Goal: Task Accomplishment & Management: Complete application form

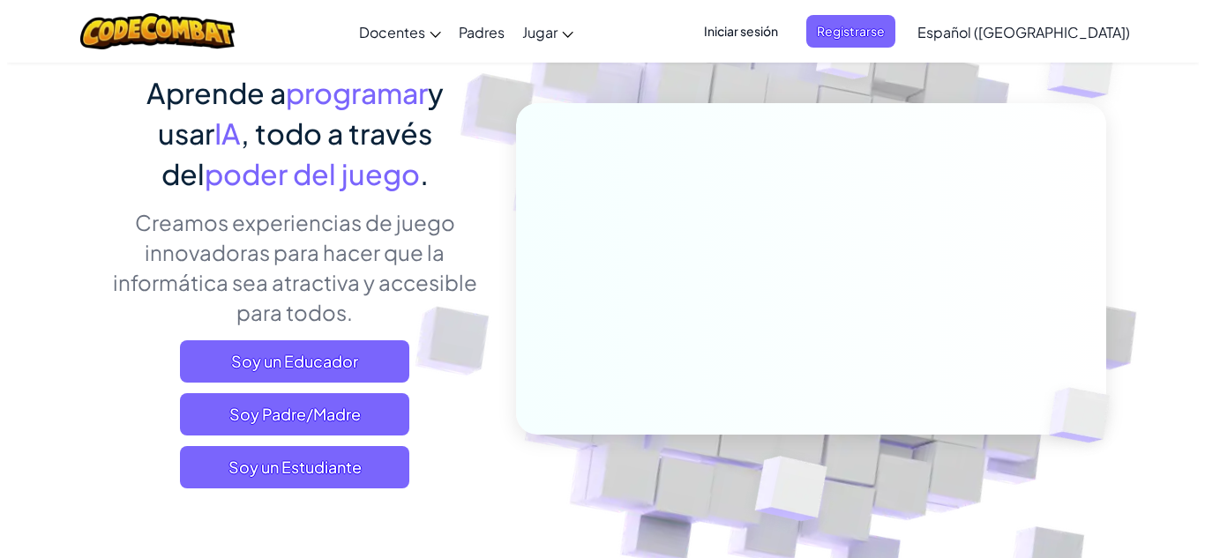
scroll to position [176, 0]
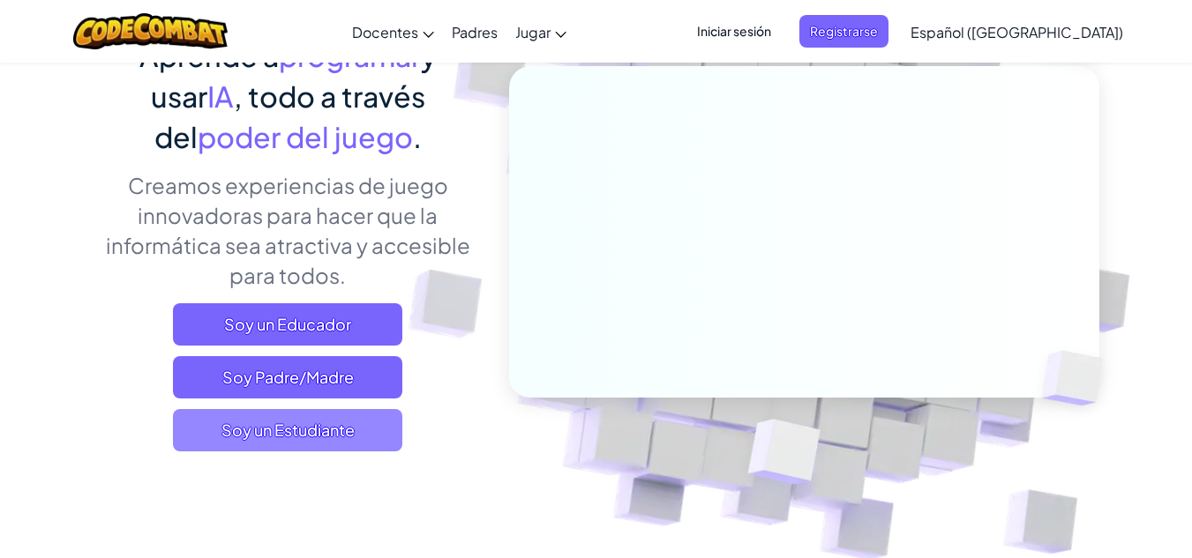
click at [337, 439] on span "Soy un Estudiante" at bounding box center [287, 430] width 229 height 42
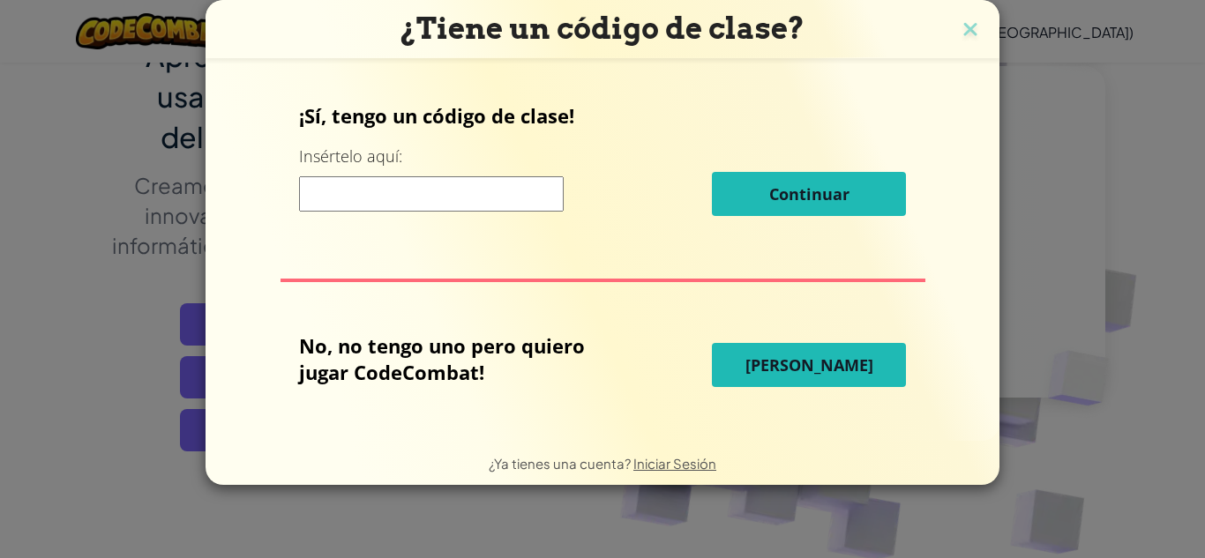
click at [797, 364] on span "[PERSON_NAME]" at bounding box center [809, 365] width 128 height 21
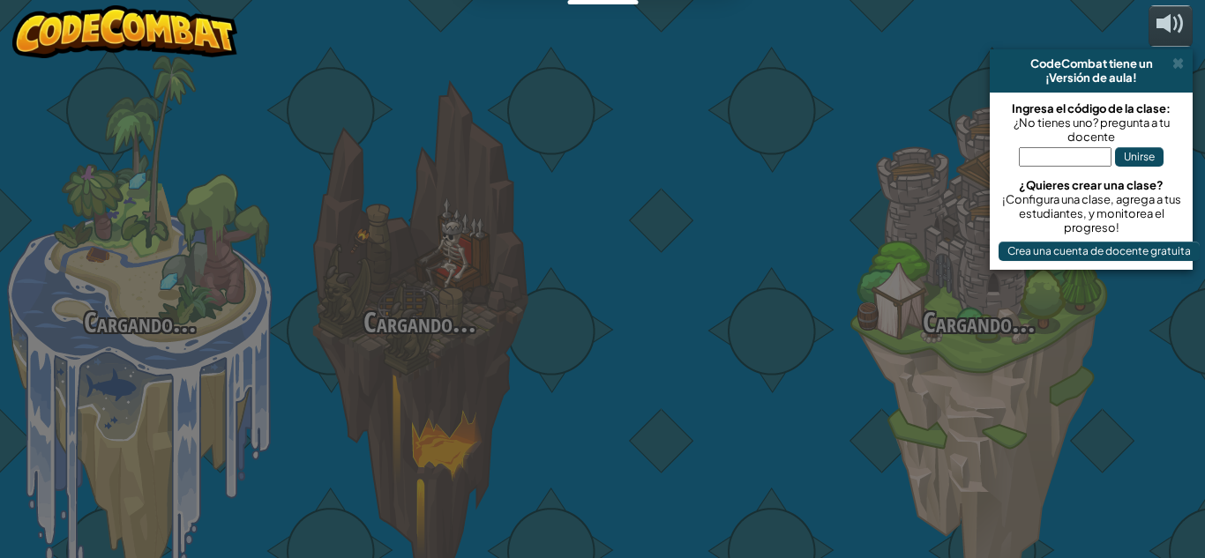
select select "es-419"
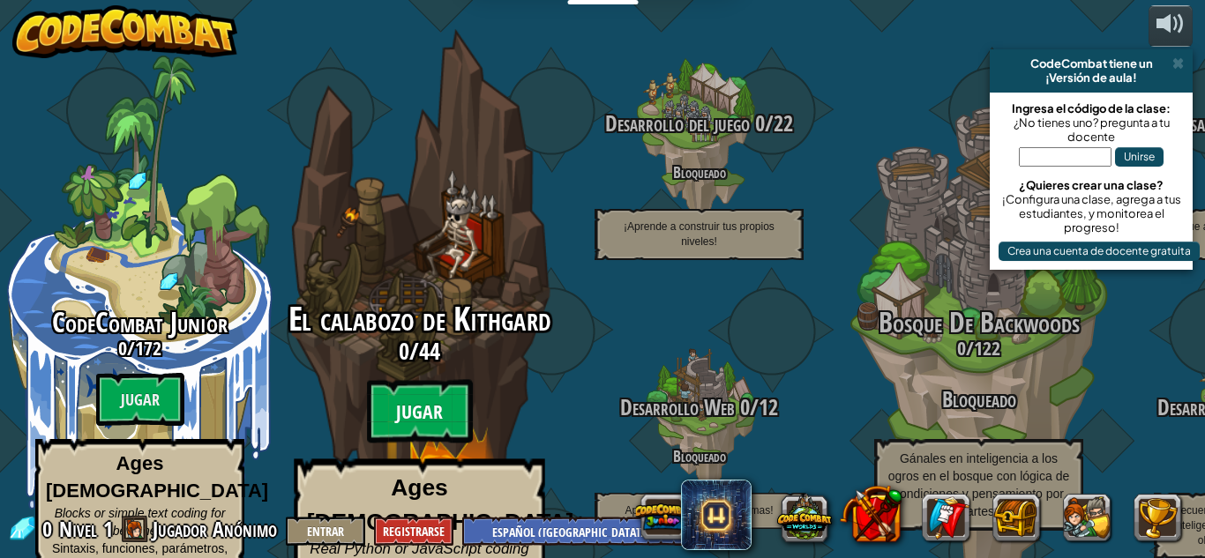
click at [417, 383] on btn "Jugar" at bounding box center [420, 412] width 106 height 64
select select "es-419"
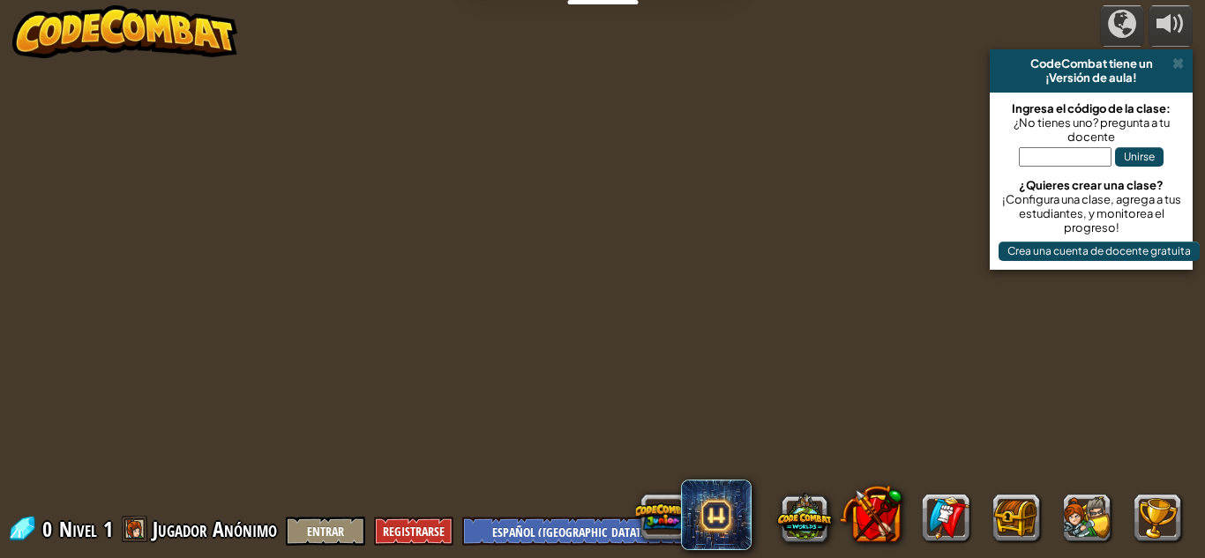
select select "es-419"
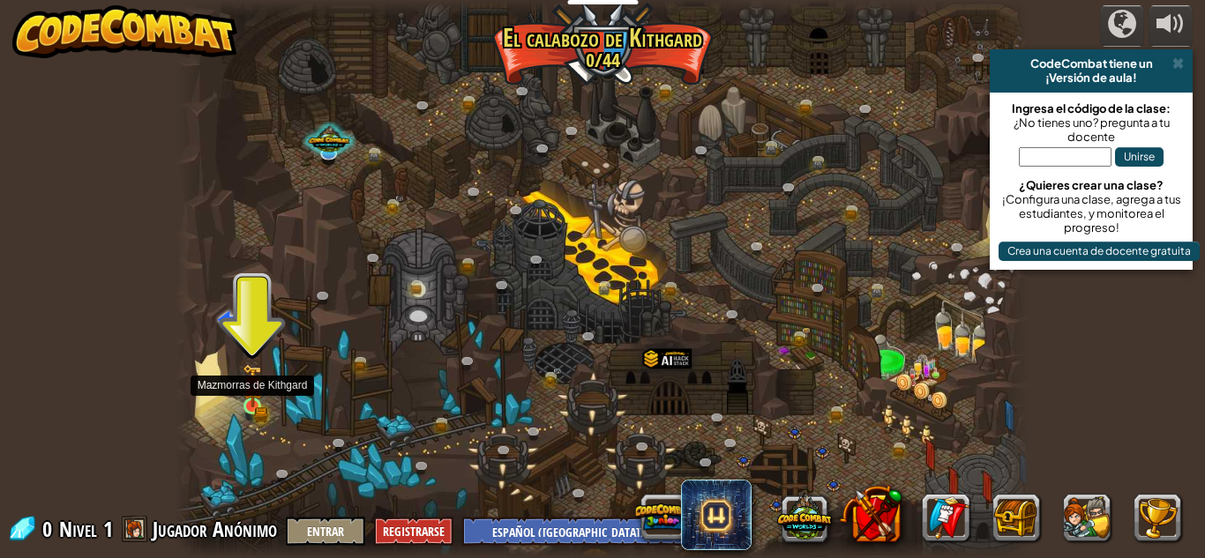
click at [249, 407] on img at bounding box center [253, 386] width 20 height 44
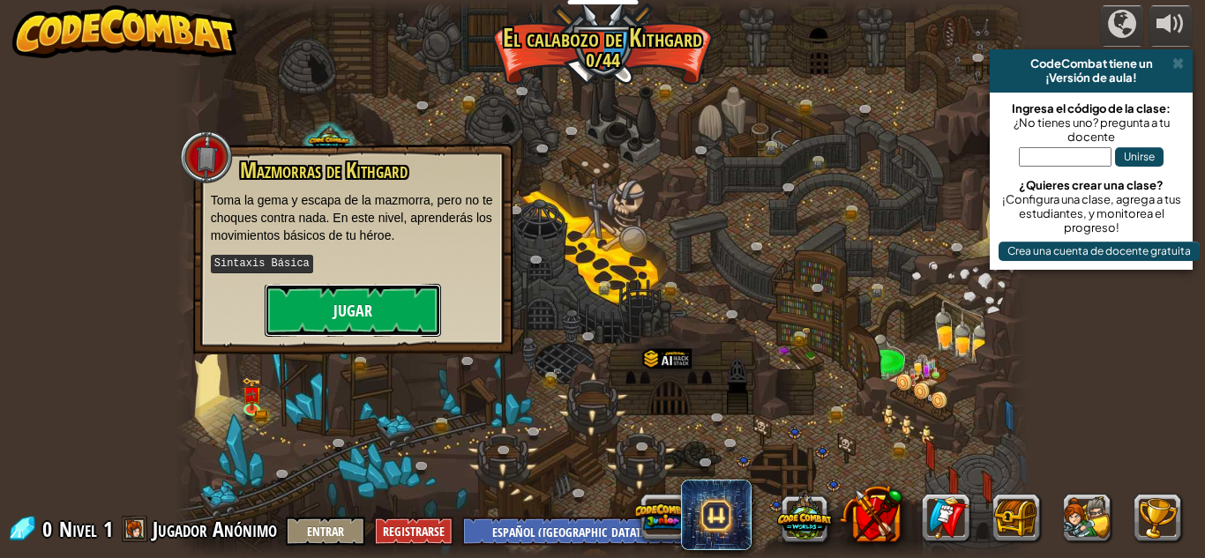
click at [325, 298] on button "Jugar" at bounding box center [353, 310] width 176 height 53
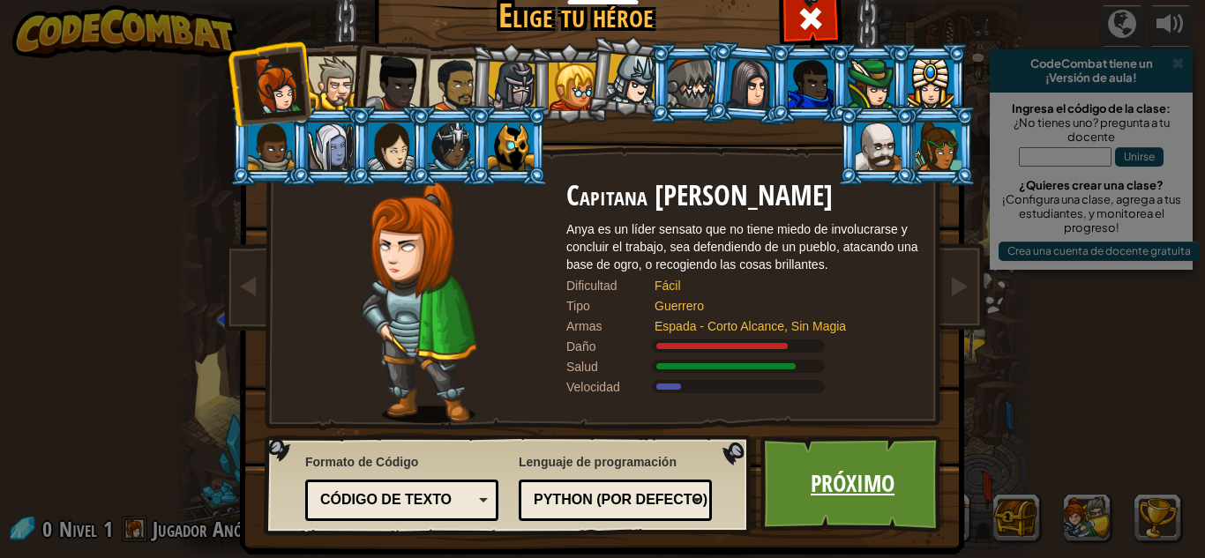
click at [815, 487] on link "Próximo" at bounding box center [852, 484] width 184 height 97
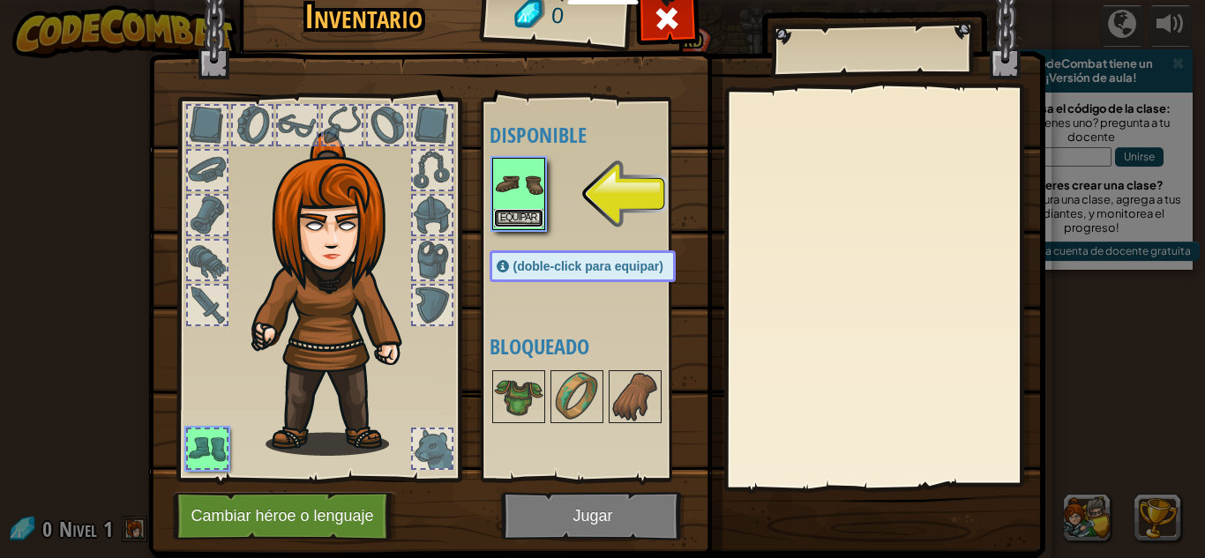
click at [504, 214] on button "Equipar" at bounding box center [518, 218] width 49 height 19
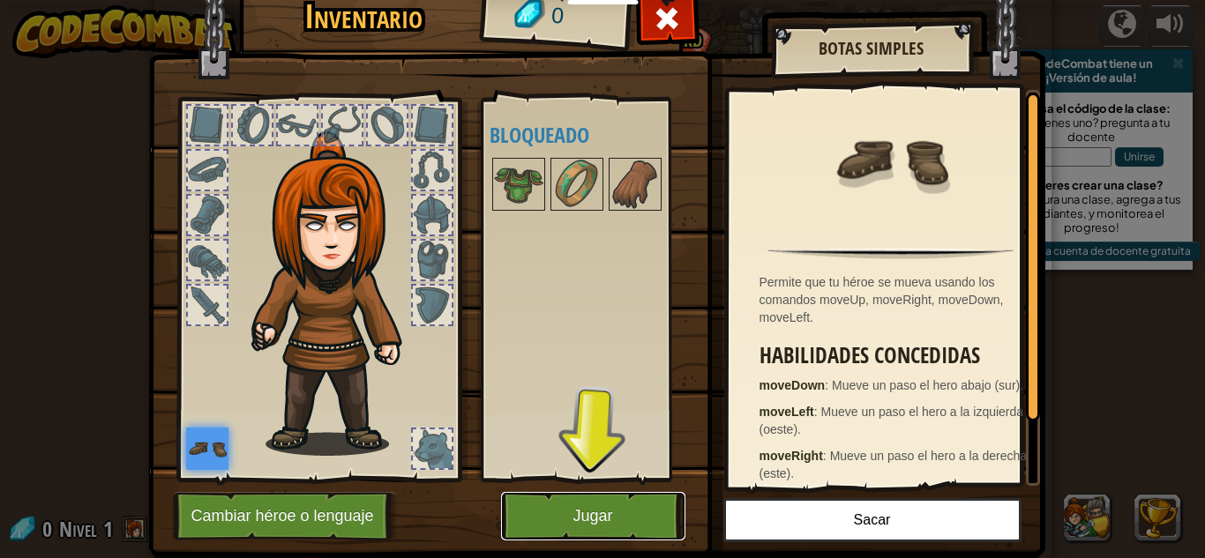
click at [555, 513] on button "Jugar" at bounding box center [593, 516] width 184 height 49
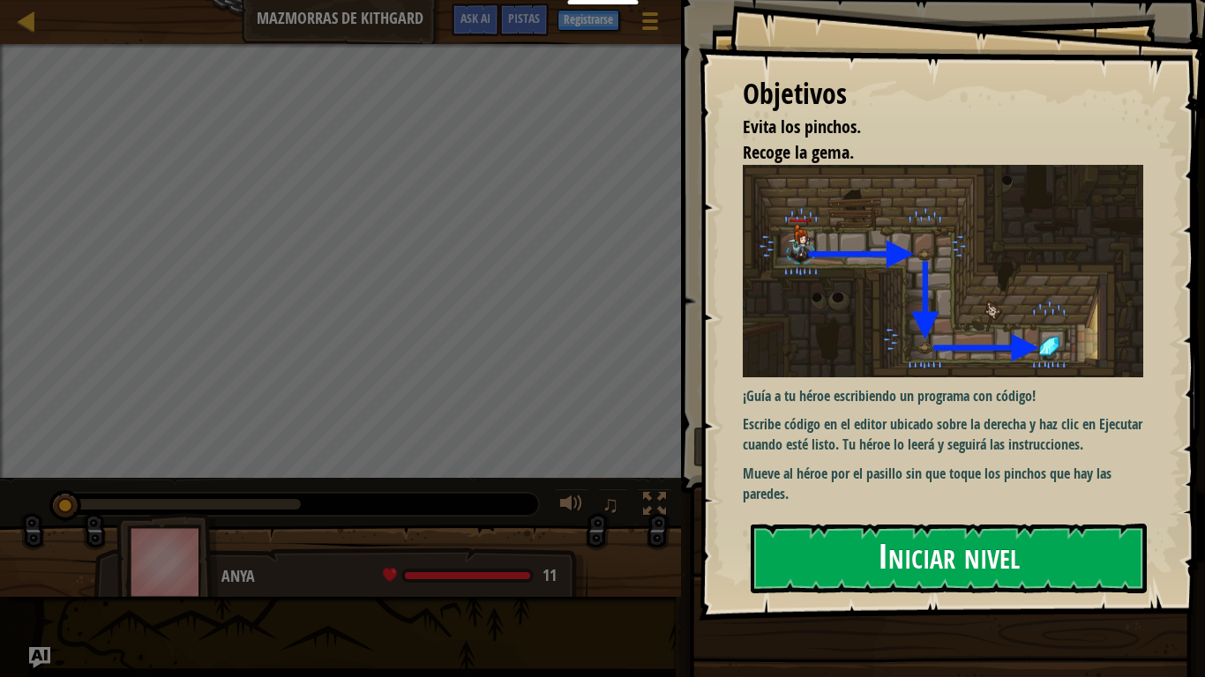
click at [817, 524] on button "Iniciar nivel" at bounding box center [949, 559] width 396 height 70
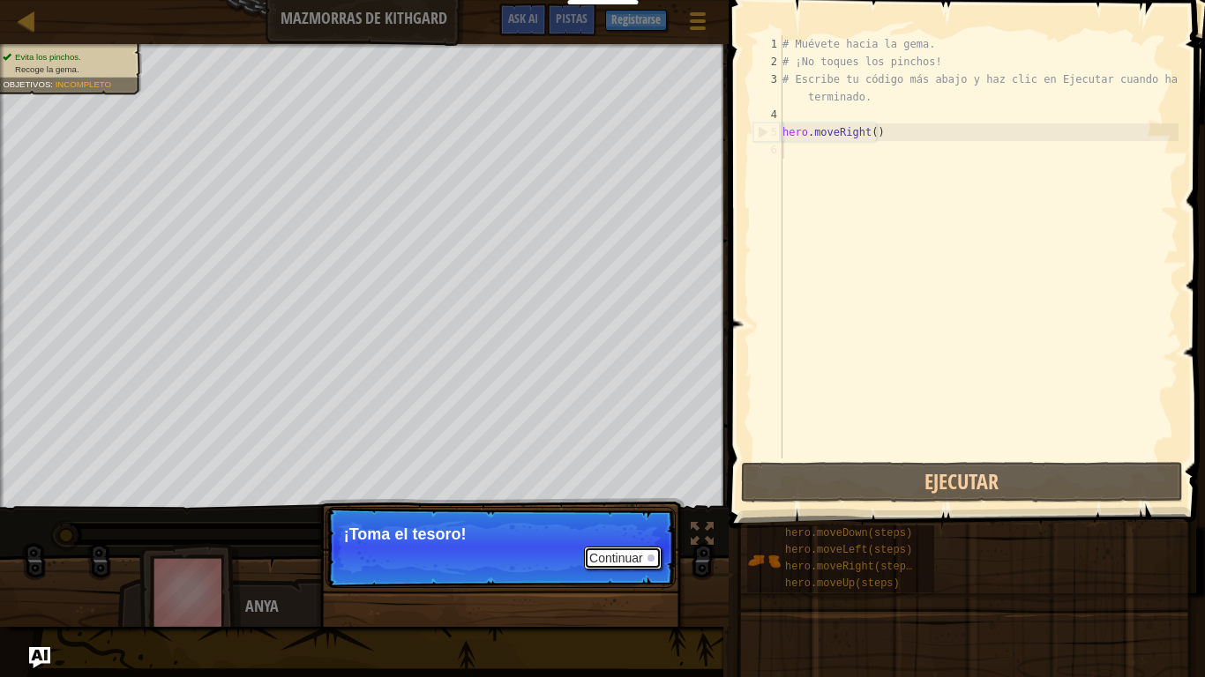
click at [614, 557] on button "Continuar" at bounding box center [623, 558] width 78 height 23
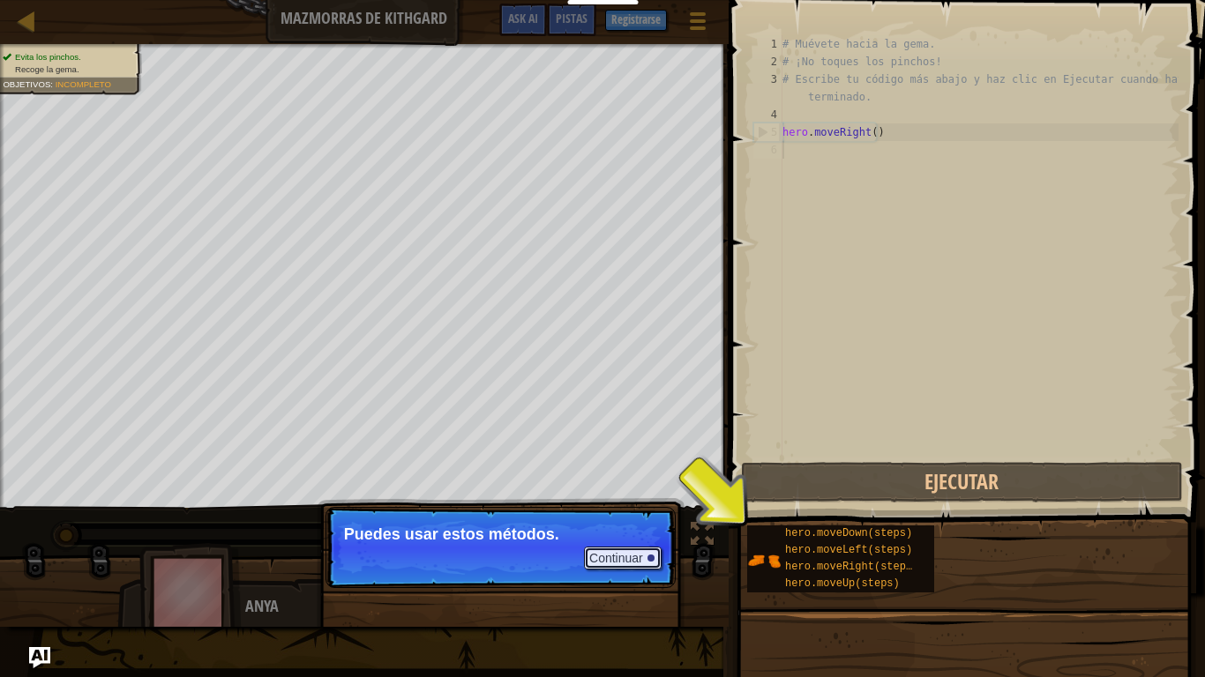
click at [643, 554] on button "Continuar" at bounding box center [623, 558] width 78 height 23
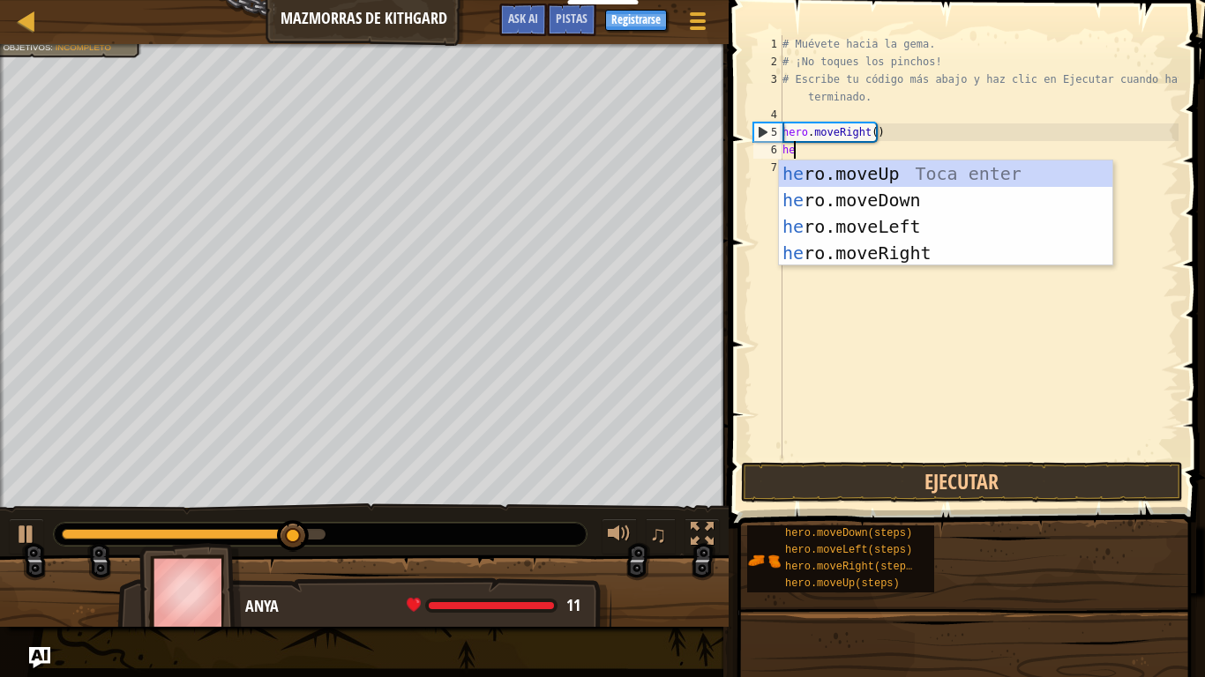
type textarea "her"
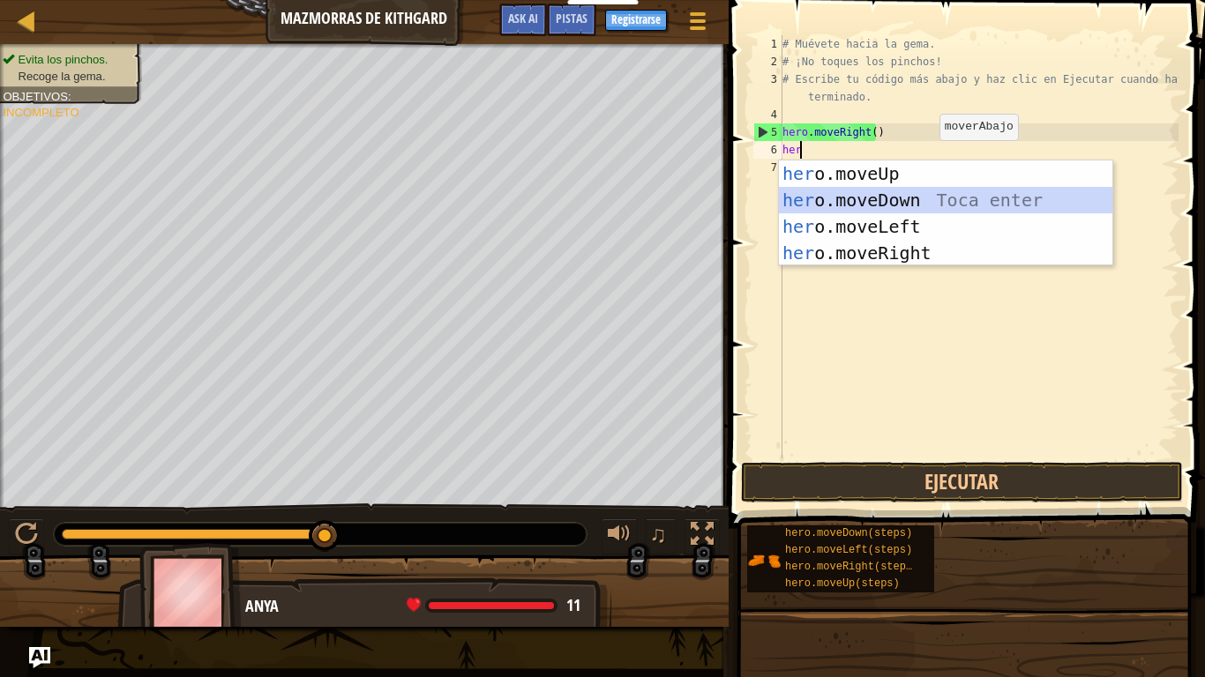
click at [860, 198] on div "her o.moveUp Toca enter her o.moveDown Toca enter her o.moveLeft [PERSON_NAME] …" at bounding box center [945, 240] width 333 height 159
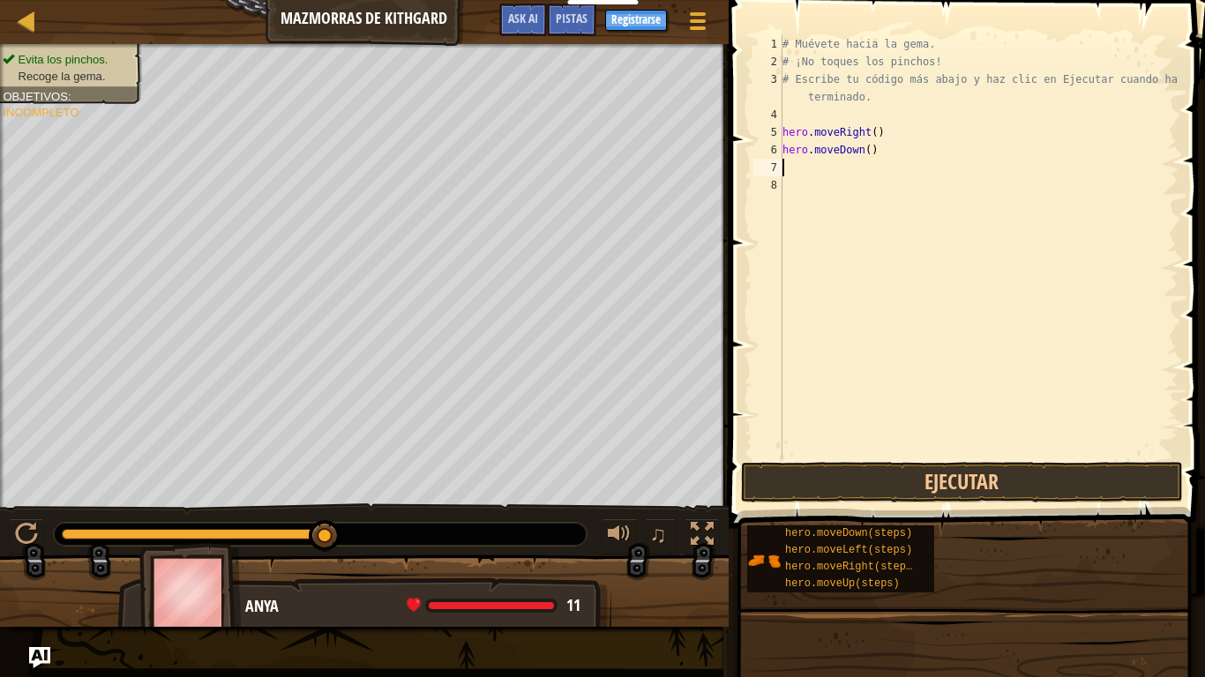
type textarea "h"
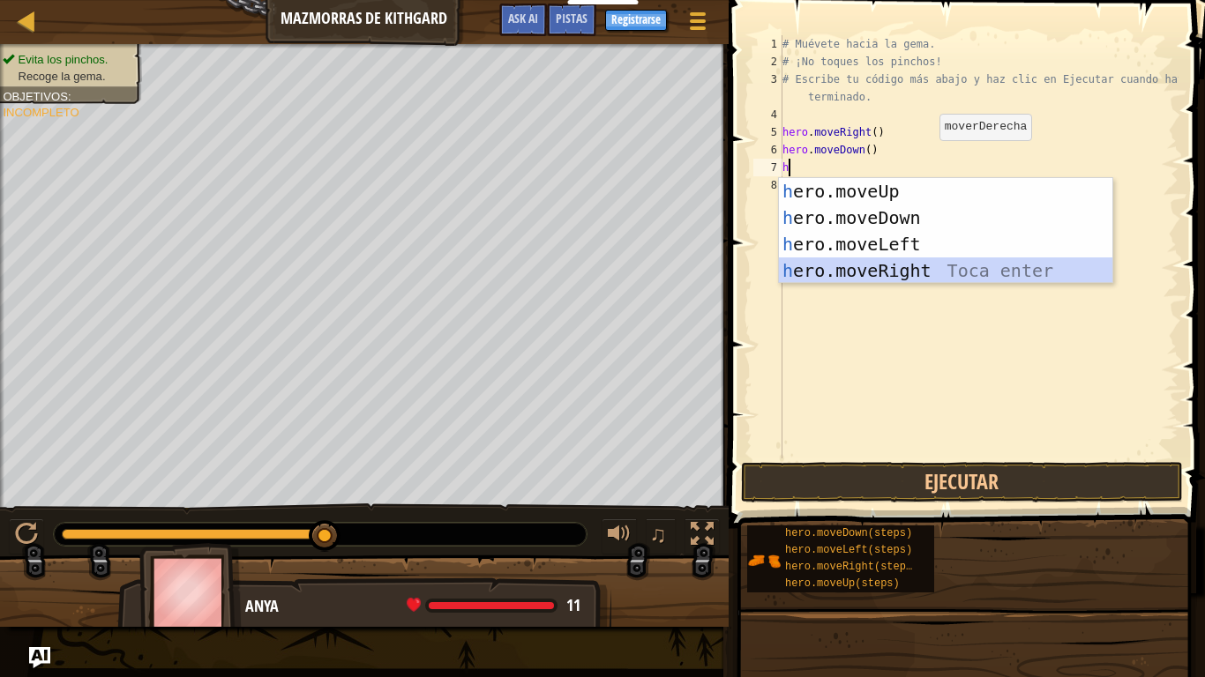
click at [906, 272] on div "h ero.moveUp Toca enter h ero.moveDown Toca enter h ero.moveLeft Toca enter h e…" at bounding box center [945, 257] width 333 height 159
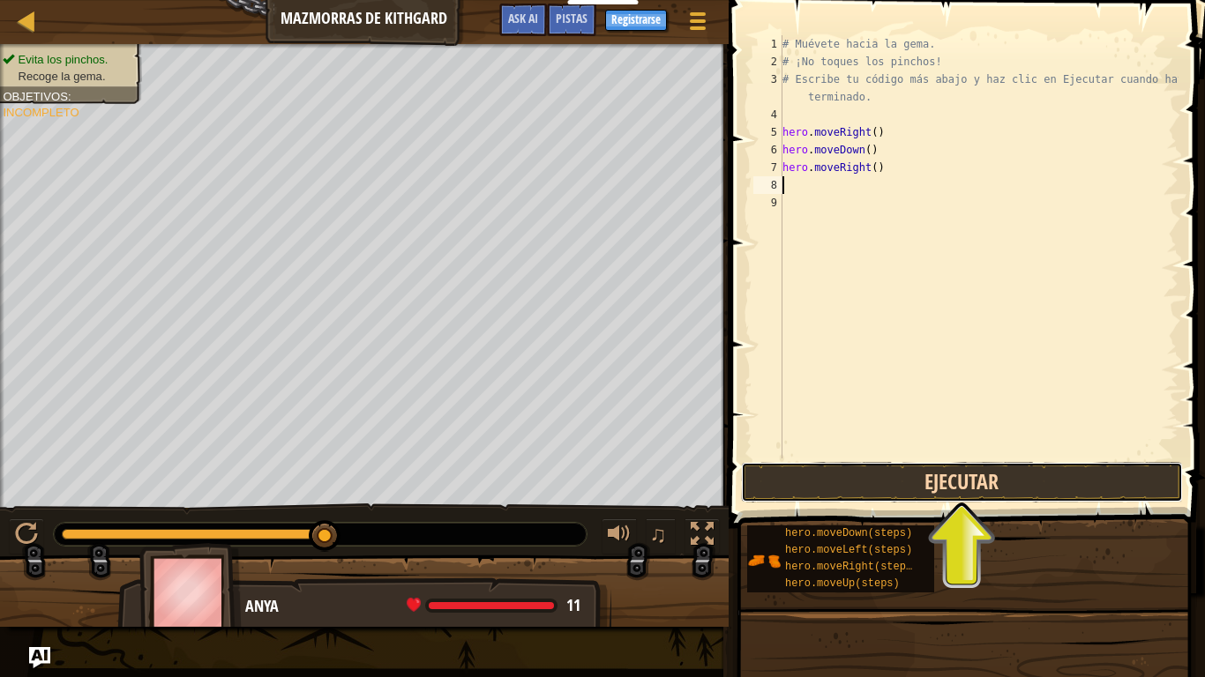
click at [951, 481] on button "Ejecutar" at bounding box center [962, 482] width 442 height 41
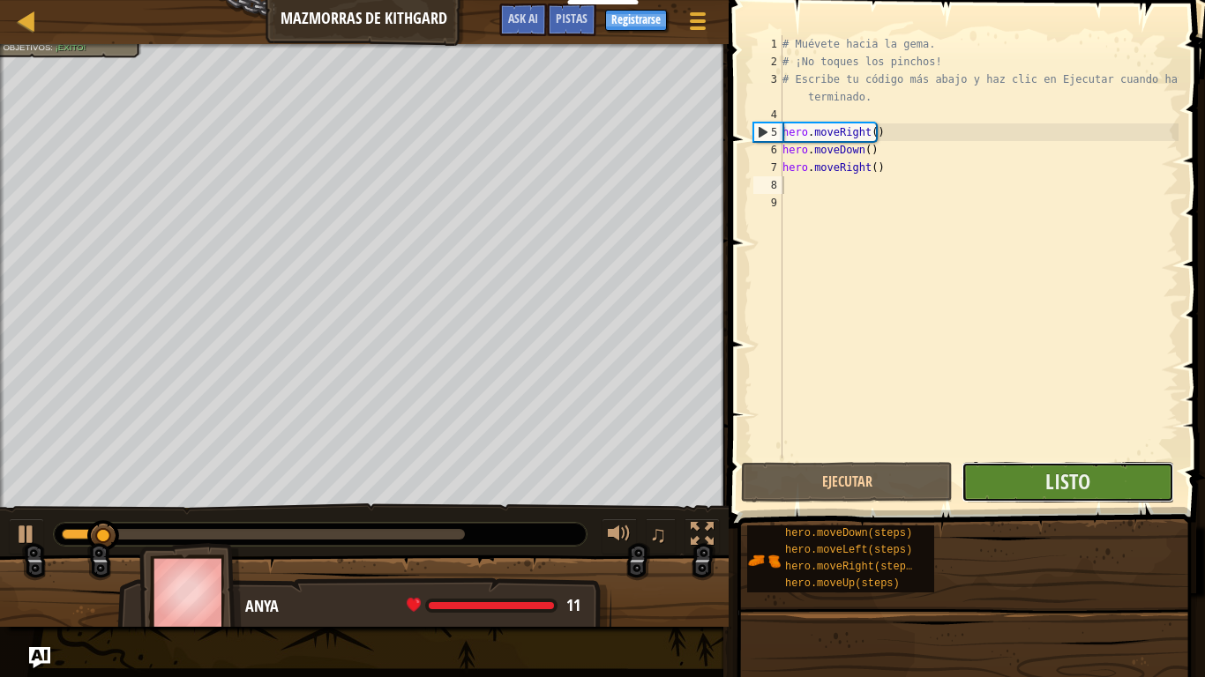
click at [1044, 489] on button "Listo" at bounding box center [1067, 482] width 212 height 41
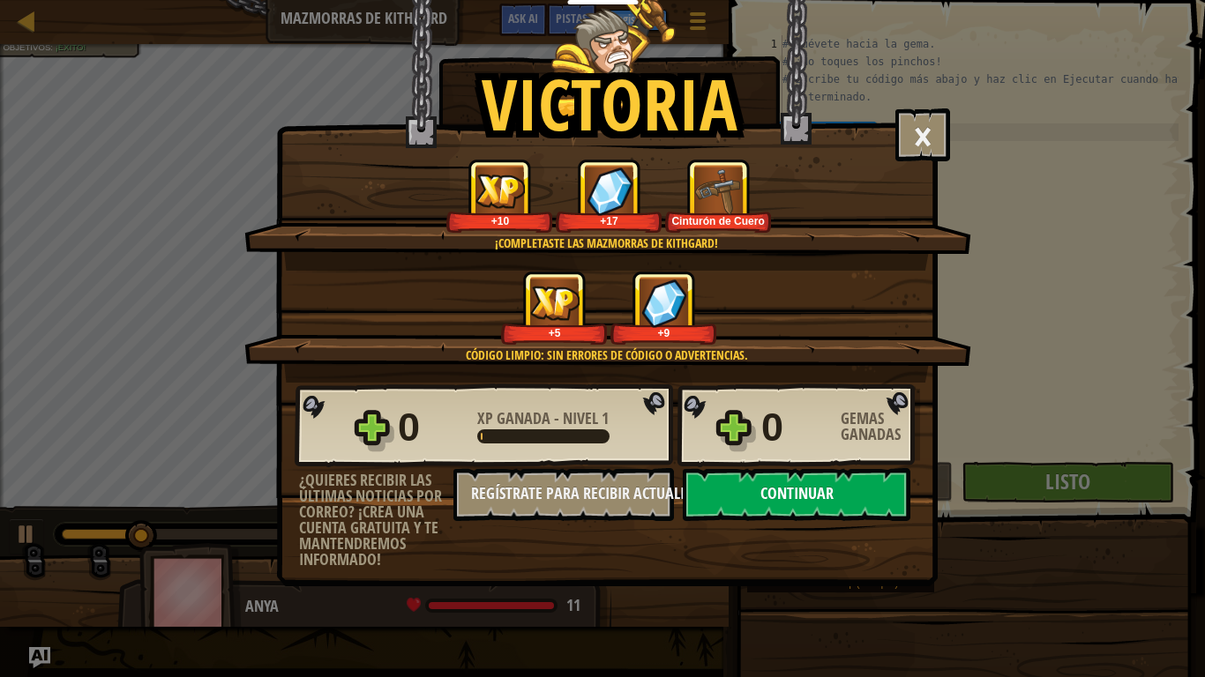
click at [733, 494] on button "Continuar" at bounding box center [797, 494] width 228 height 53
select select "es-419"
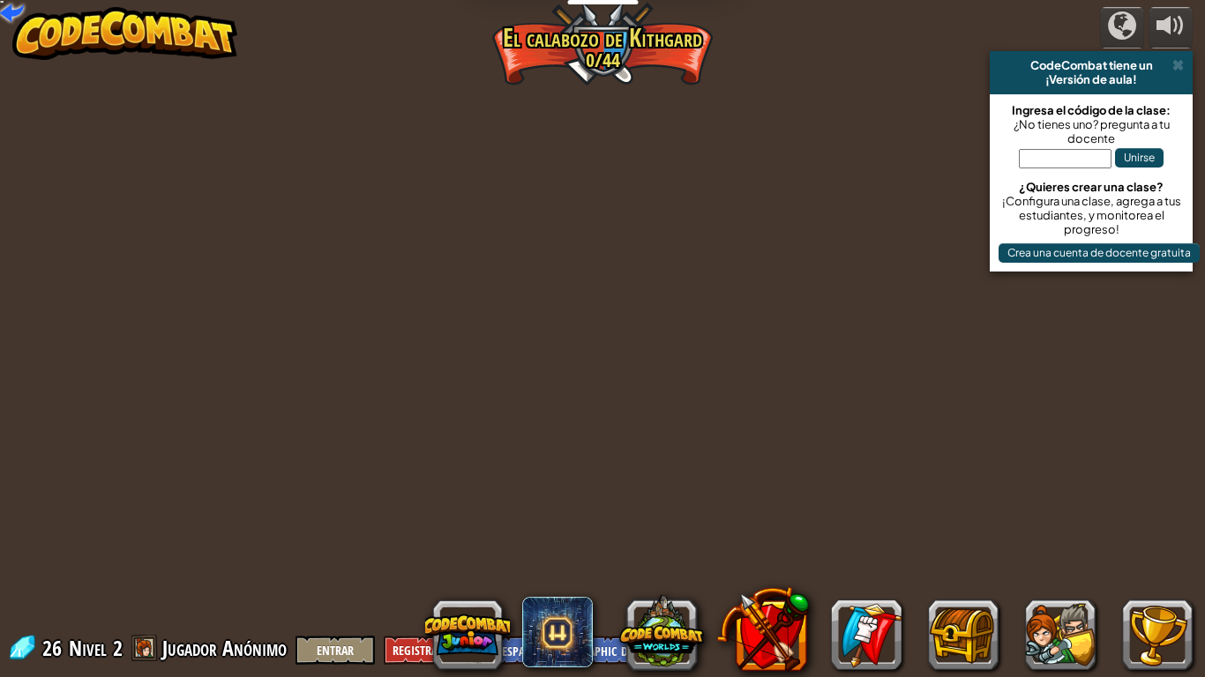
select select "es-419"
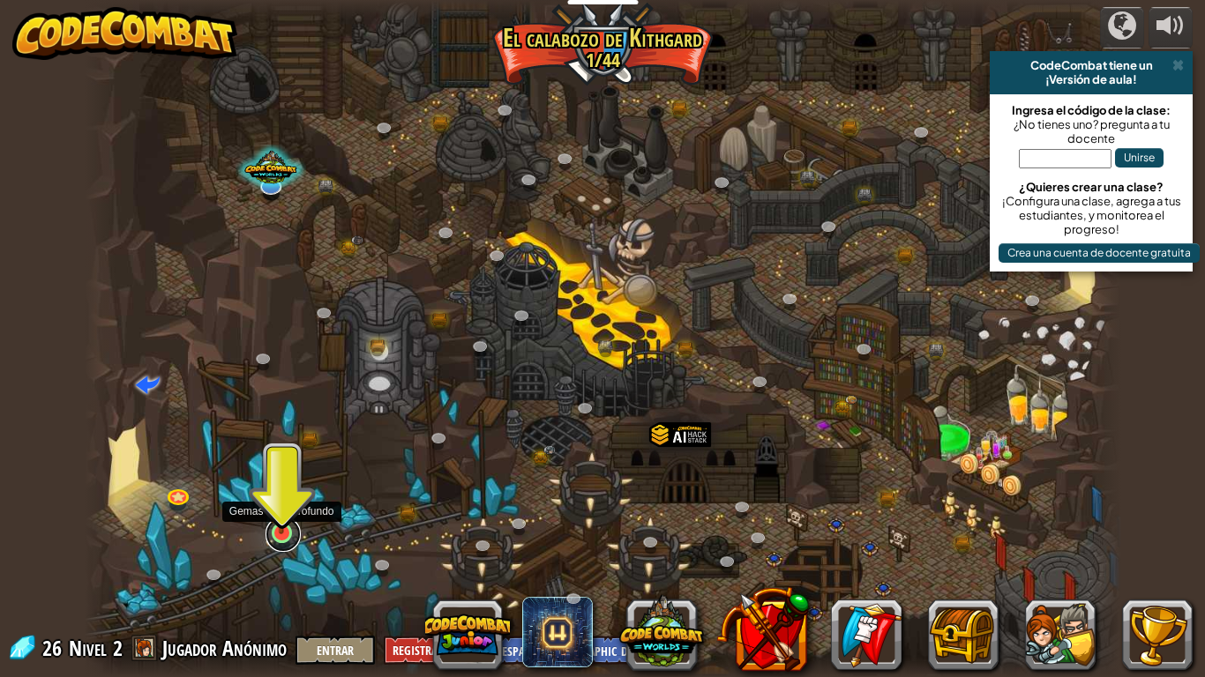
click at [273, 536] on link at bounding box center [282, 534] width 35 height 35
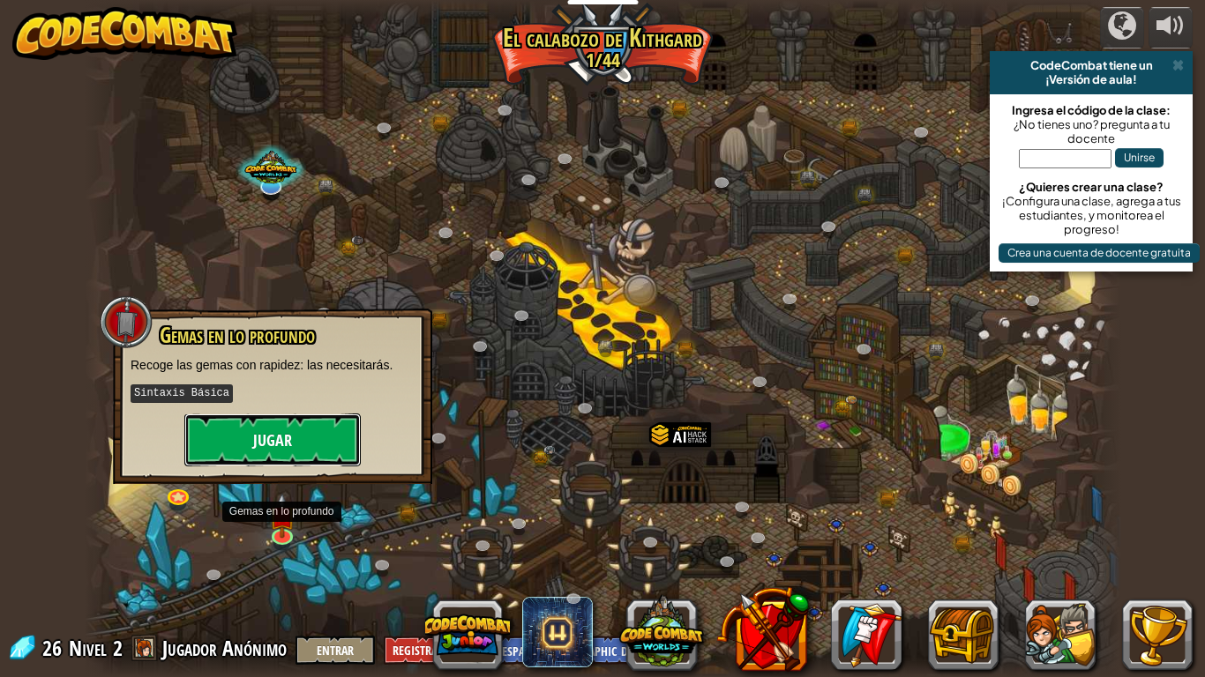
click at [321, 445] on button "Jugar" at bounding box center [272, 440] width 176 height 53
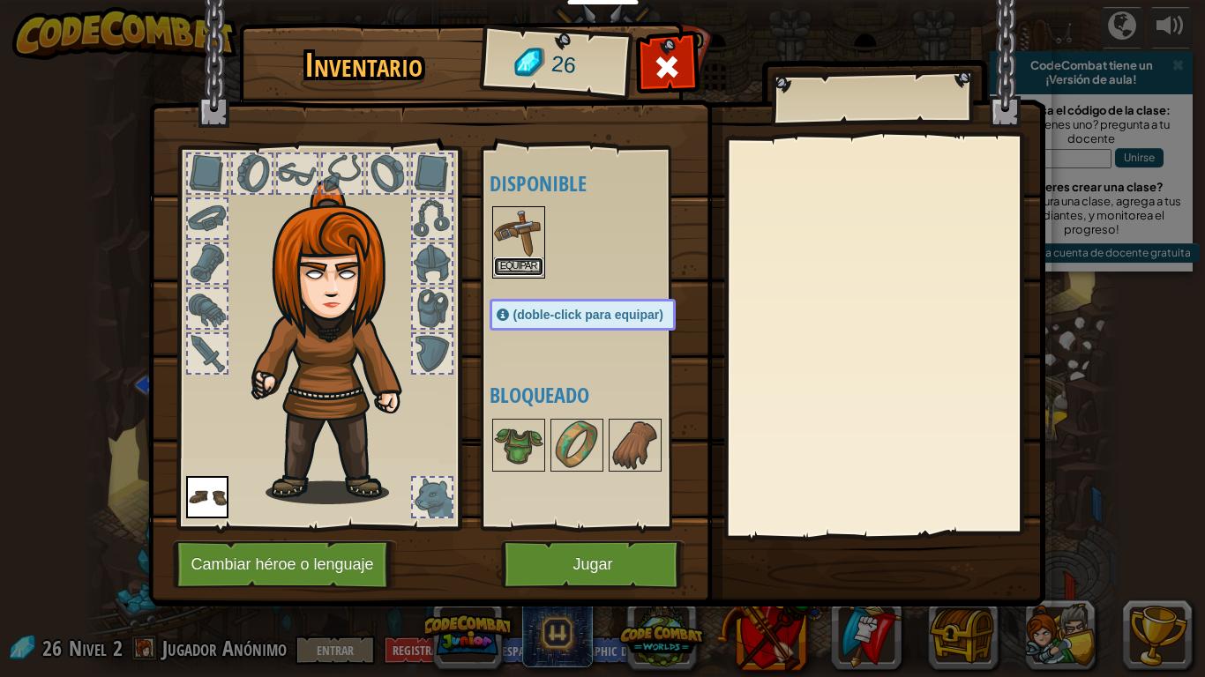
click at [514, 266] on button "Equipar" at bounding box center [518, 267] width 49 height 19
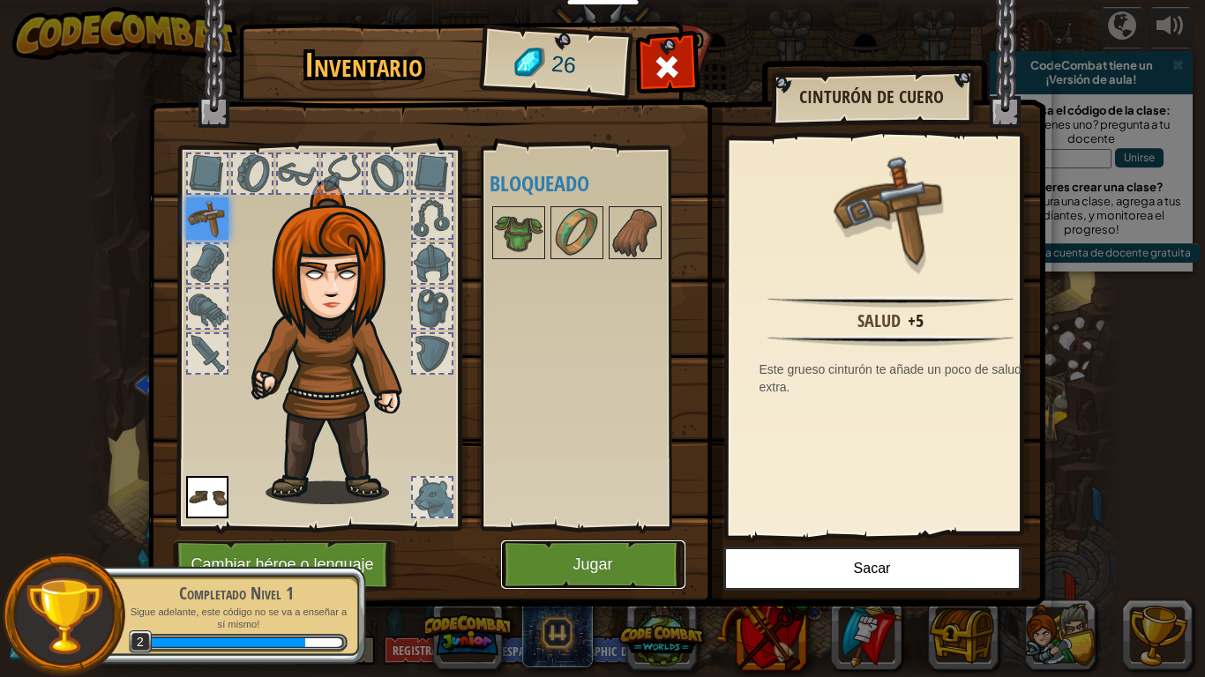
click at [558, 557] on button "Jugar" at bounding box center [593, 565] width 184 height 49
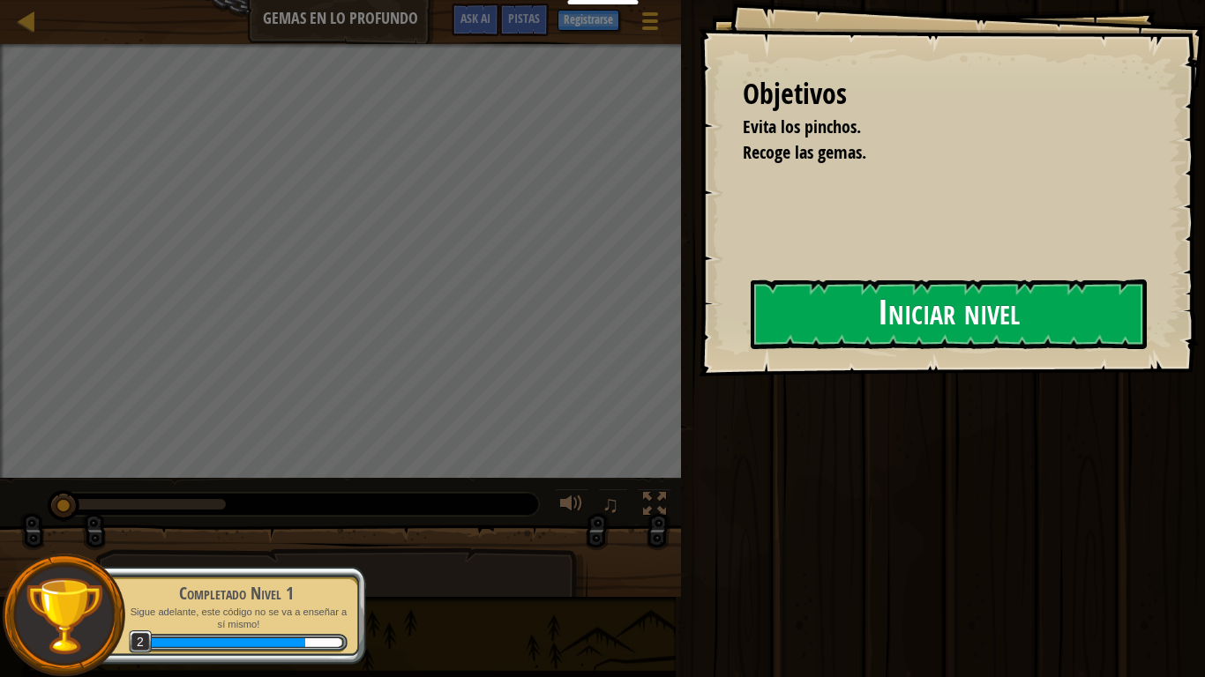
click at [766, 318] on button "Iniciar nivel" at bounding box center [949, 315] width 396 height 70
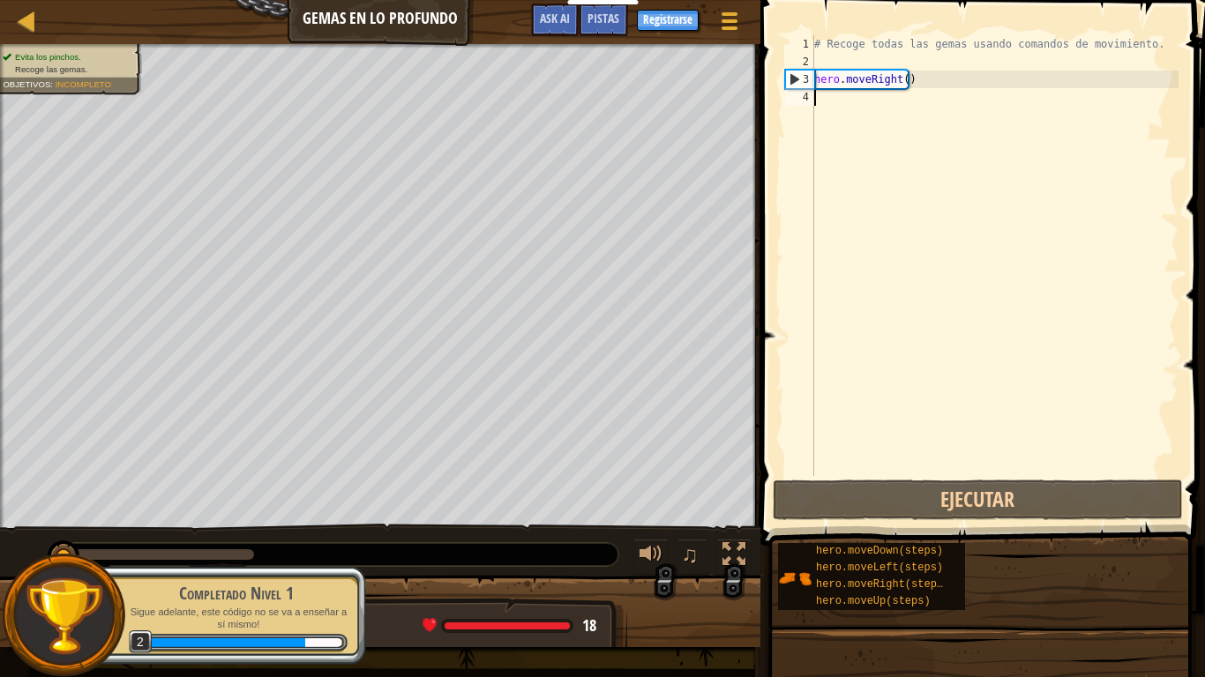
click at [848, 99] on div "# Recoge todas las gemas usando comandos de movimiento. hero . moveRight ( )" at bounding box center [995, 273] width 368 height 476
type textarea "h"
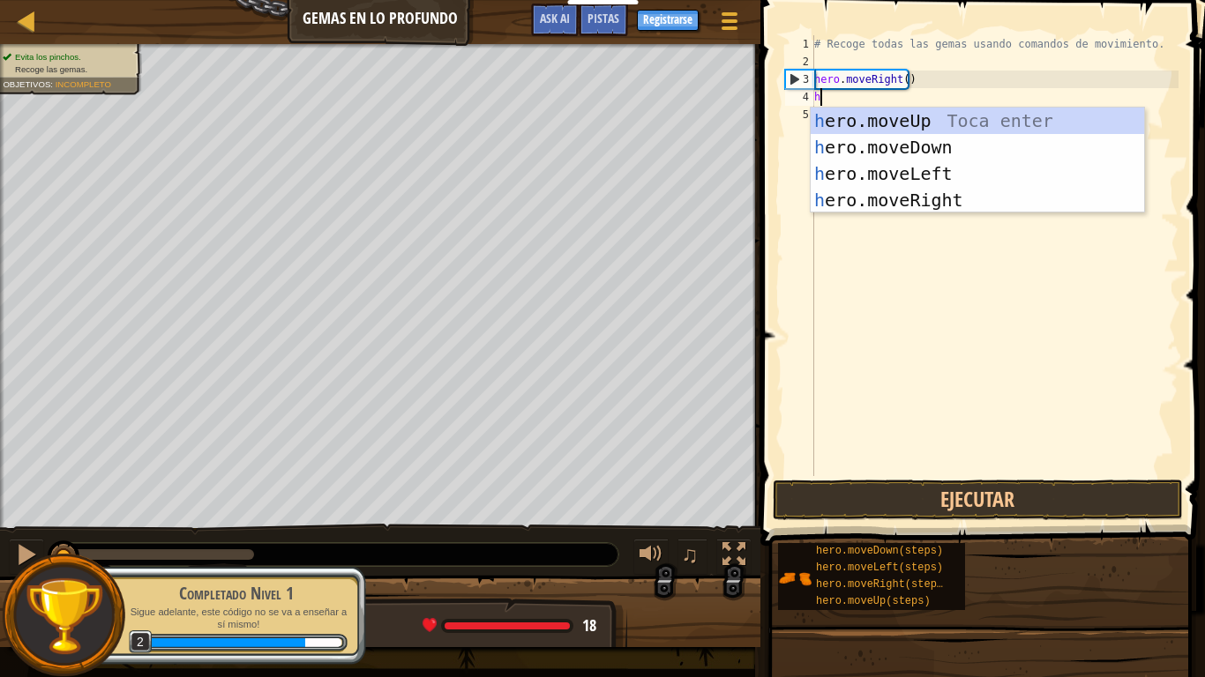
scroll to position [8, 0]
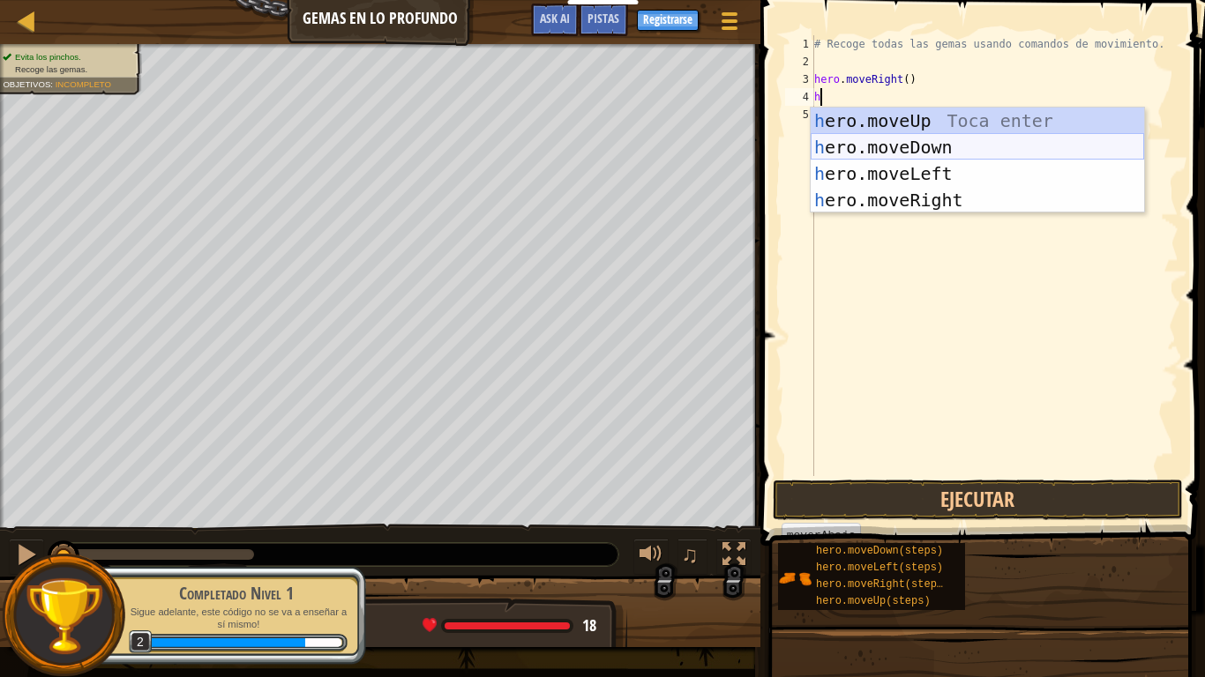
click at [888, 147] on div "h ero.moveUp Toca enter h ero.moveDown Toca enter h ero.moveLeft Toca enter h e…" at bounding box center [977, 187] width 333 height 159
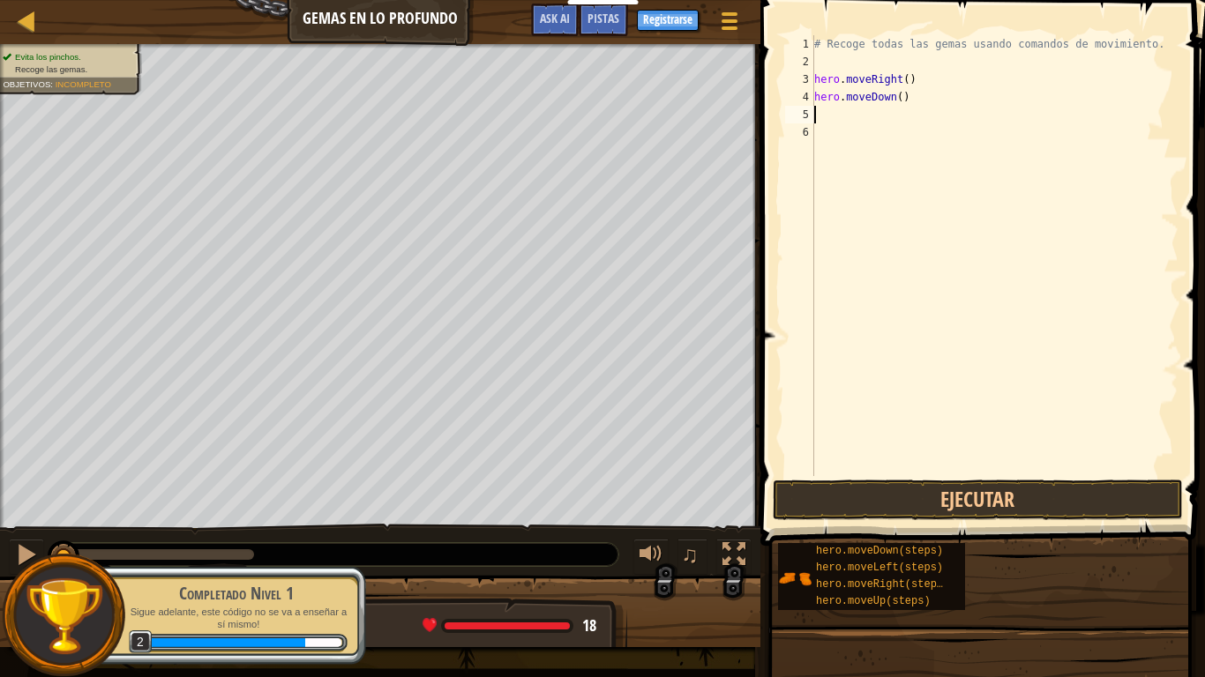
type textarea "h"
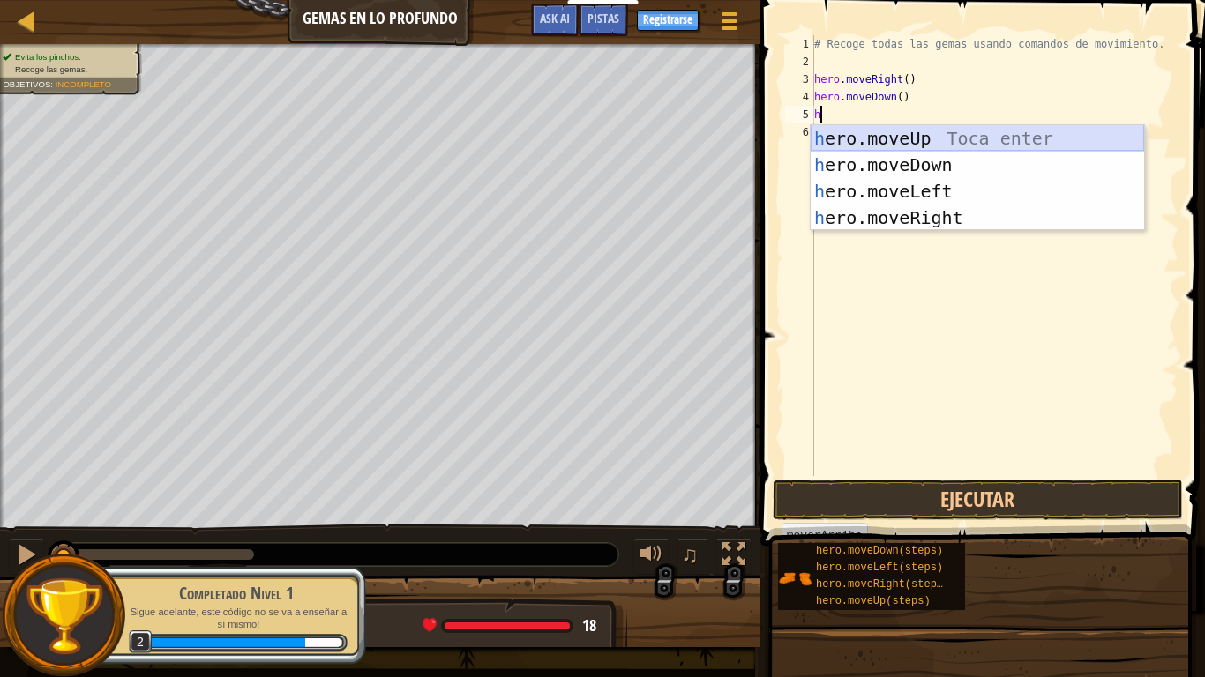
click at [894, 131] on div "h ero.moveUp Toca enter h ero.moveDown Toca enter h ero.moveLeft Toca enter h e…" at bounding box center [977, 204] width 333 height 159
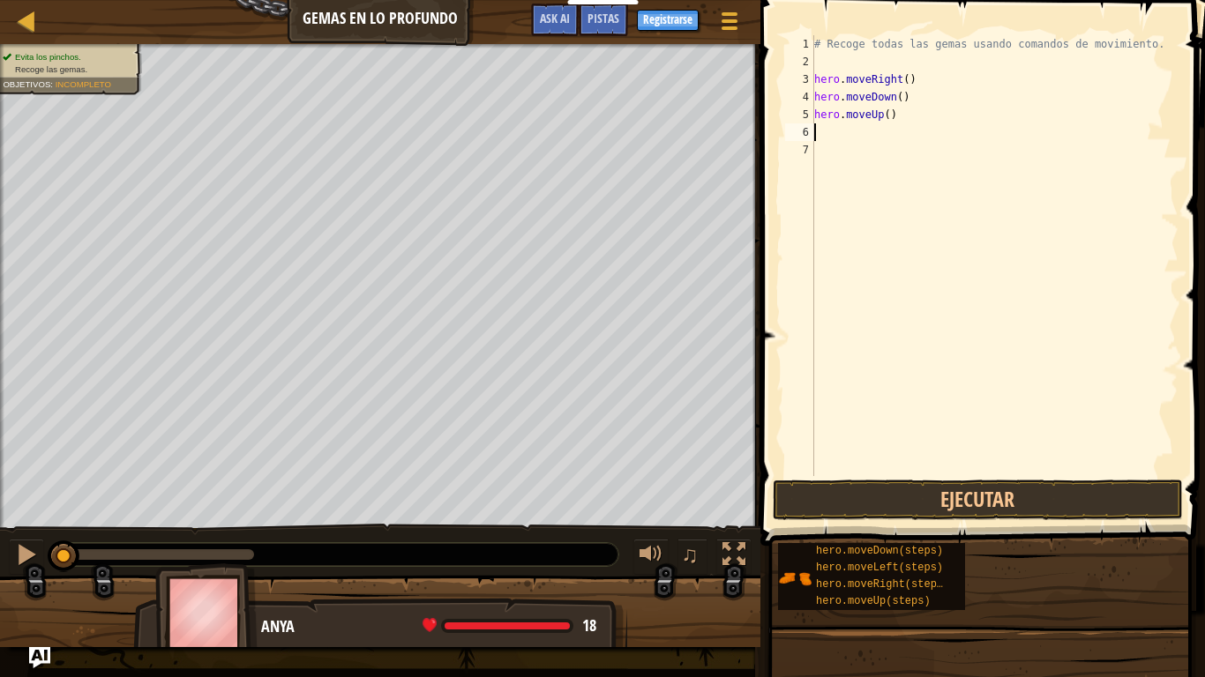
type textarea "h"
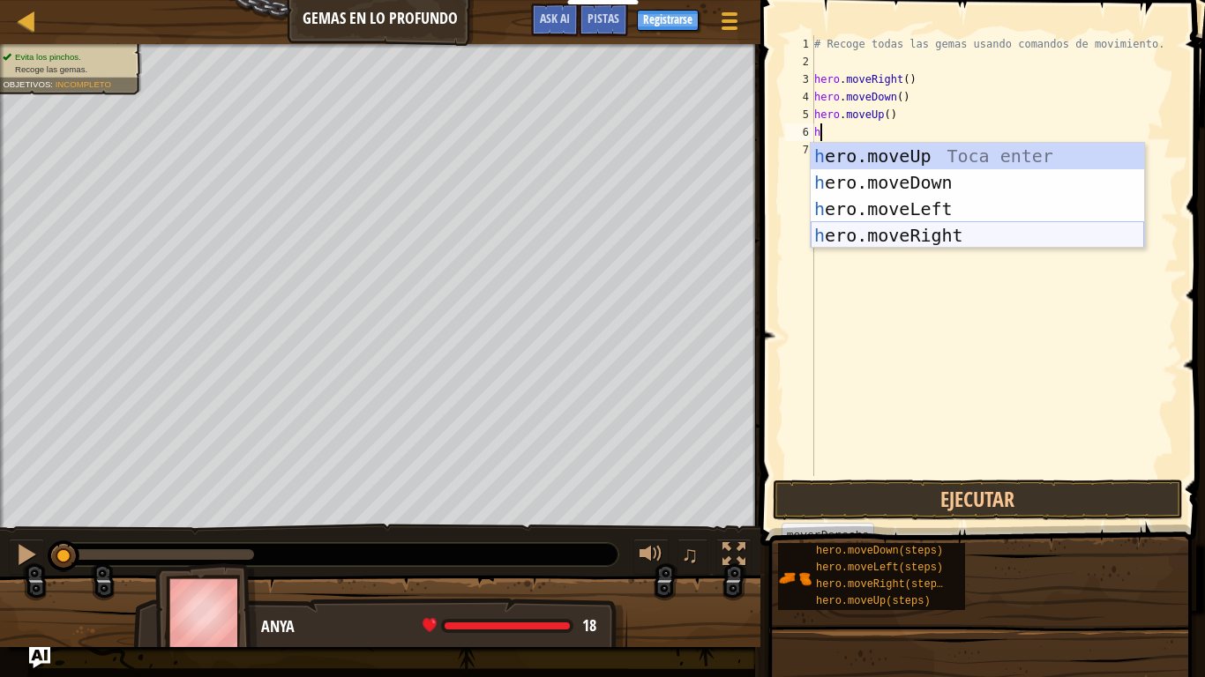
click at [920, 239] on div "h ero.moveUp Toca enter h ero.moveDown Toca enter h ero.moveLeft Toca enter h e…" at bounding box center [977, 222] width 333 height 159
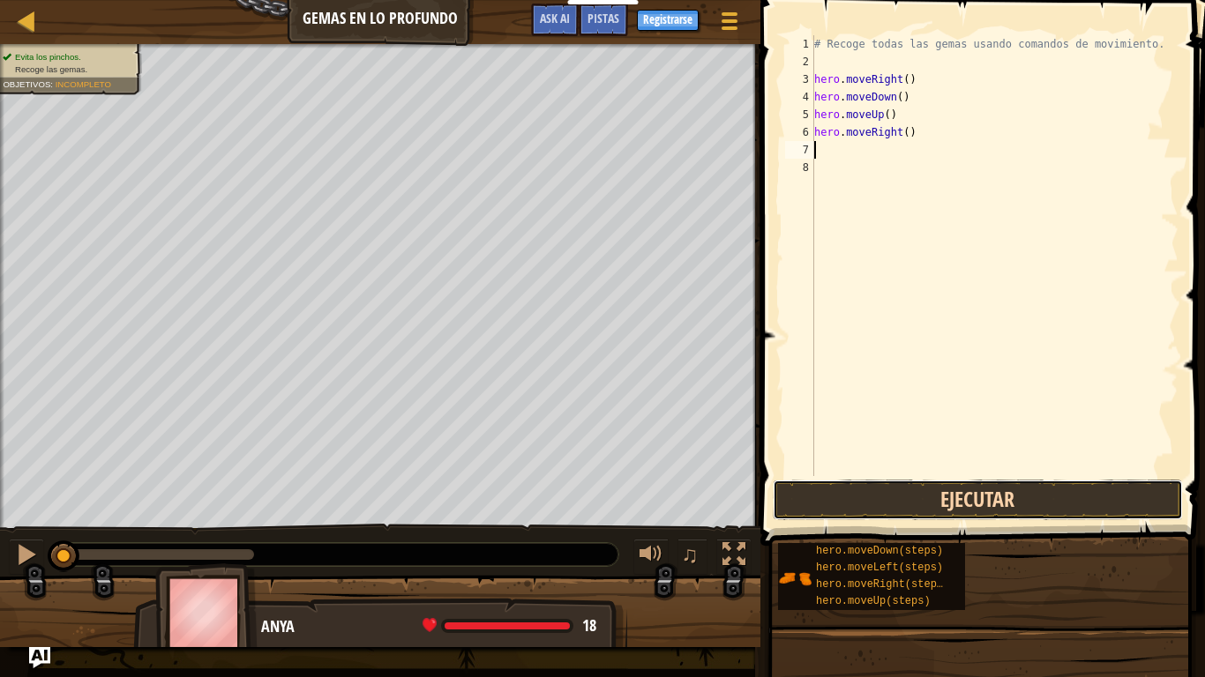
click at [899, 488] on button "Ejecutar" at bounding box center [978, 500] width 411 height 41
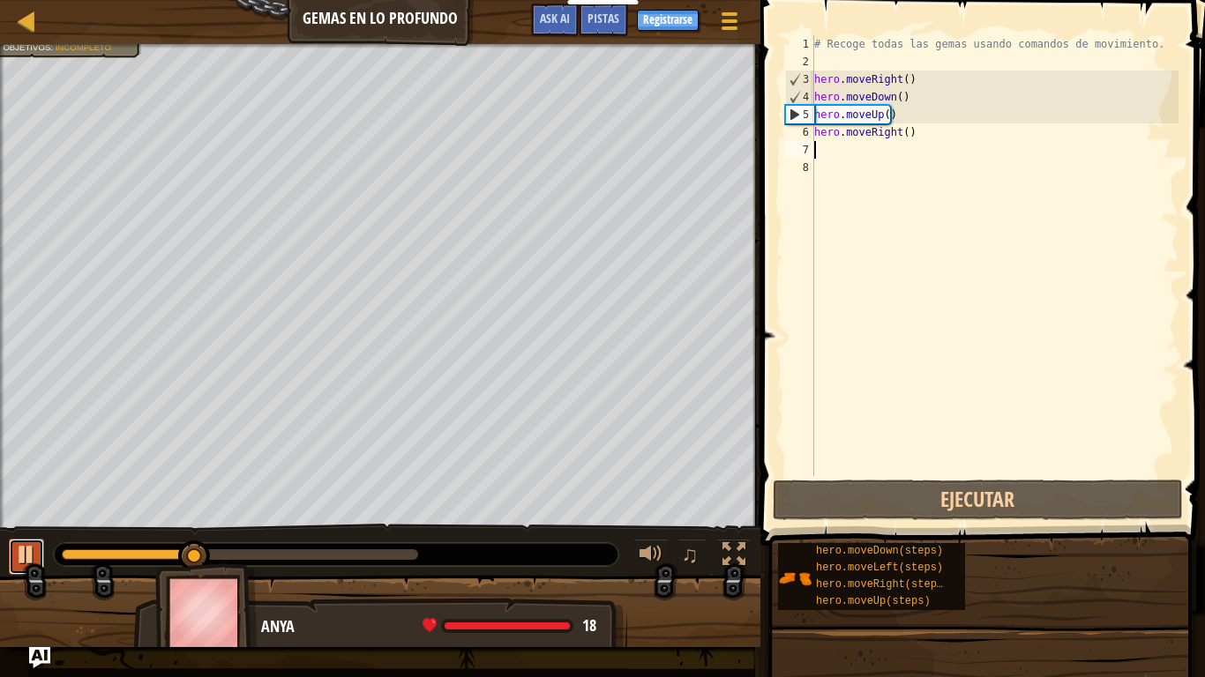
click at [12, 557] on button at bounding box center [26, 557] width 35 height 36
click at [884, 115] on div "# Recoge todas las gemas usando comandos de movimiento. hero . moveRight ( ) he…" at bounding box center [995, 273] width 368 height 476
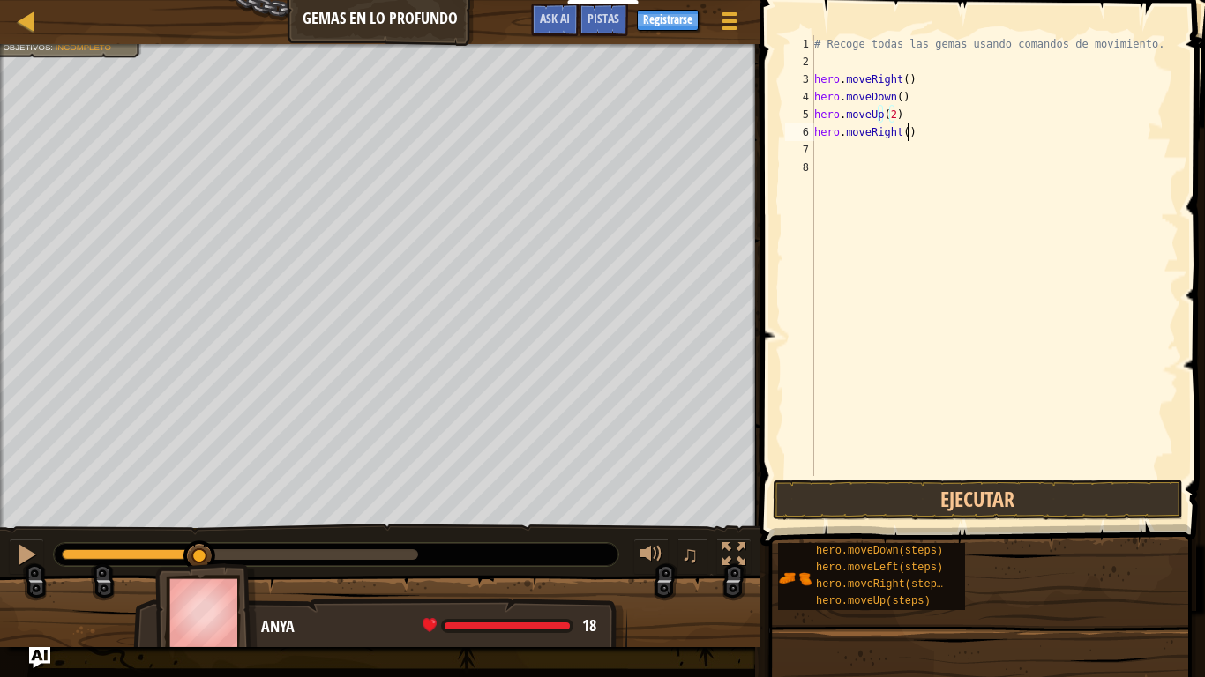
click at [916, 133] on div "# Recoge todas las gemas usando comandos de movimiento. hero . moveRight ( ) he…" at bounding box center [995, 273] width 368 height 476
type textarea "hero.moveRight()"
click at [953, 511] on button "Ejecutar" at bounding box center [978, 500] width 411 height 41
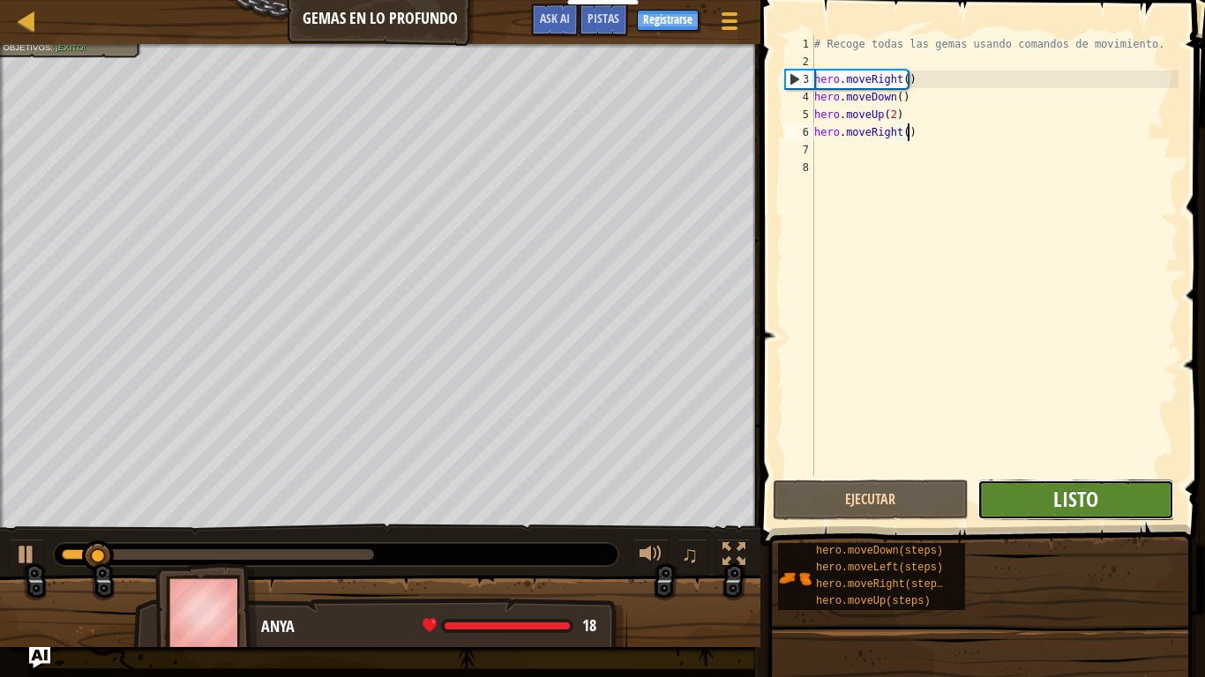
click at [1055, 492] on span "Listo" at bounding box center [1075, 499] width 45 height 28
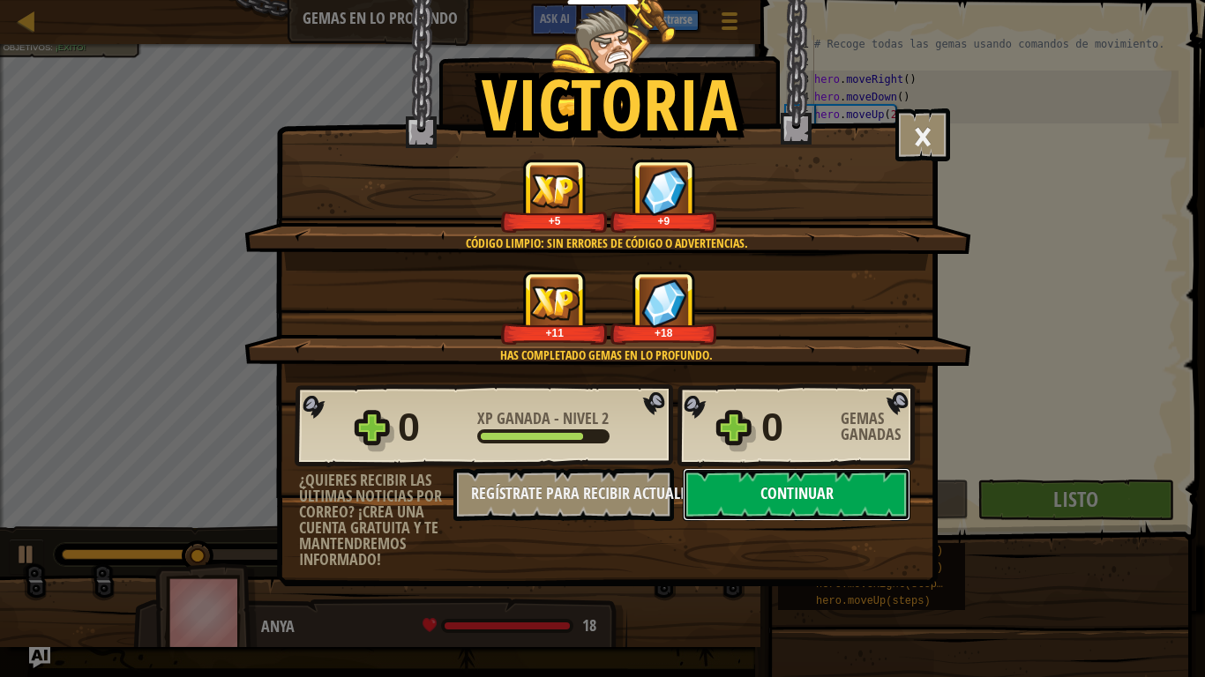
click at [809, 509] on button "Continuar" at bounding box center [797, 494] width 228 height 53
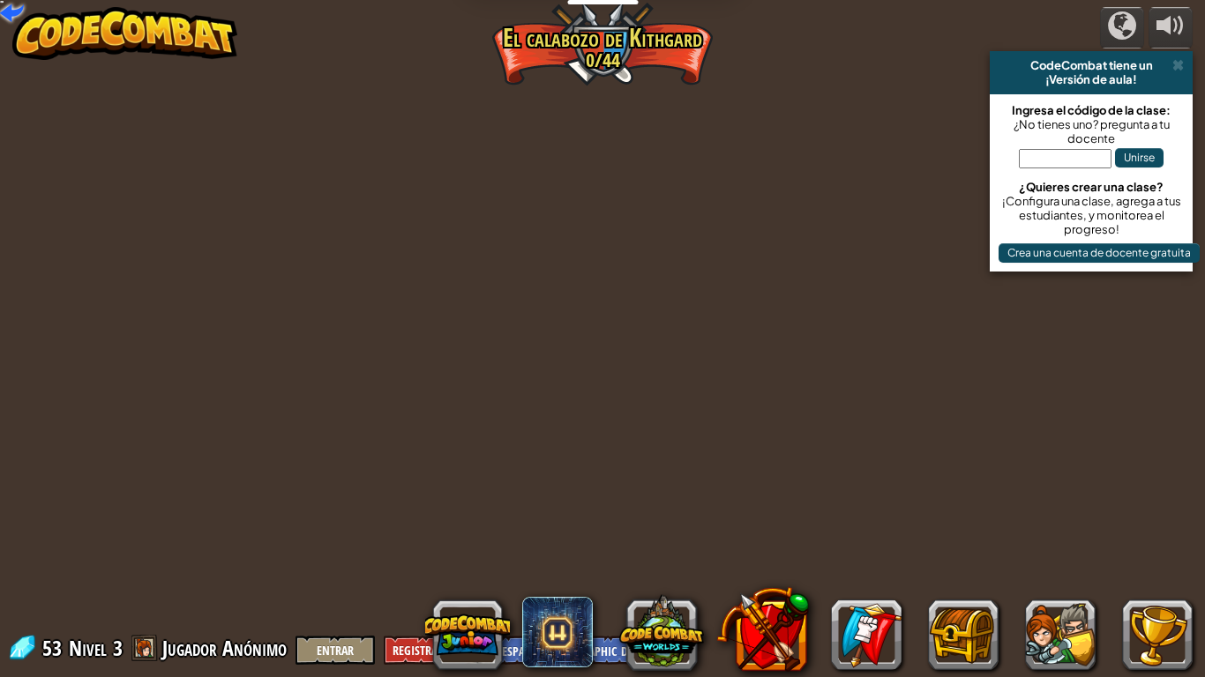
select select "es-419"
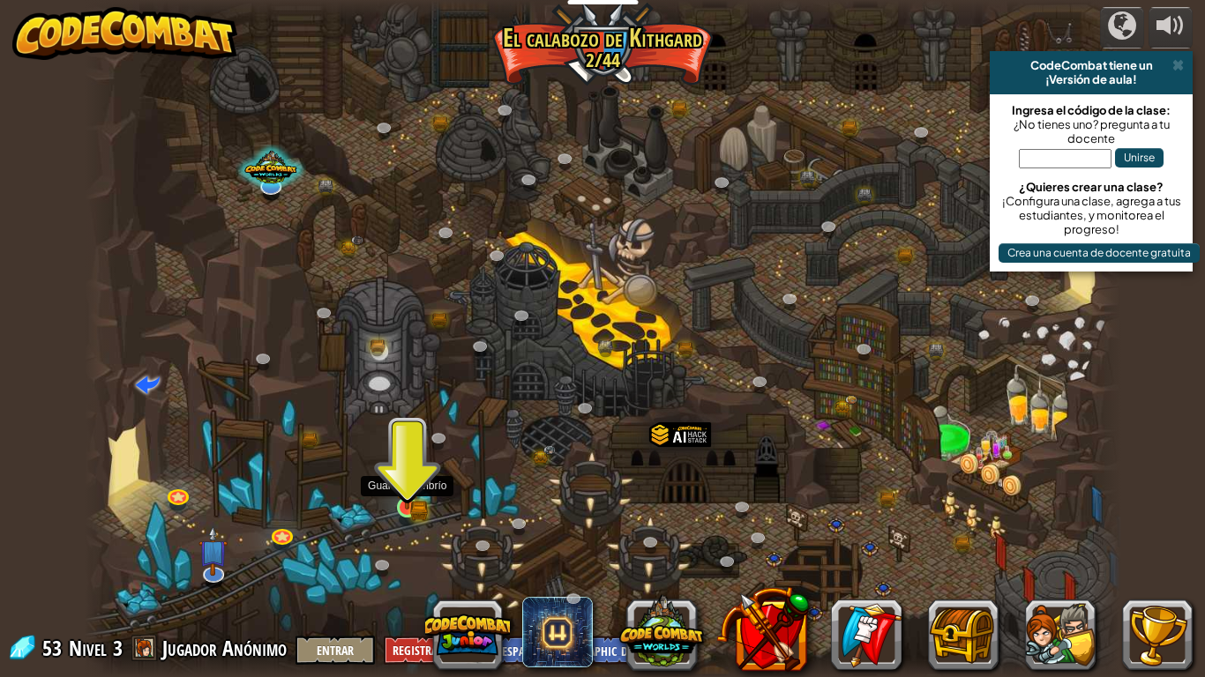
click at [407, 505] on img at bounding box center [407, 480] width 26 height 57
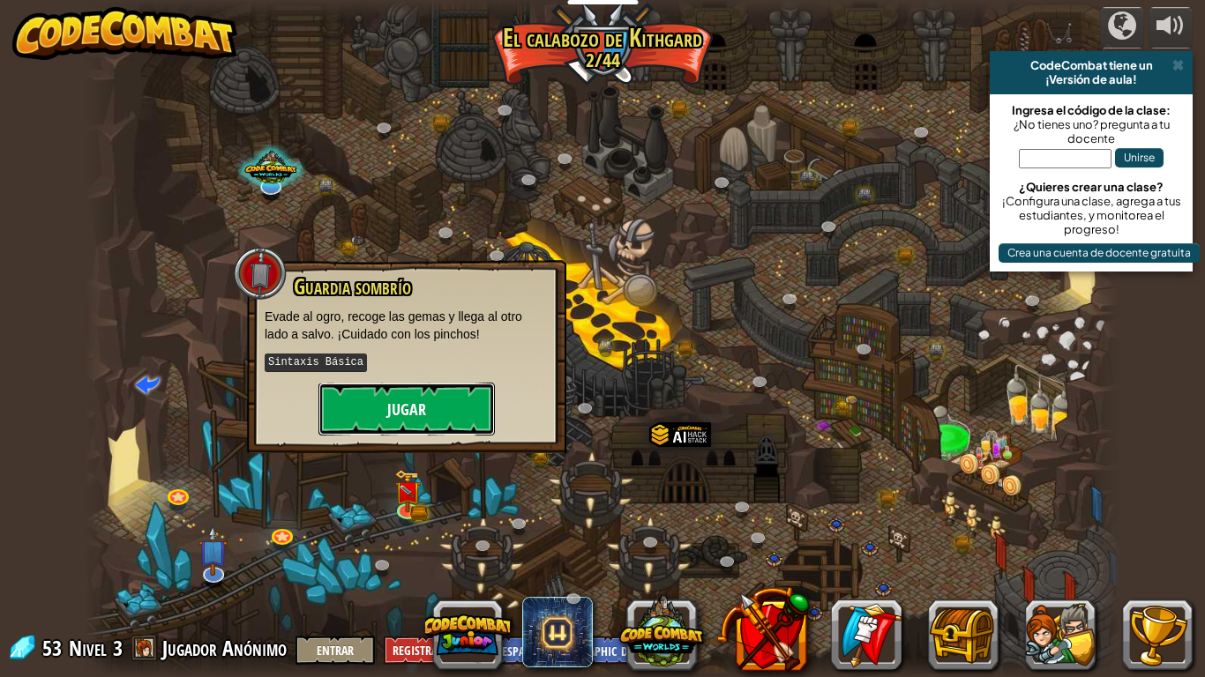
click at [416, 409] on button "Jugar" at bounding box center [406, 409] width 176 height 53
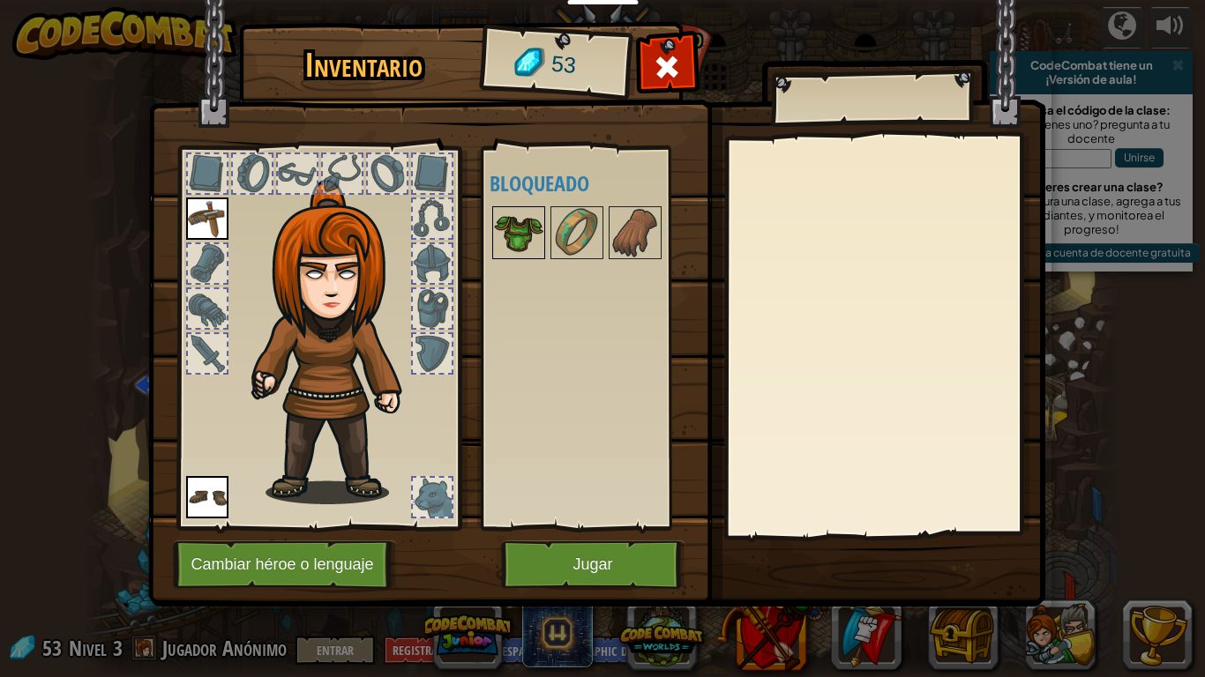
click at [517, 246] on img at bounding box center [518, 232] width 49 height 49
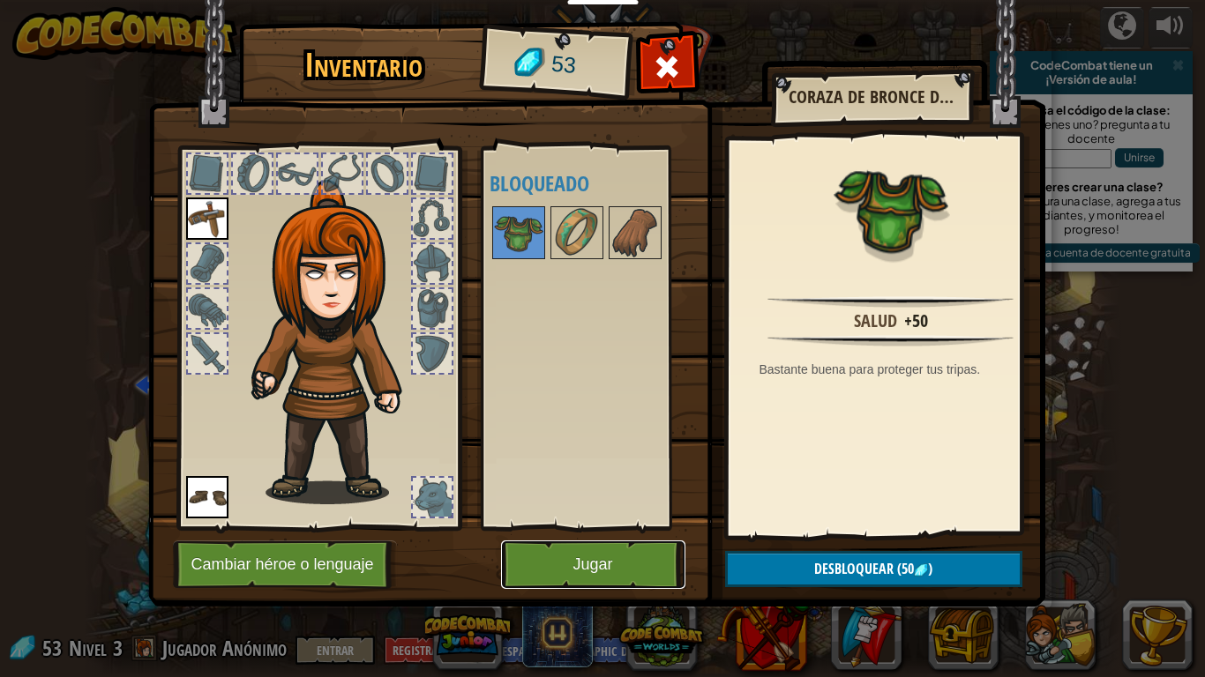
click at [577, 555] on button "Jugar" at bounding box center [593, 565] width 184 height 49
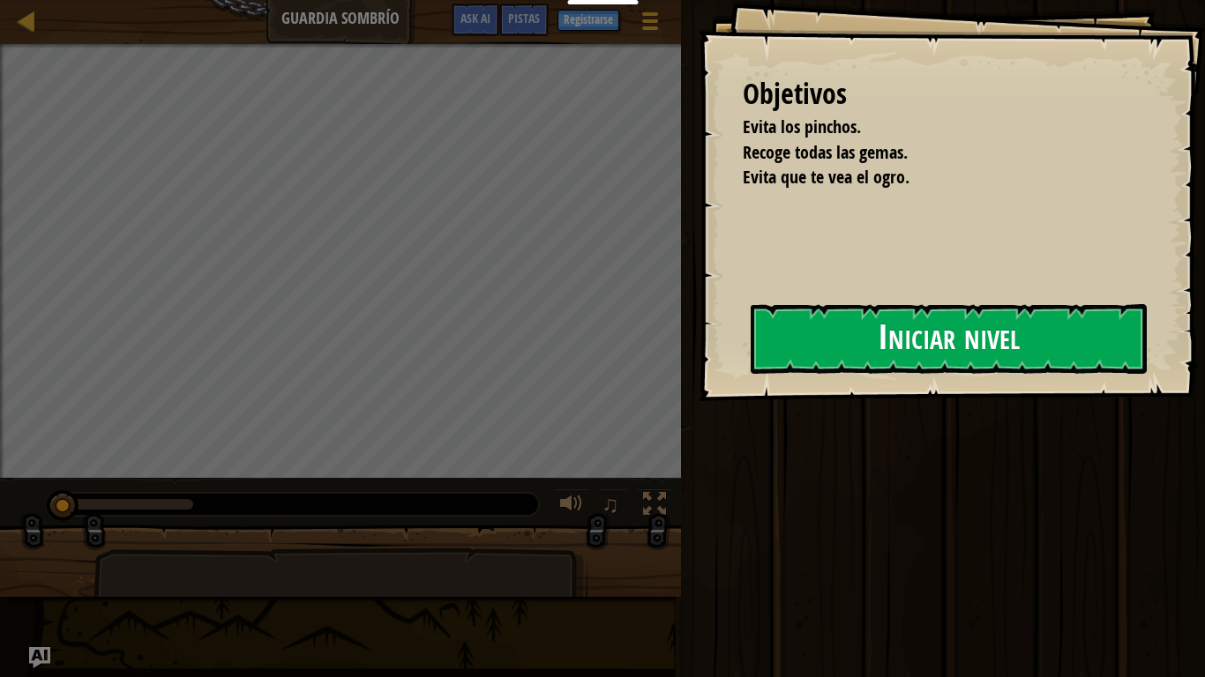
click at [875, 332] on button "Iniciar nivel" at bounding box center [949, 339] width 396 height 70
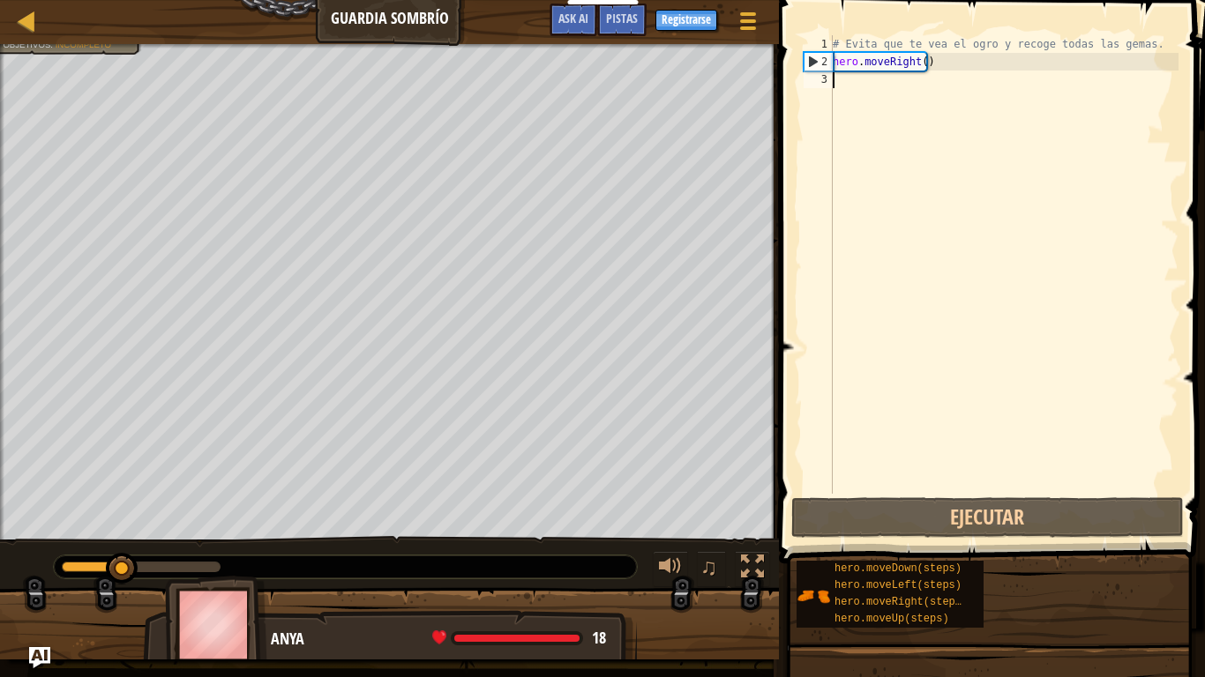
type textarea "h"
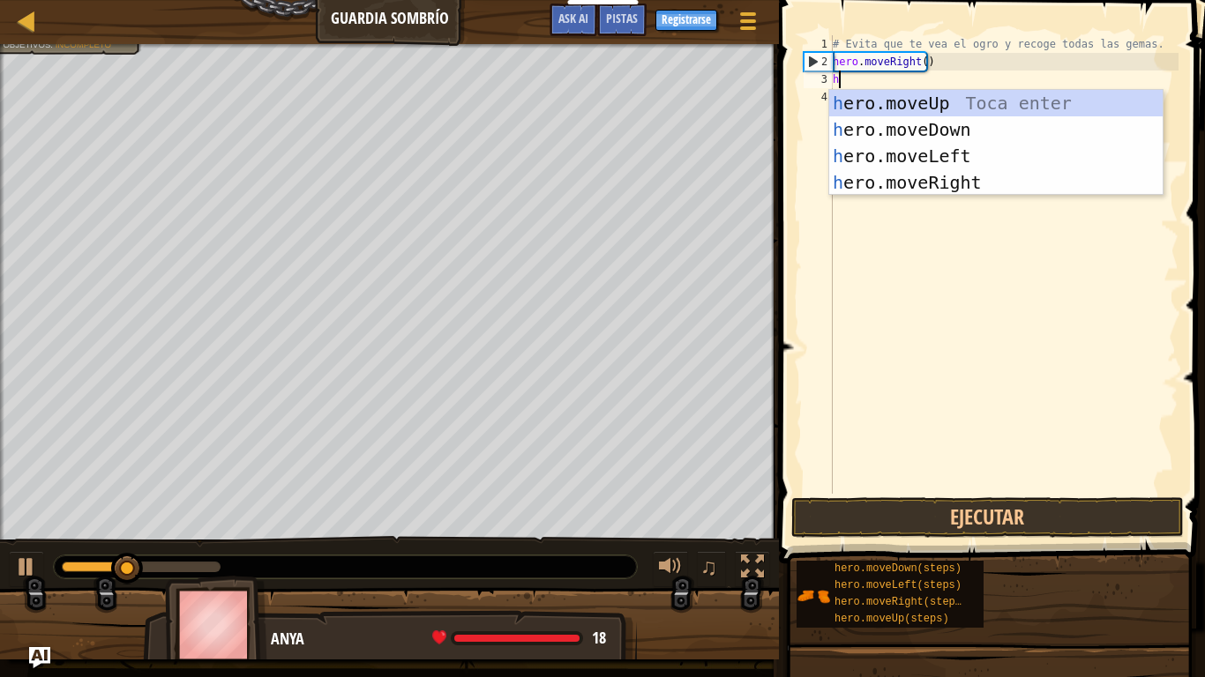
scroll to position [8, 0]
click at [908, 104] on div "h ero.moveUp Toca enter h ero.moveDown Toca enter h ero.moveLeft Toca enter h e…" at bounding box center [995, 169] width 333 height 159
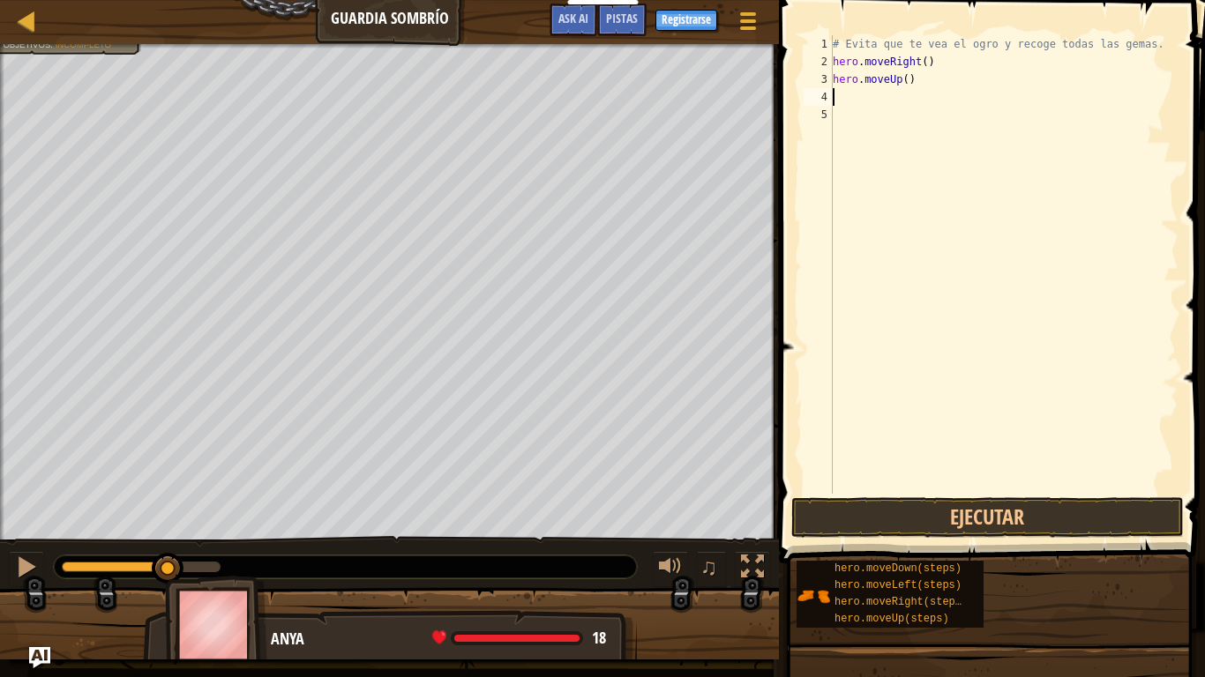
type textarea "h"
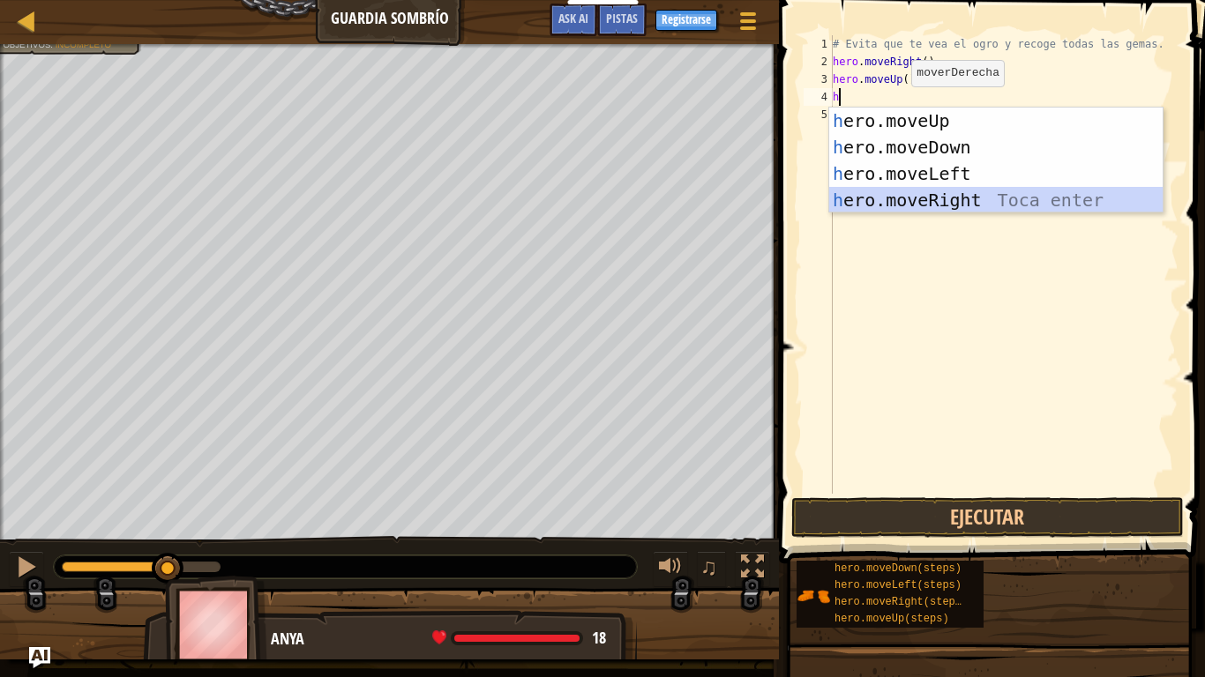
click at [940, 203] on div "h ero.moveUp Toca enter h ero.moveDown Toca enter h ero.moveLeft Toca enter h e…" at bounding box center [995, 187] width 333 height 159
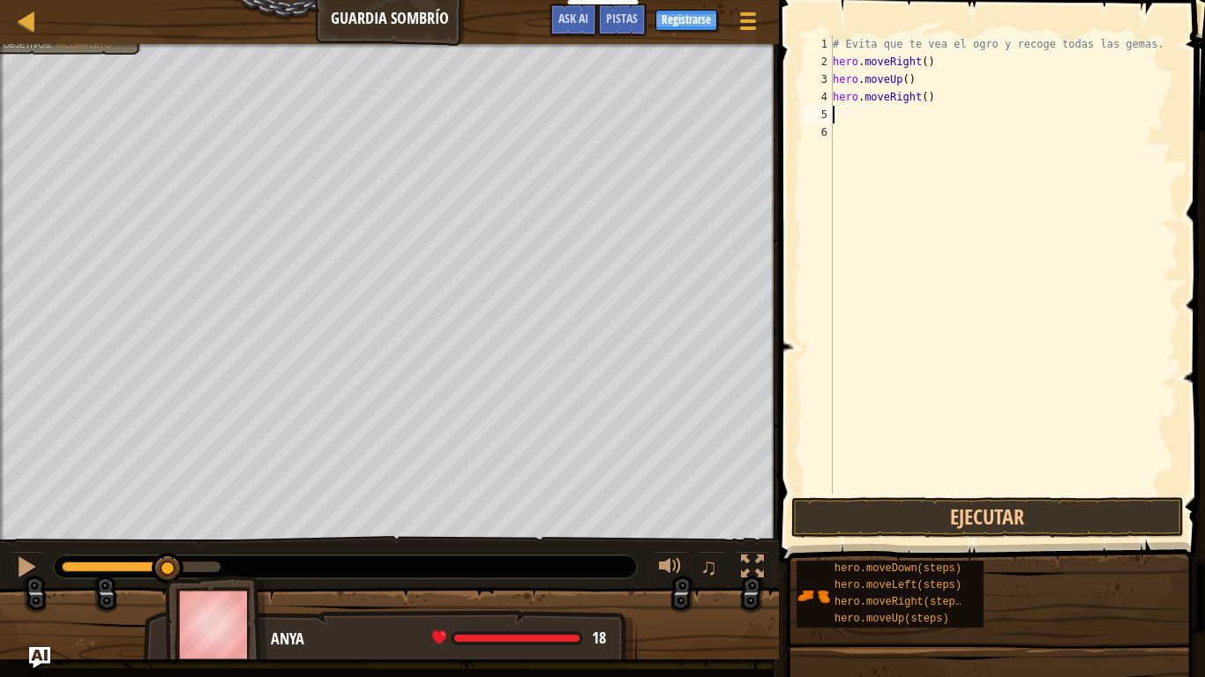
type textarea "h"
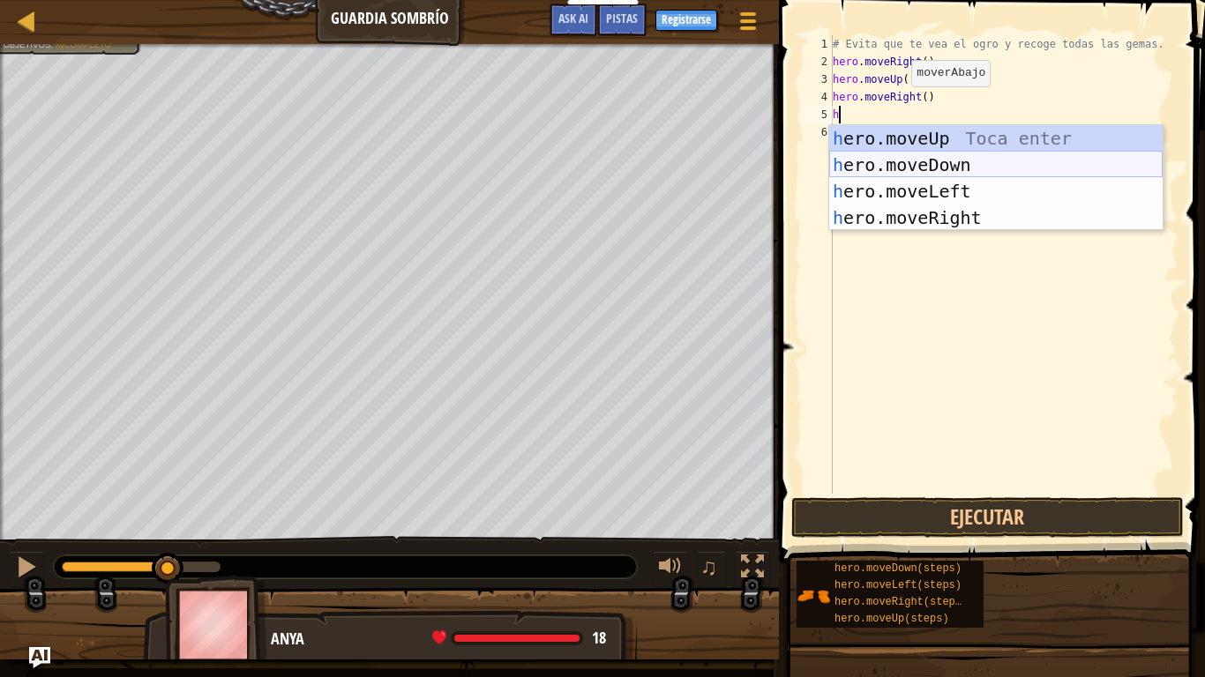
click at [889, 155] on div "h ero.moveUp Toca enter h ero.moveDown Toca enter h ero.moveLeft Toca enter h e…" at bounding box center [995, 204] width 333 height 159
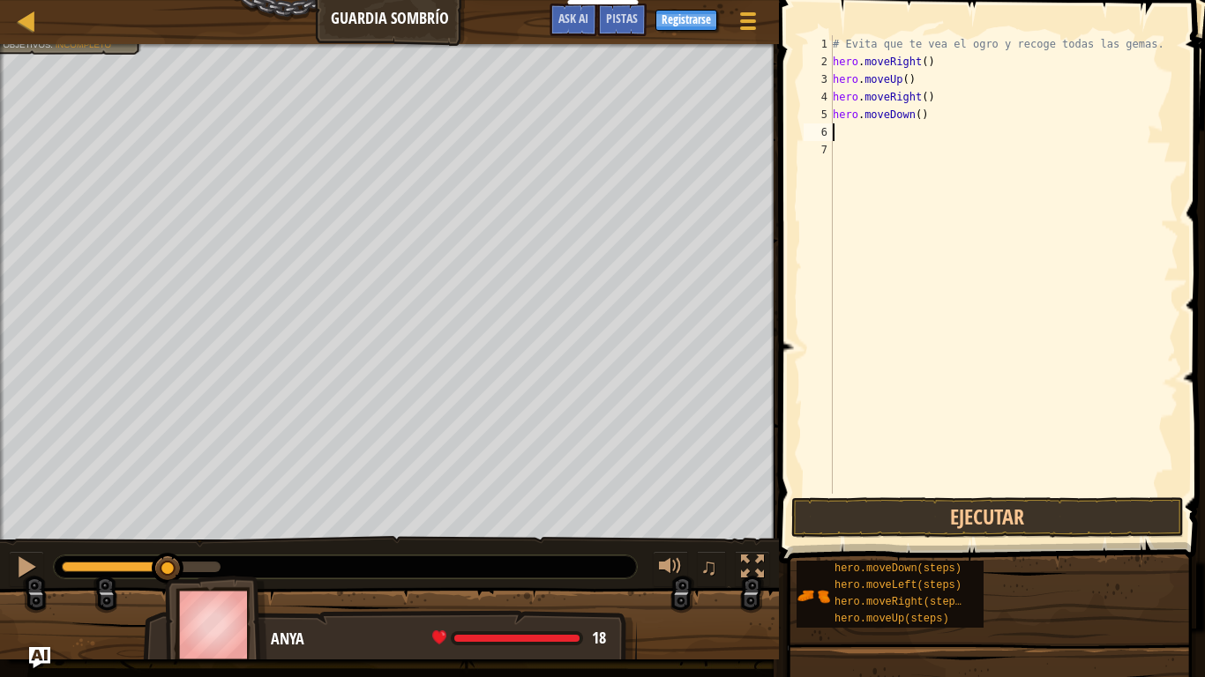
type textarea "h"
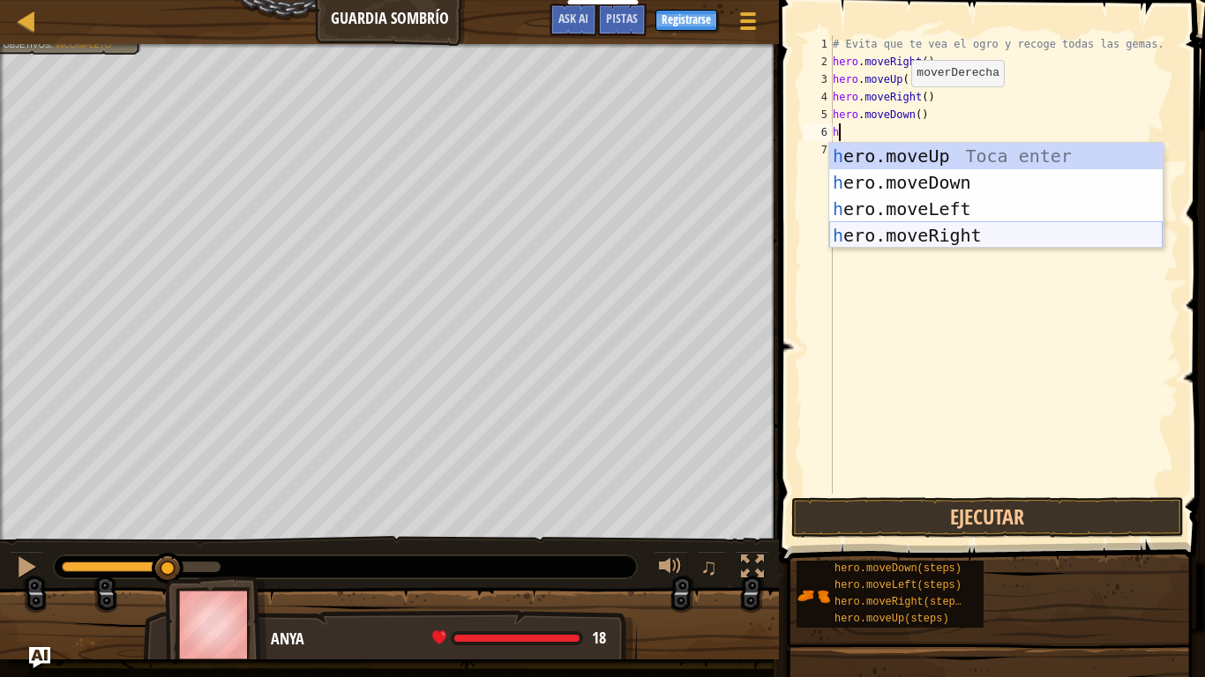
click at [915, 243] on div "h ero.moveUp Toca enter h ero.moveDown Toca enter h ero.moveLeft Toca enter h e…" at bounding box center [995, 222] width 333 height 159
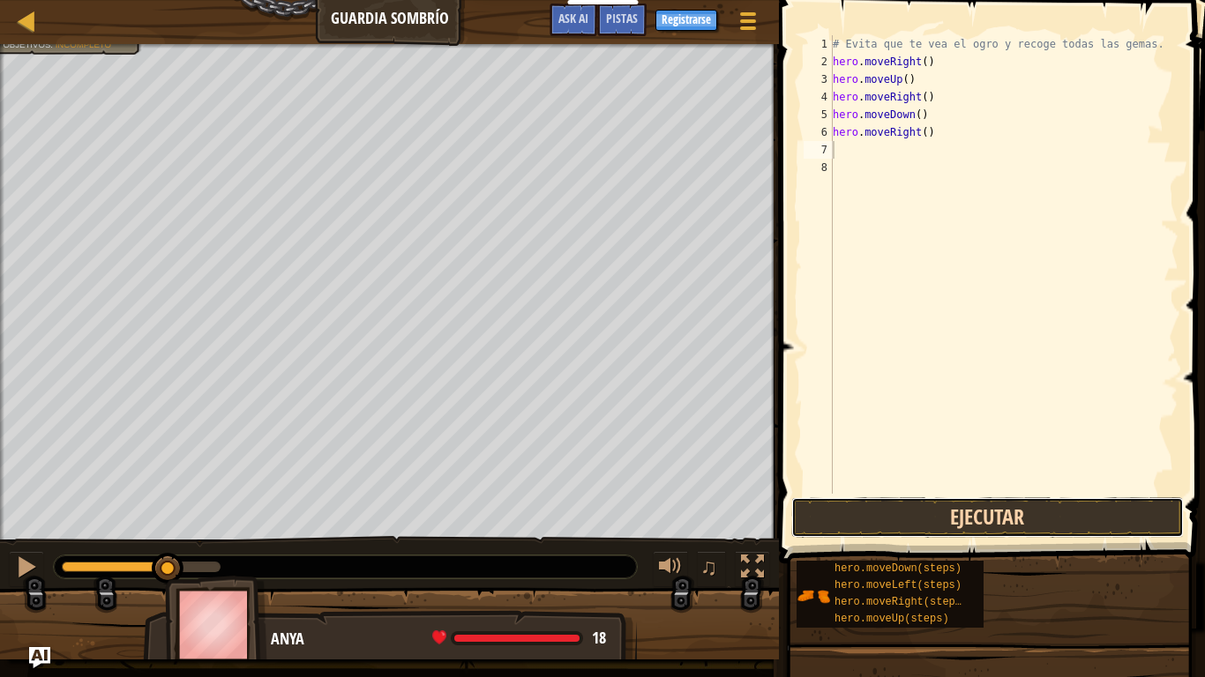
click at [975, 509] on button "Ejecutar" at bounding box center [987, 517] width 392 height 41
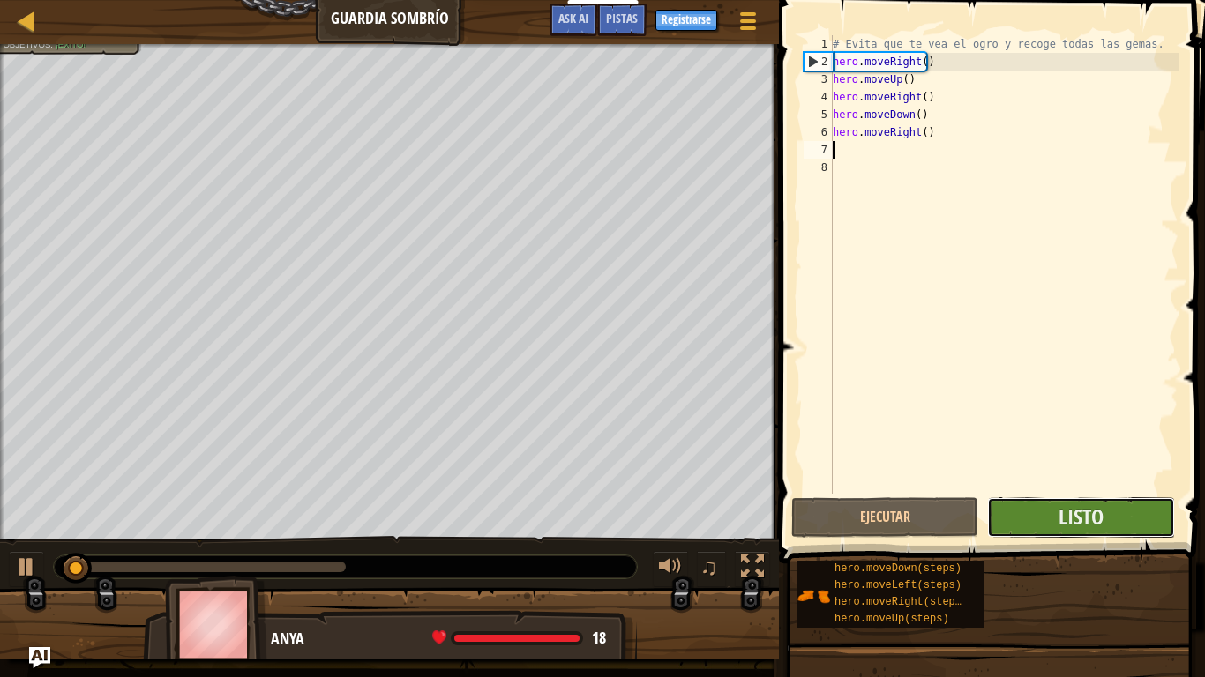
click at [1107, 518] on button "Listo" at bounding box center [1080, 517] width 187 height 41
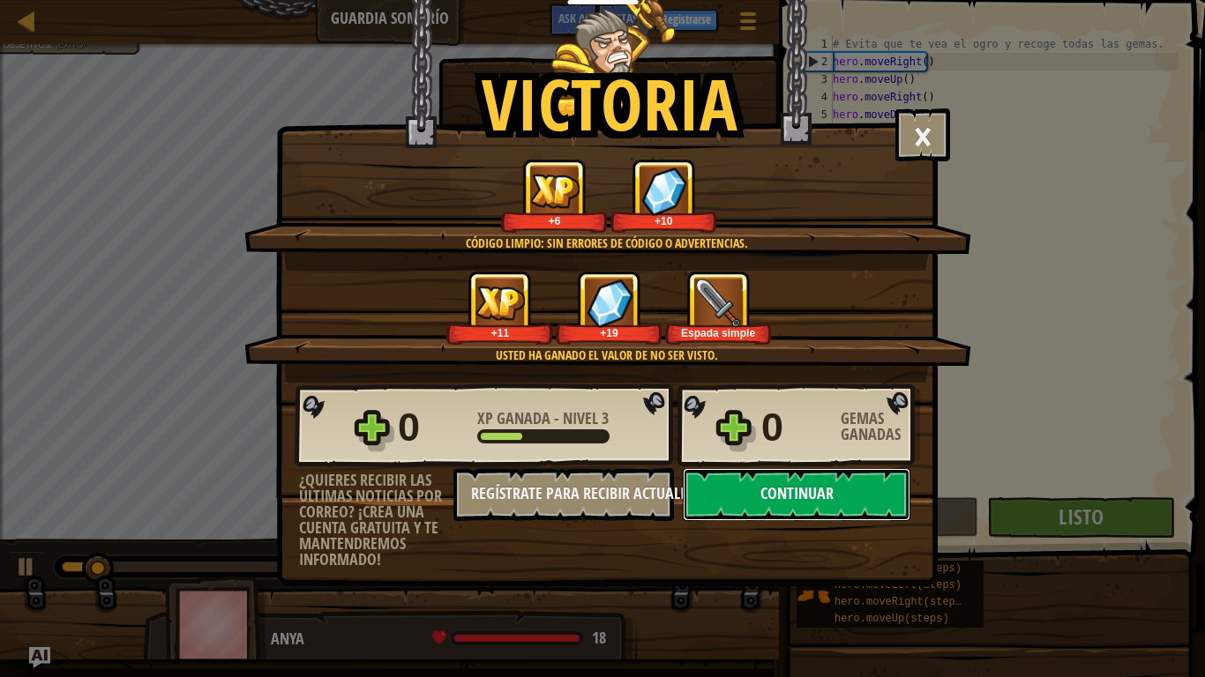
click at [743, 507] on button "Continuar" at bounding box center [797, 494] width 228 height 53
select select "es-419"
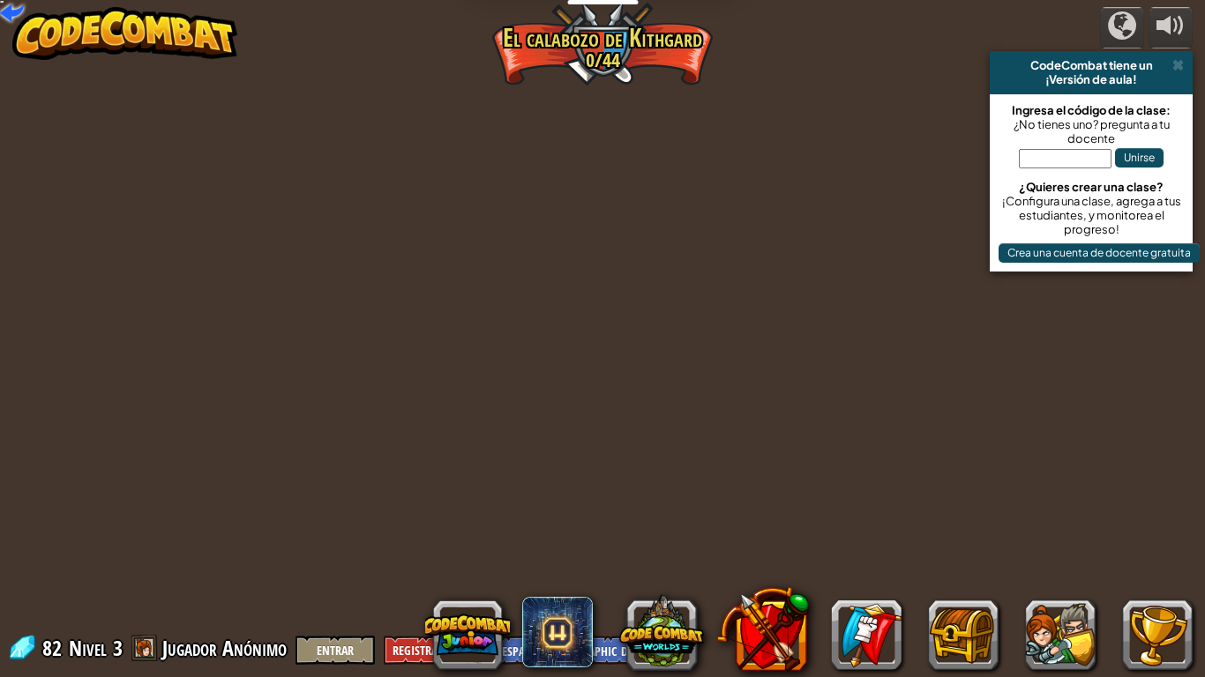
select select "es-419"
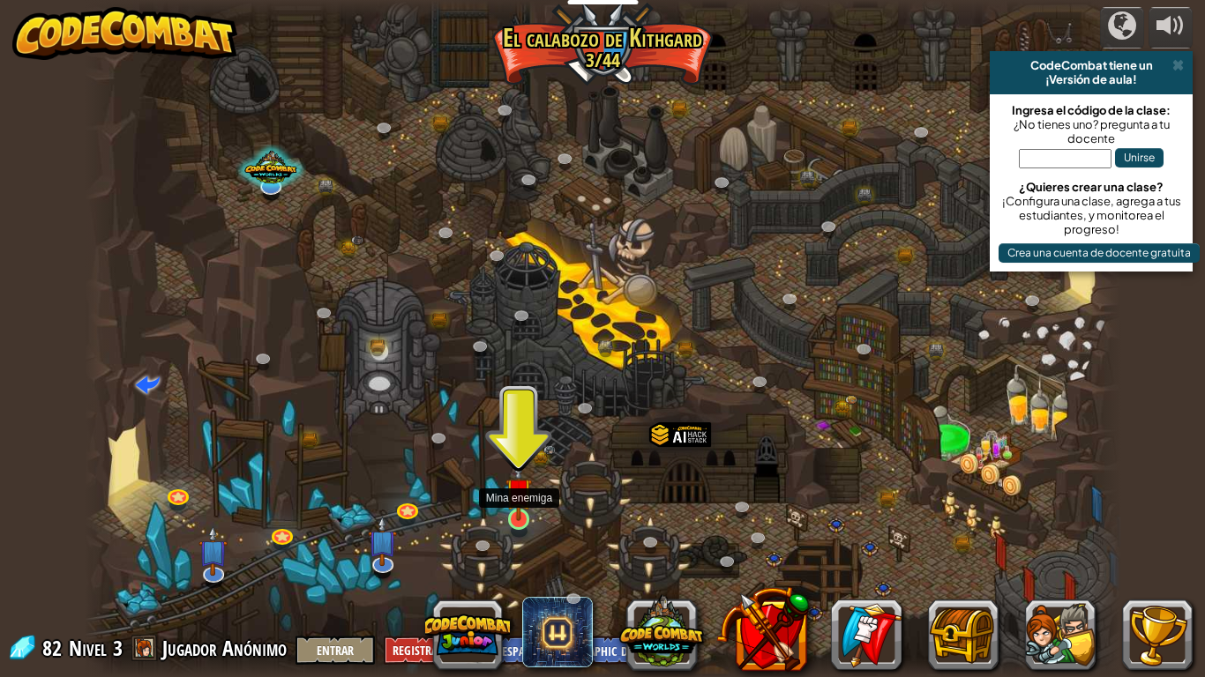
click at [512, 516] on img at bounding box center [518, 491] width 26 height 60
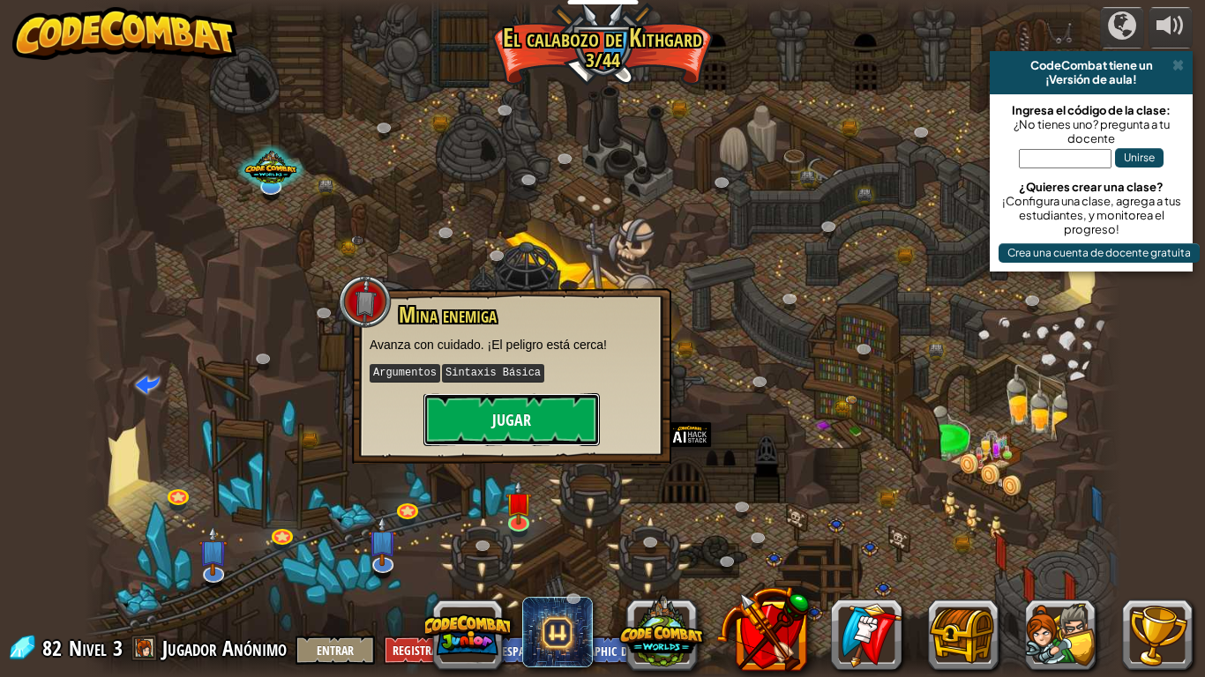
click at [512, 423] on button "Jugar" at bounding box center [511, 419] width 176 height 53
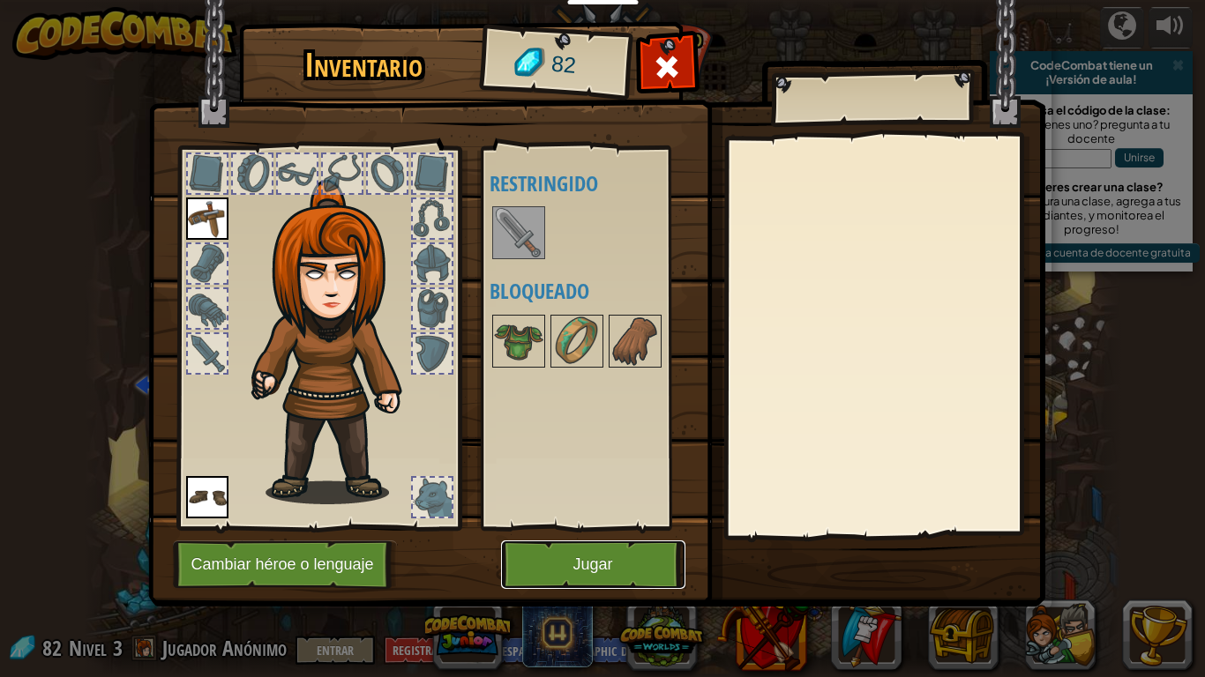
click at [572, 557] on button "Jugar" at bounding box center [593, 565] width 184 height 49
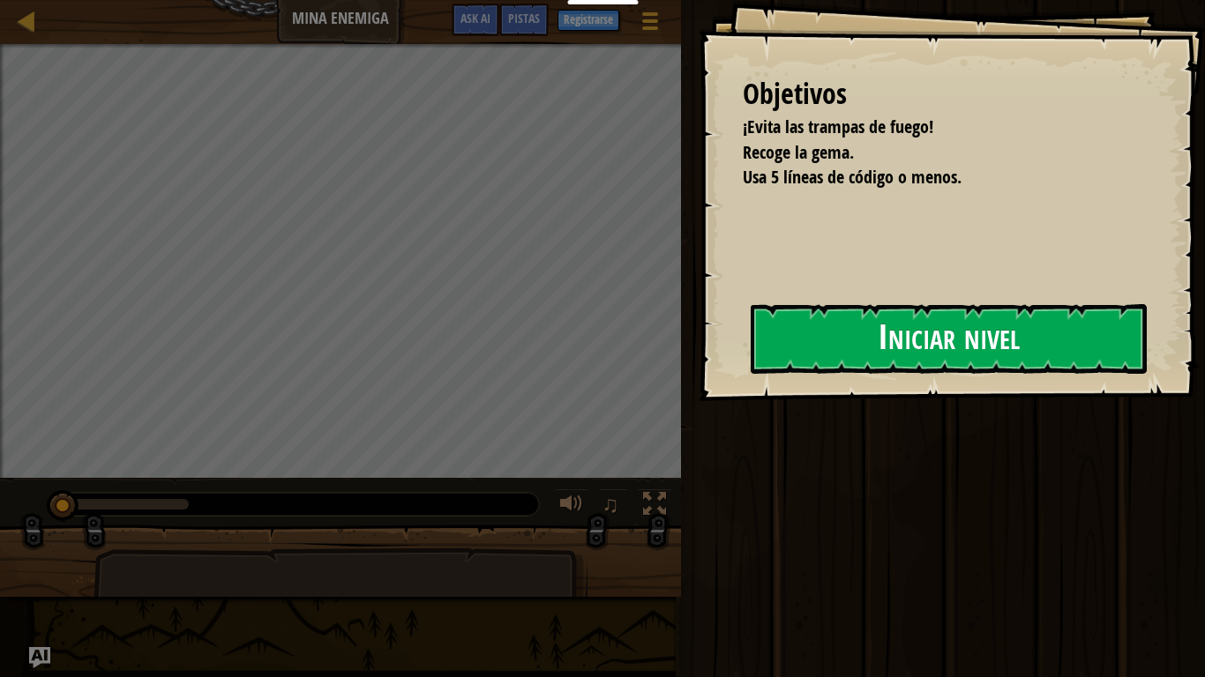
click at [751, 352] on button "Iniciar nivel" at bounding box center [949, 339] width 396 height 70
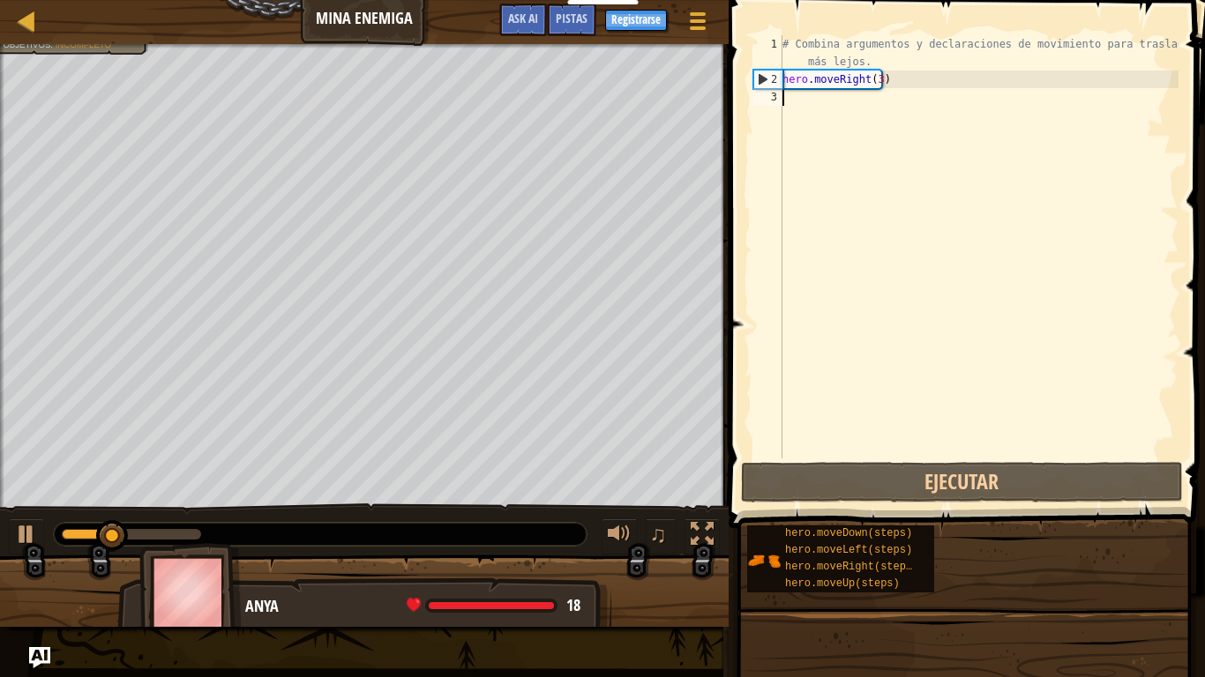
type textarea "h"
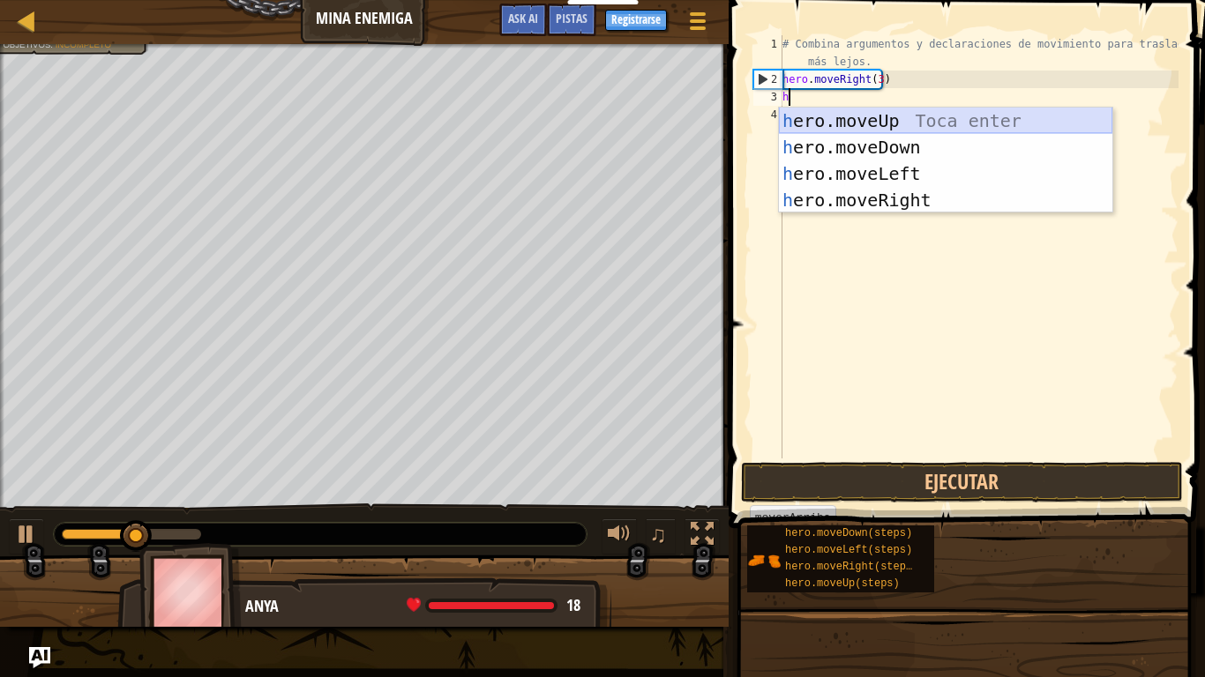
click at [873, 118] on div "h ero.moveUp Toca enter h ero.moveDown Toca enter h ero.moveLeft Toca enter h e…" at bounding box center [945, 187] width 333 height 159
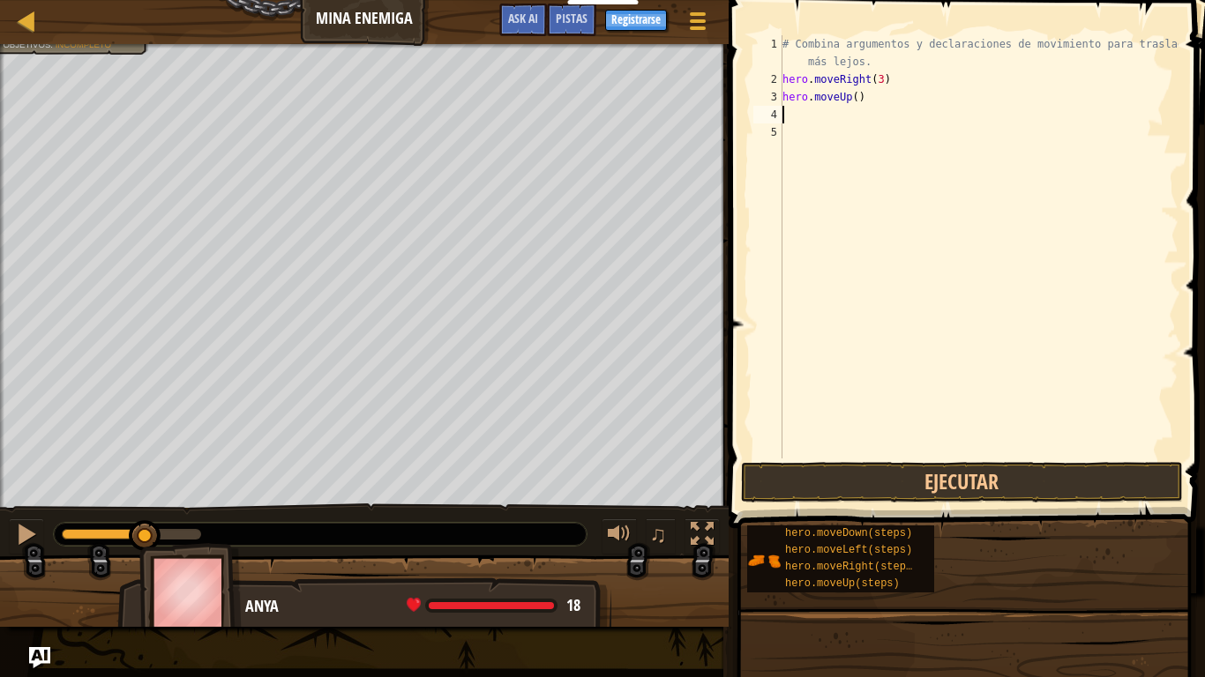
type textarea "h"
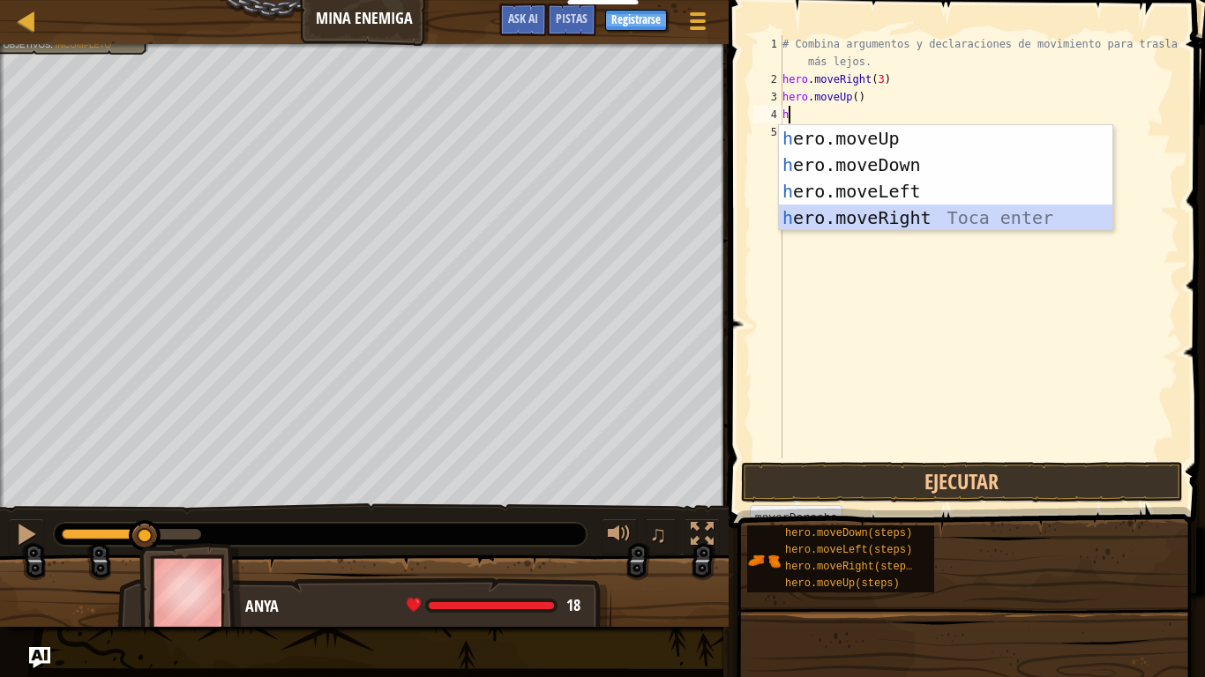
click at [870, 218] on div "h ero.moveUp Toca enter h ero.moveDown Toca enter h ero.moveLeft Toca enter h e…" at bounding box center [945, 204] width 333 height 159
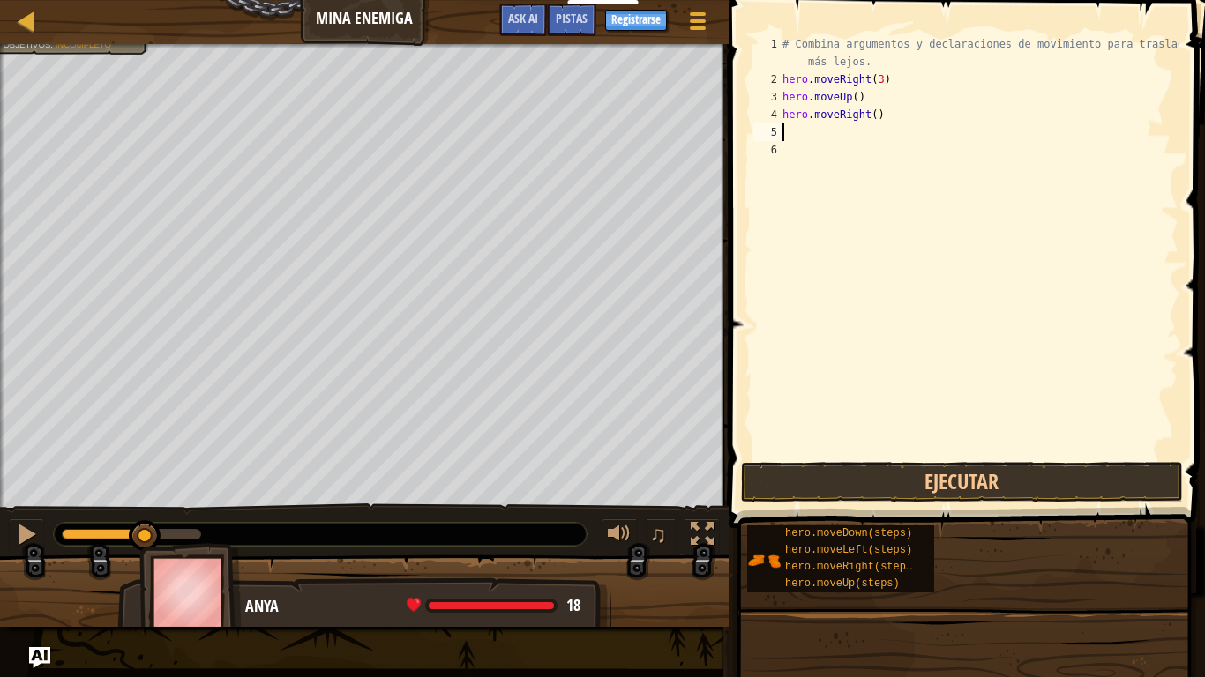
type textarea "h"
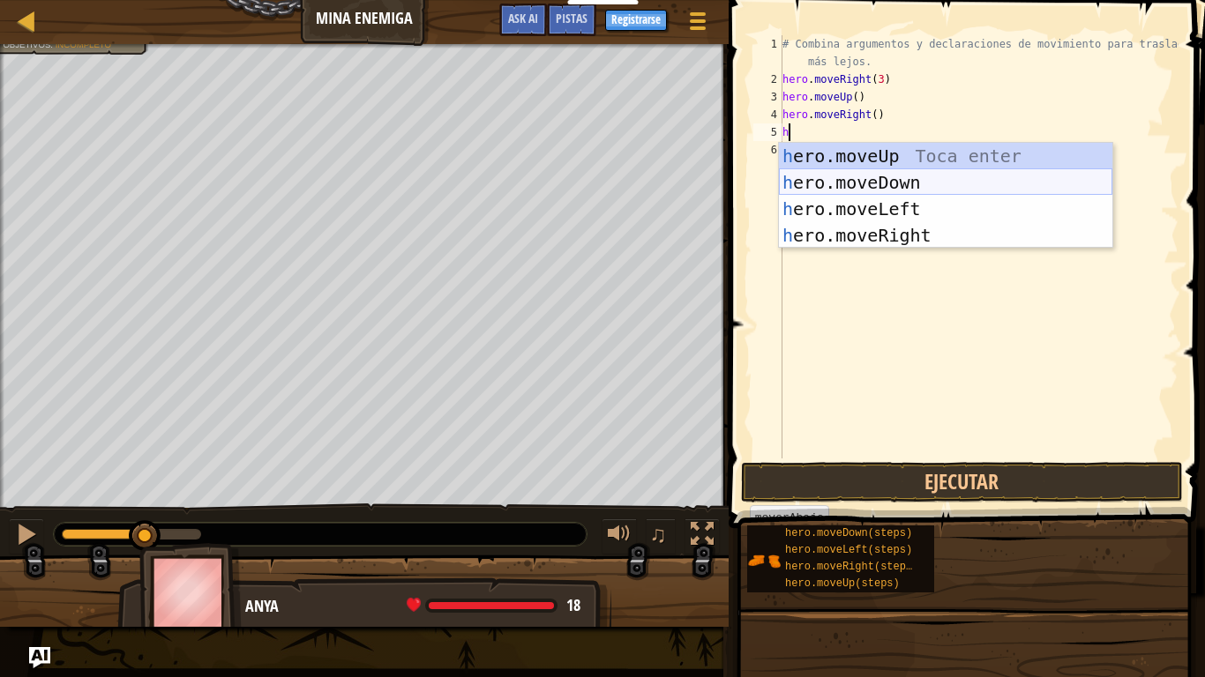
click at [850, 175] on div "h ero.moveUp Toca enter h ero.moveDown Toca enter h ero.moveLeft Toca enter h e…" at bounding box center [945, 222] width 333 height 159
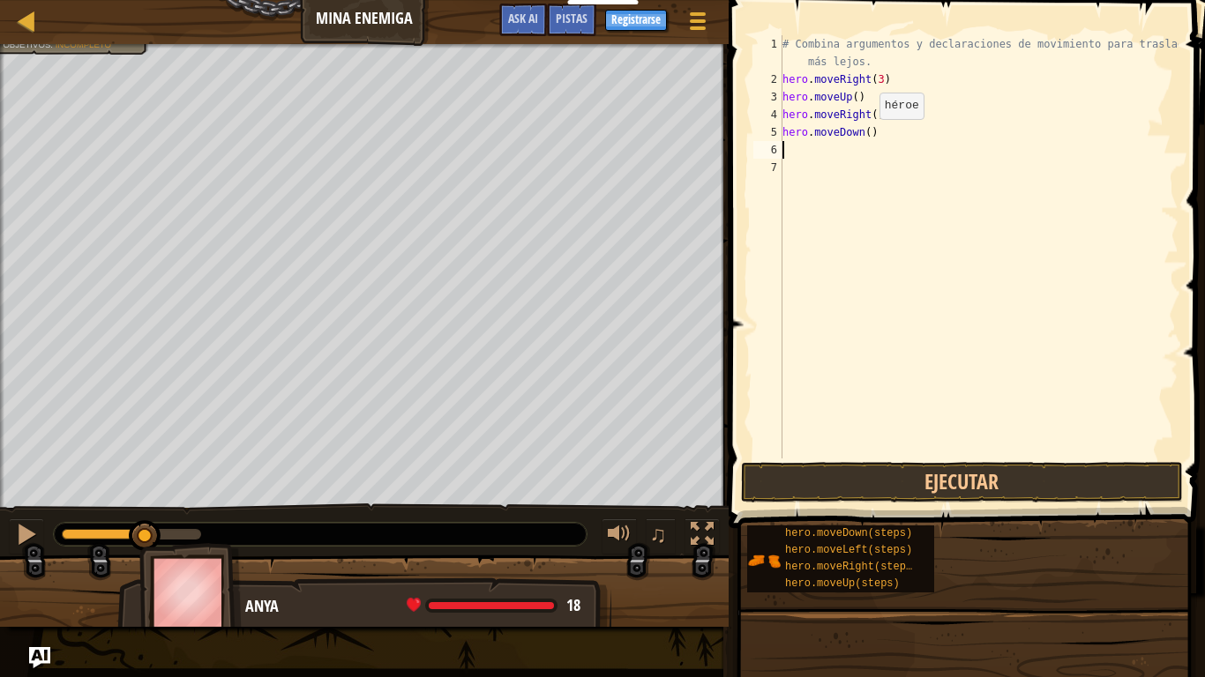
click at [864, 137] on div "# Combina argumentos y declaraciones de movimiento para trasladarte más lejos. …" at bounding box center [979, 273] width 400 height 476
type textarea "hero.moveDown(3)"
click at [800, 151] on div "# Combina argumentos y declaraciones de movimiento para trasladarte más lejos. …" at bounding box center [979, 273] width 400 height 476
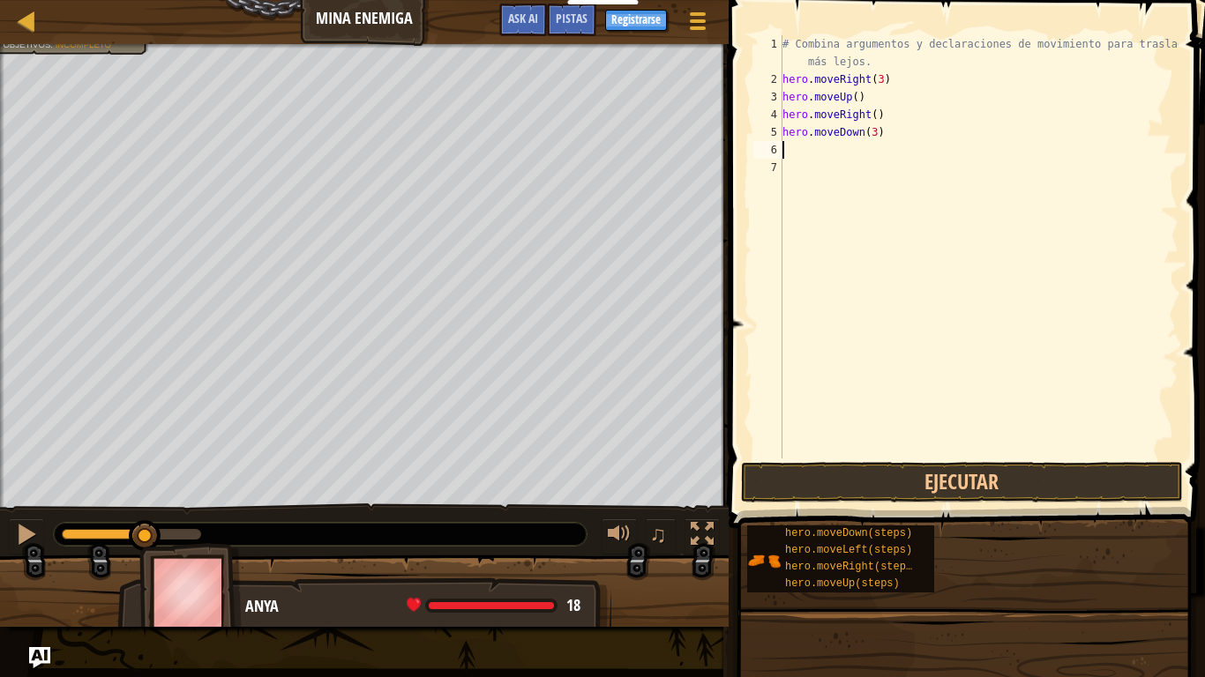
type textarea "h"
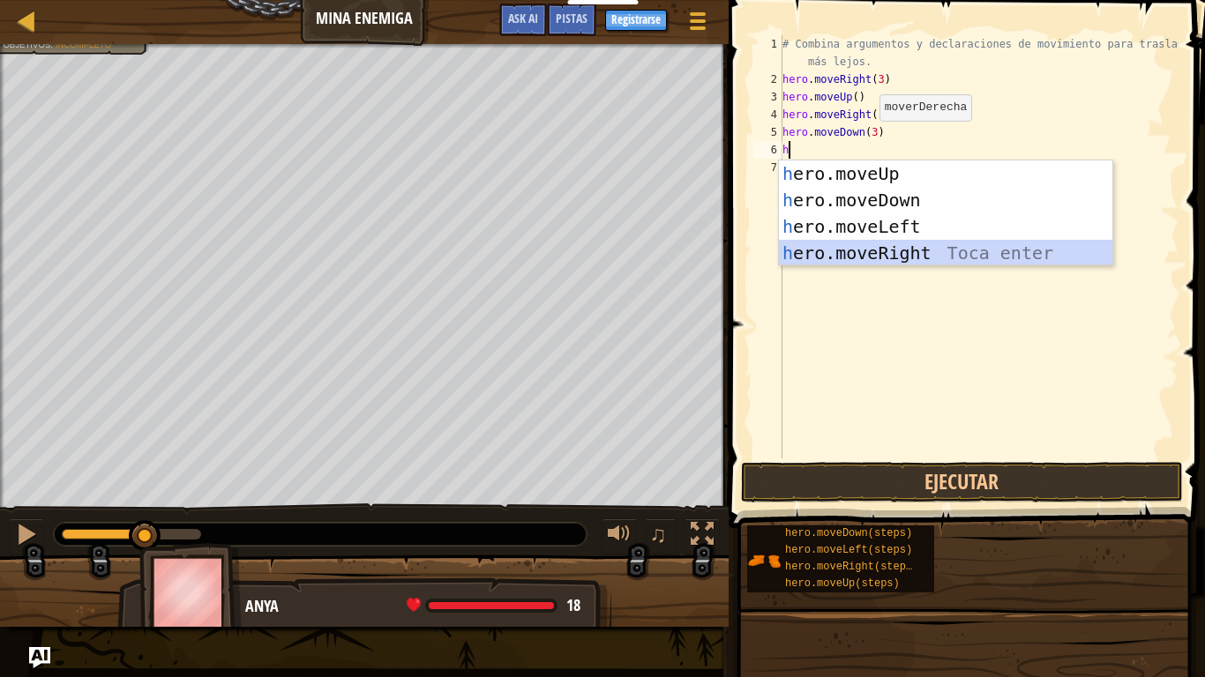
click at [893, 250] on div "h ero.moveUp Toca enter h ero.moveDown Toca enter h ero.moveLeft Toca enter h e…" at bounding box center [945, 240] width 333 height 159
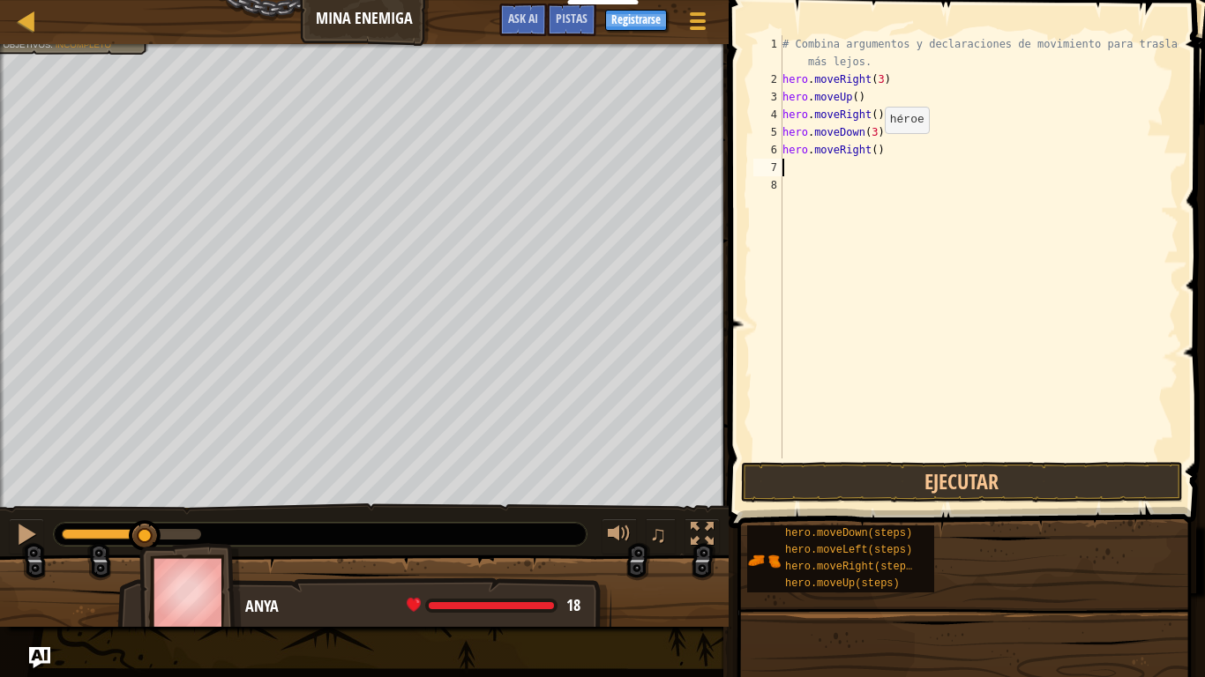
click at [870, 151] on div "# Combina argumentos y declaraciones de movimiento para trasladarte más lejos. …" at bounding box center [979, 273] width 400 height 476
type textarea "hero.moveRight(2)"
click at [961, 486] on button "Ejecutar" at bounding box center [962, 482] width 442 height 41
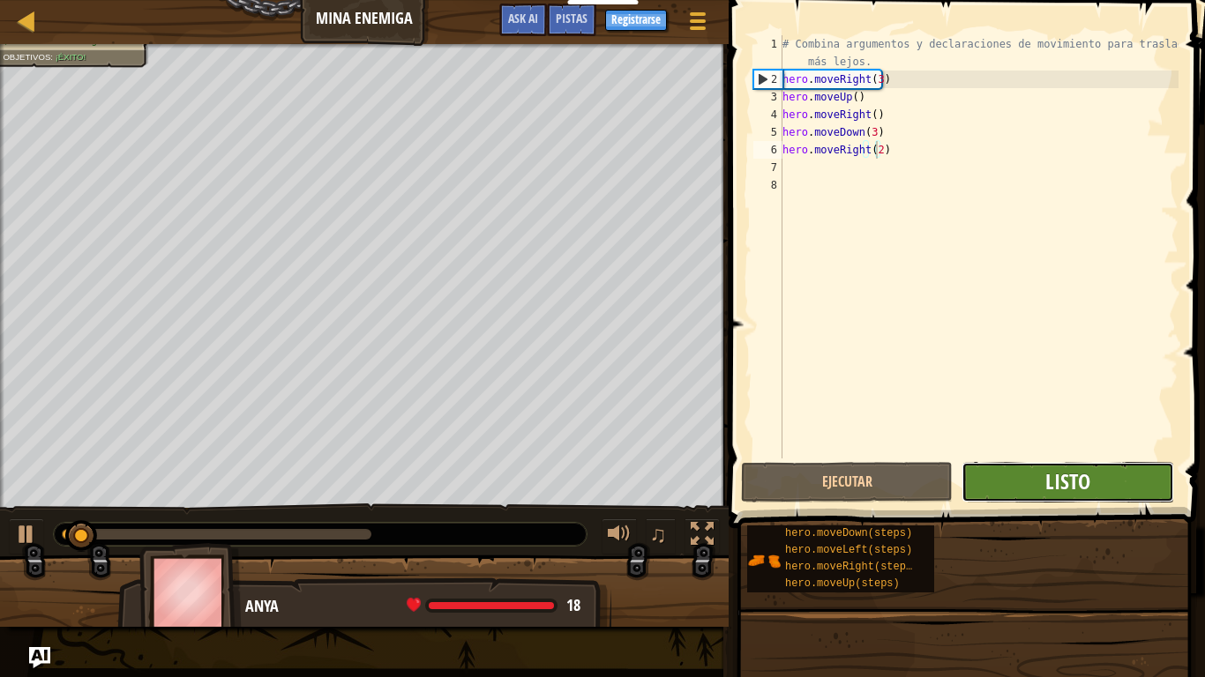
click at [1060, 479] on span "Listo" at bounding box center [1067, 481] width 45 height 28
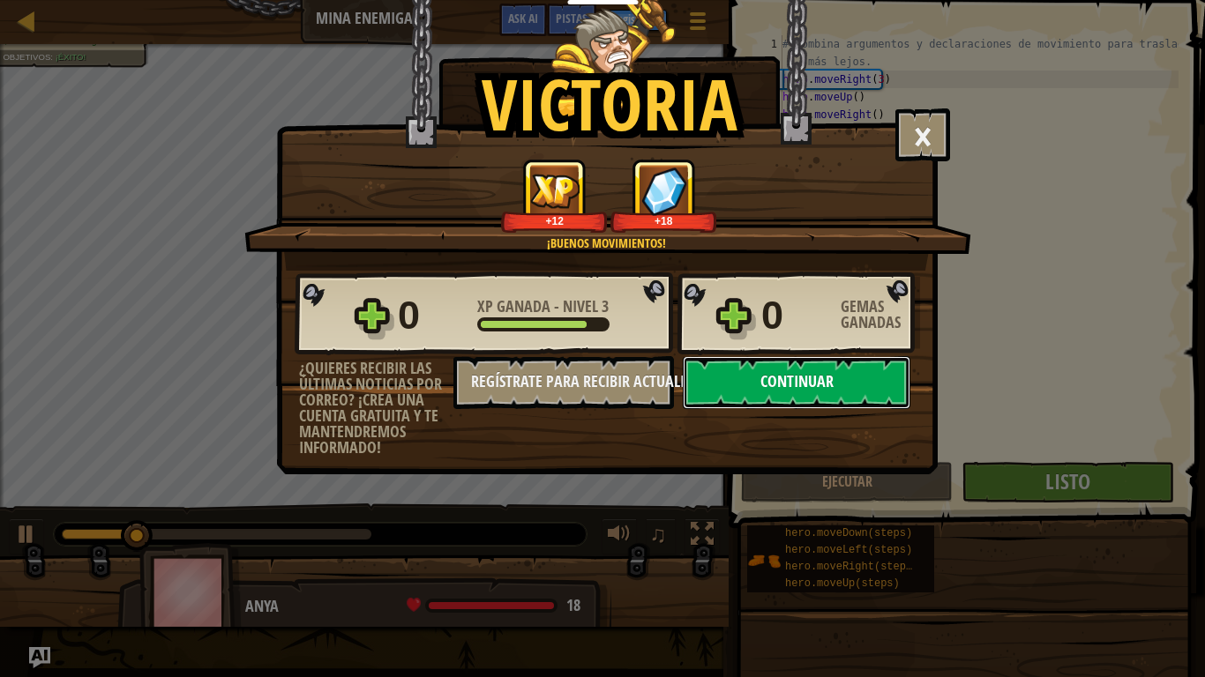
click at [804, 392] on button "Continuar" at bounding box center [797, 382] width 228 height 53
select select "es-419"
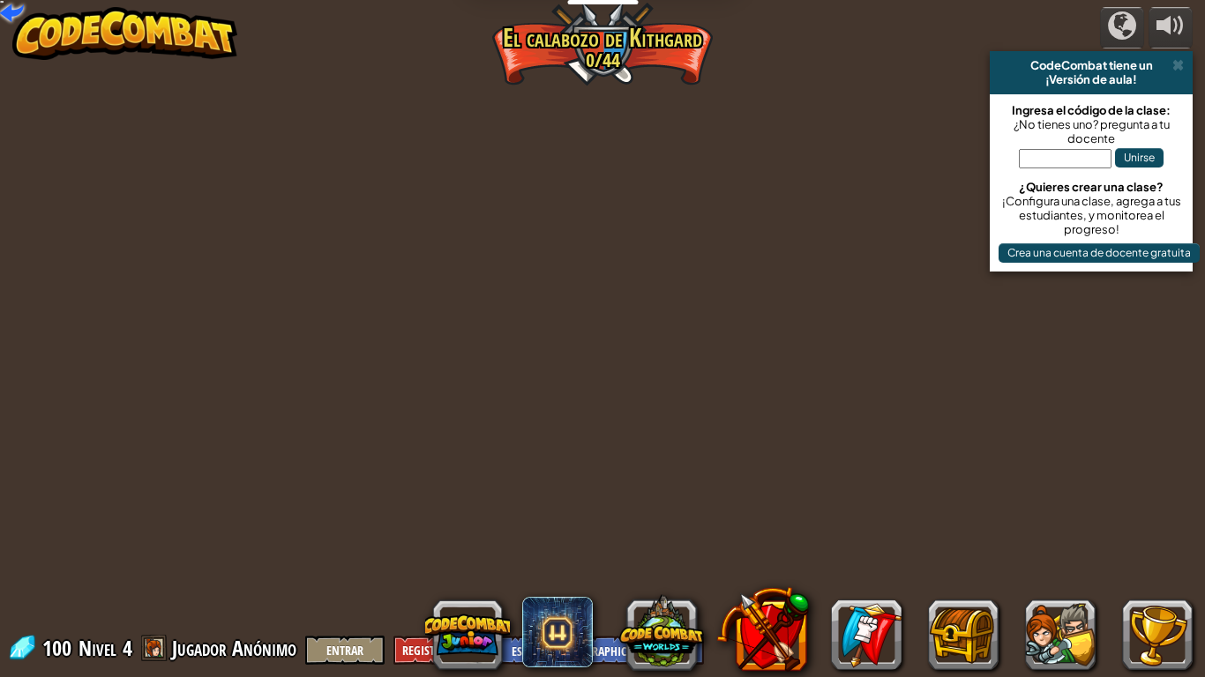
select select "es-419"
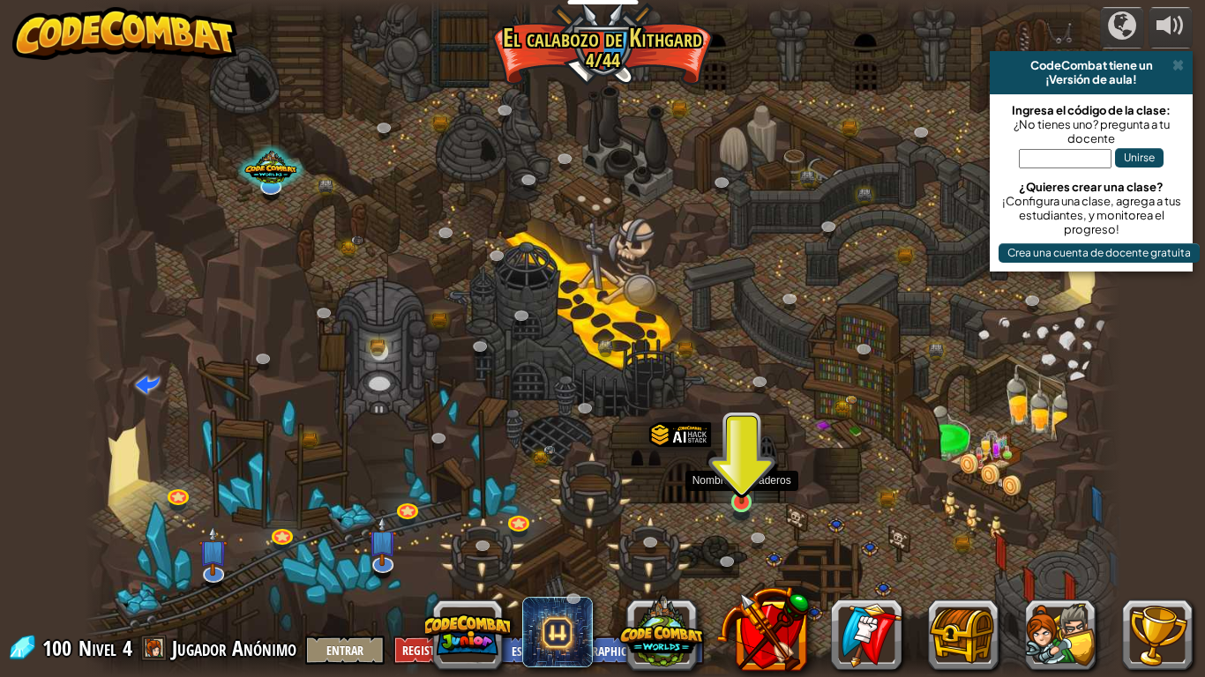
click at [741, 502] on img at bounding box center [741, 475] width 26 height 60
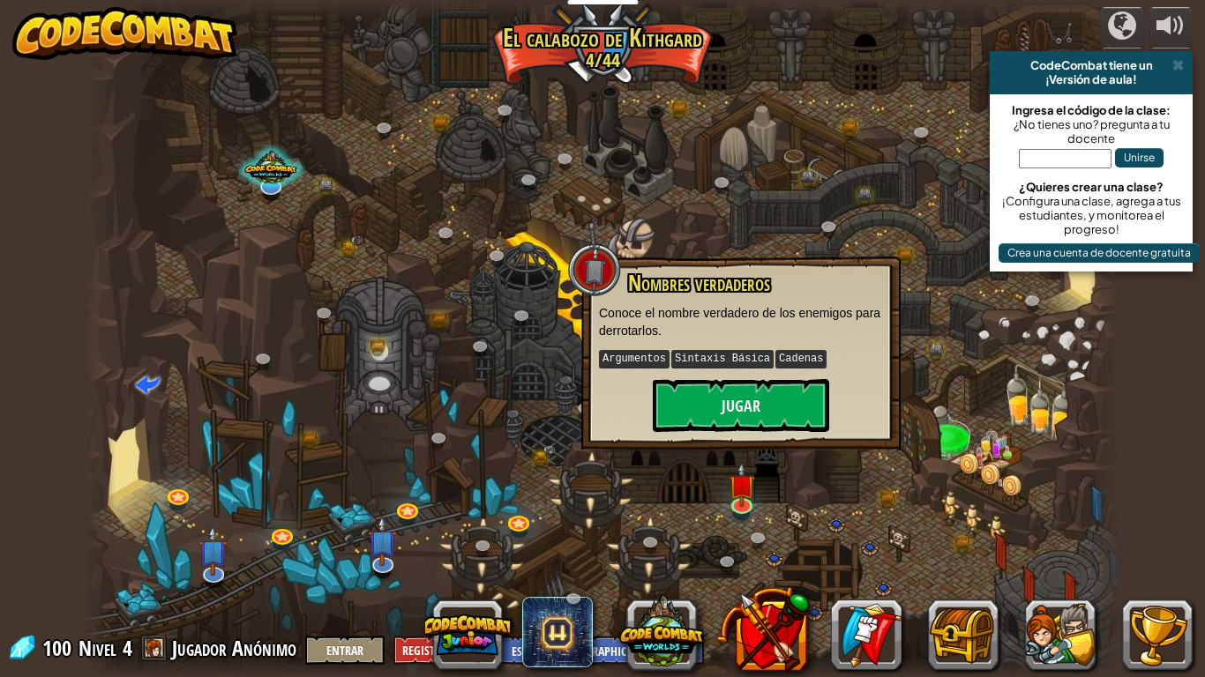
click at [738, 218] on div at bounding box center [603, 338] width 1036 height 677
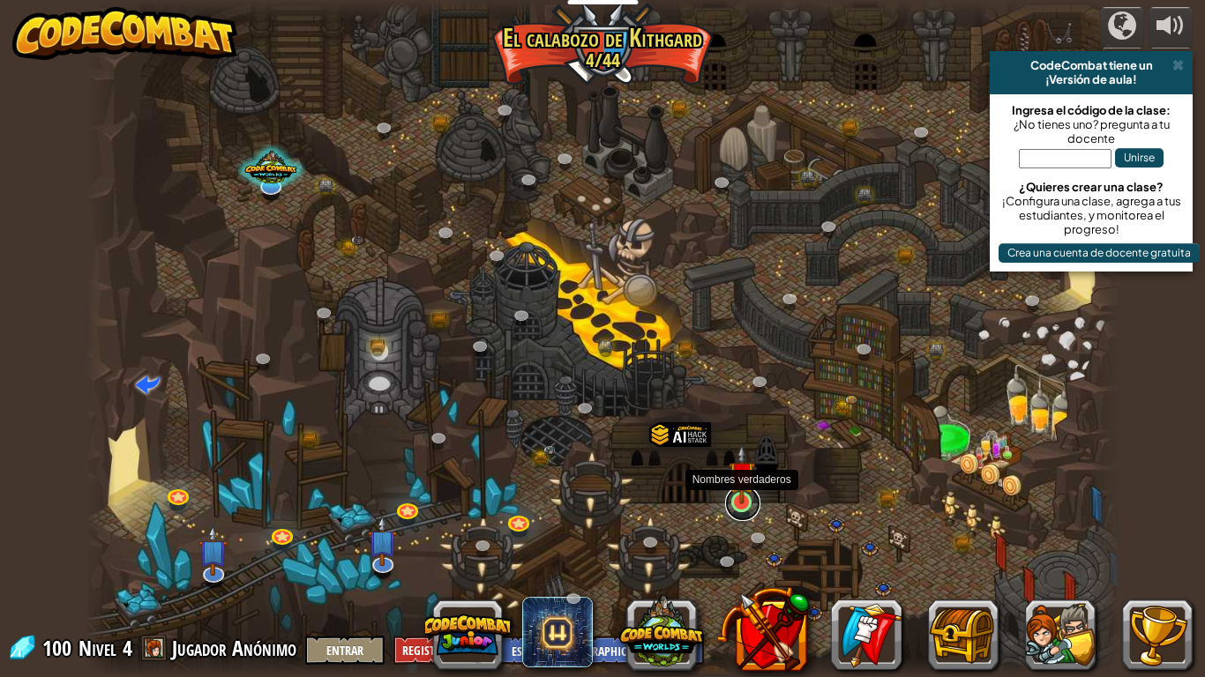
click at [743, 507] on link at bounding box center [742, 503] width 35 height 35
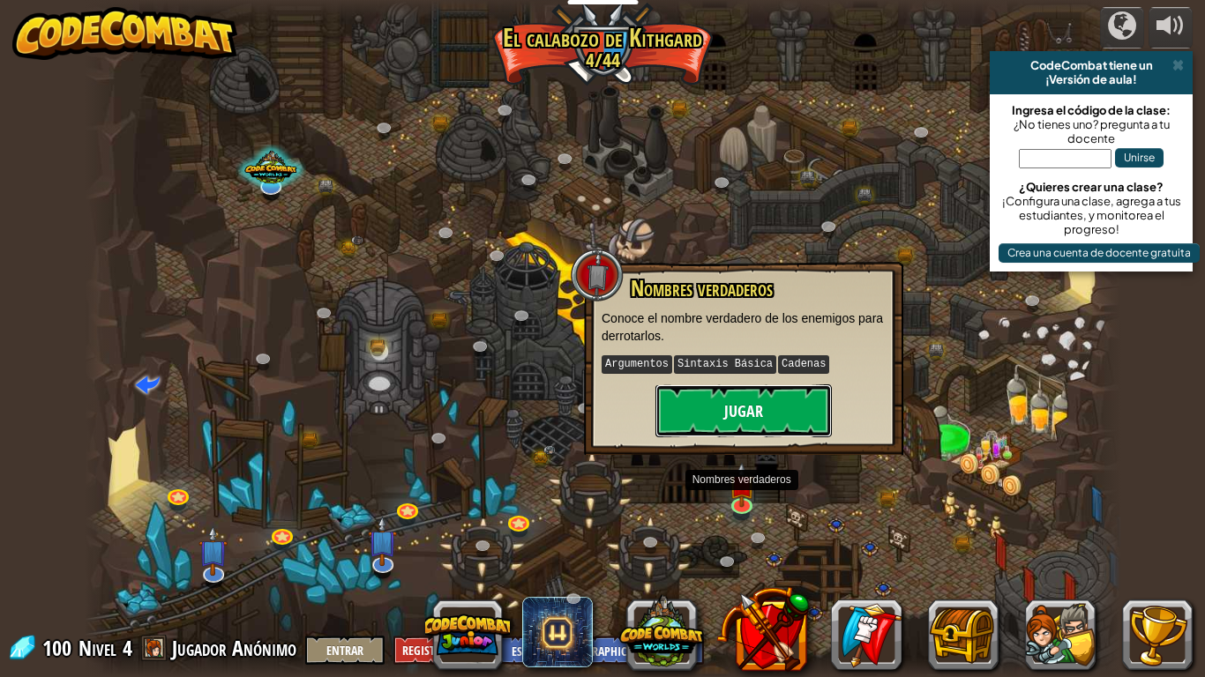
click at [747, 401] on button "Jugar" at bounding box center [743, 411] width 176 height 53
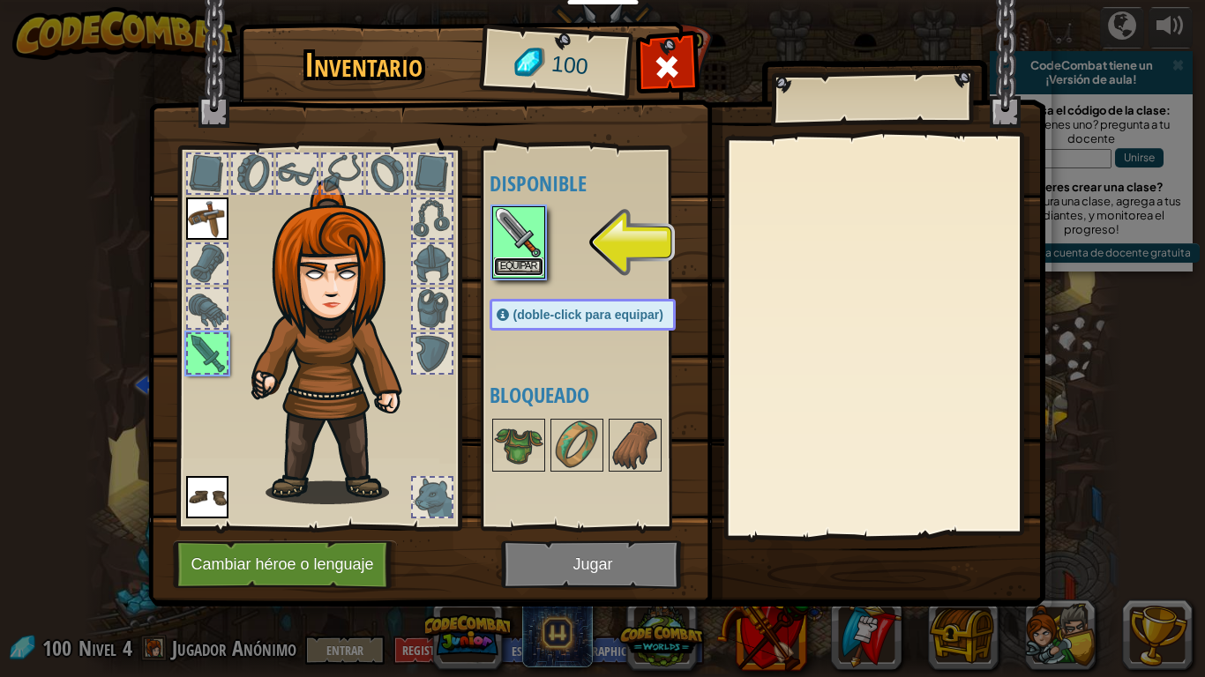
click at [535, 264] on button "Equipar" at bounding box center [518, 267] width 49 height 19
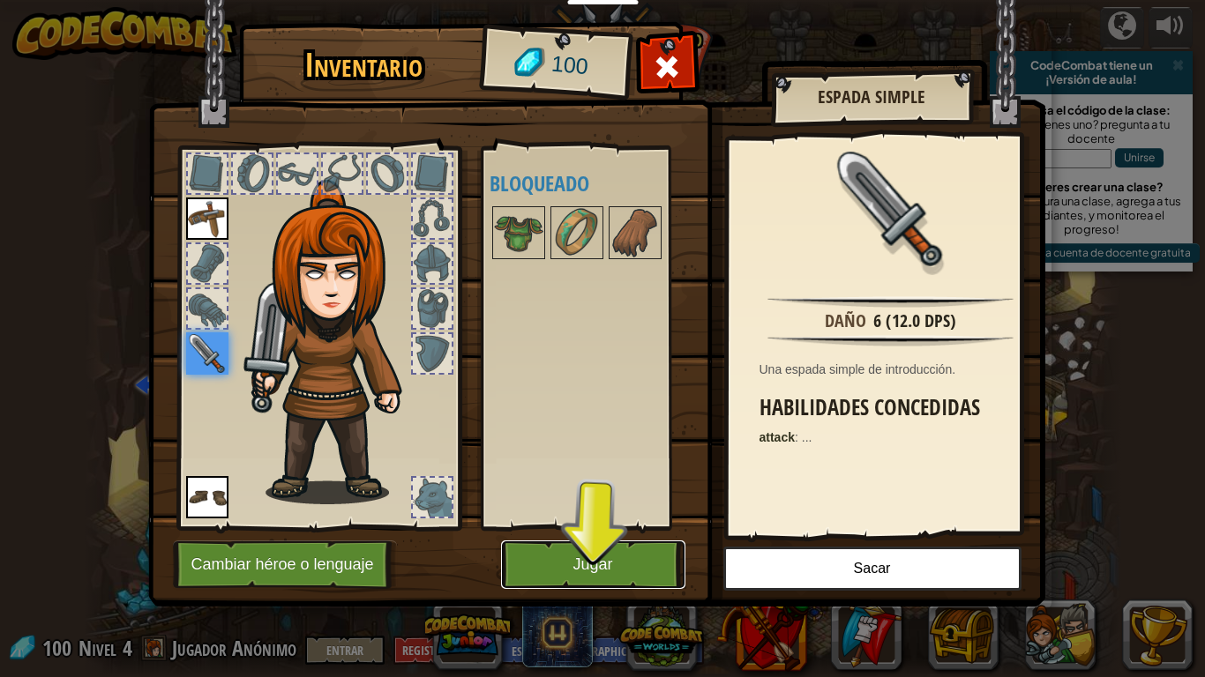
click at [555, 557] on button "Jugar" at bounding box center [593, 565] width 184 height 49
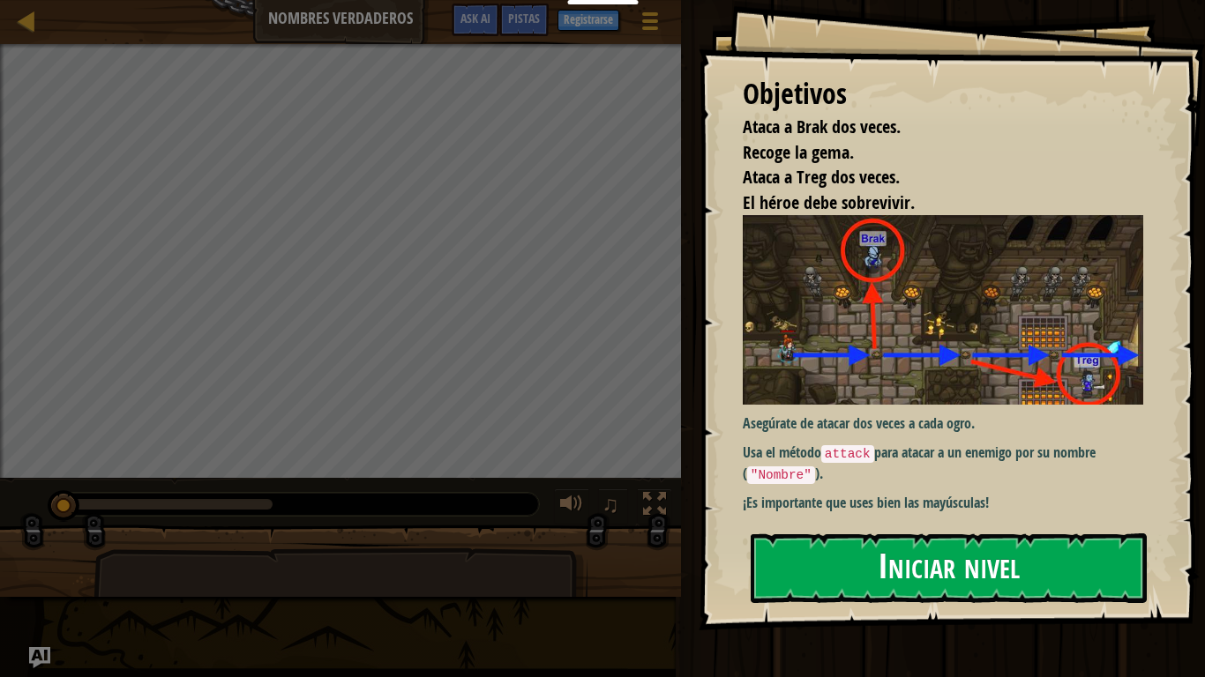
click at [848, 557] on button "Iniciar nivel" at bounding box center [949, 569] width 396 height 70
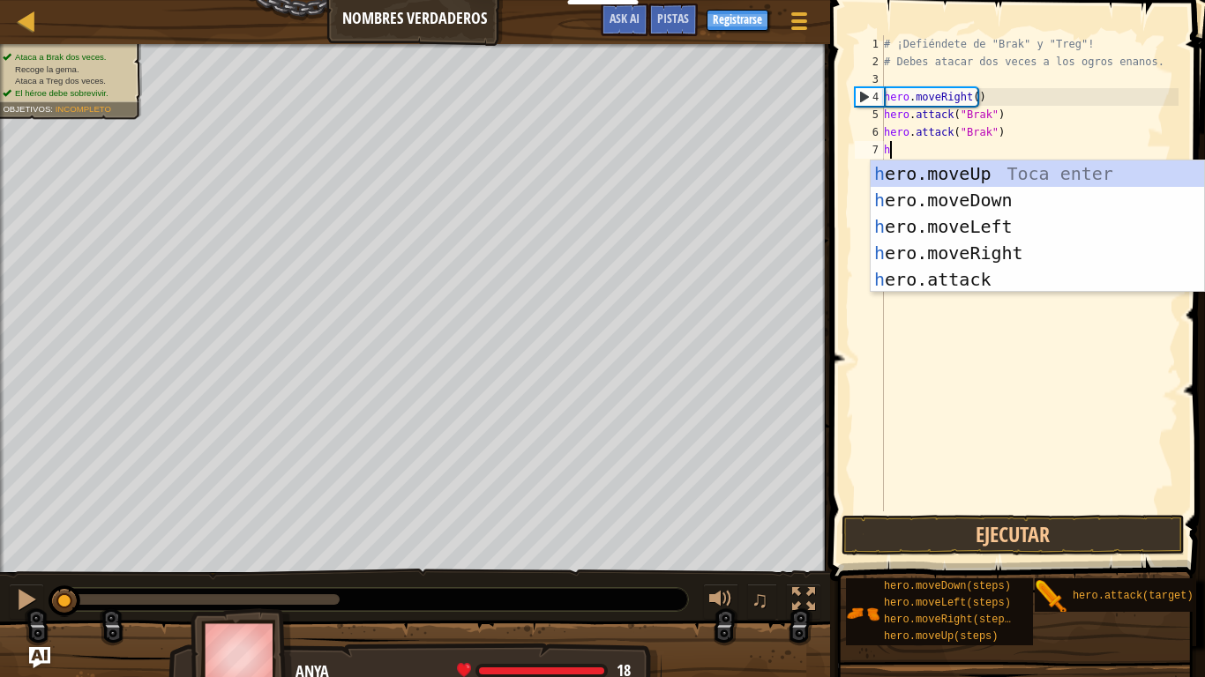
scroll to position [8, 0]
type textarea "he"
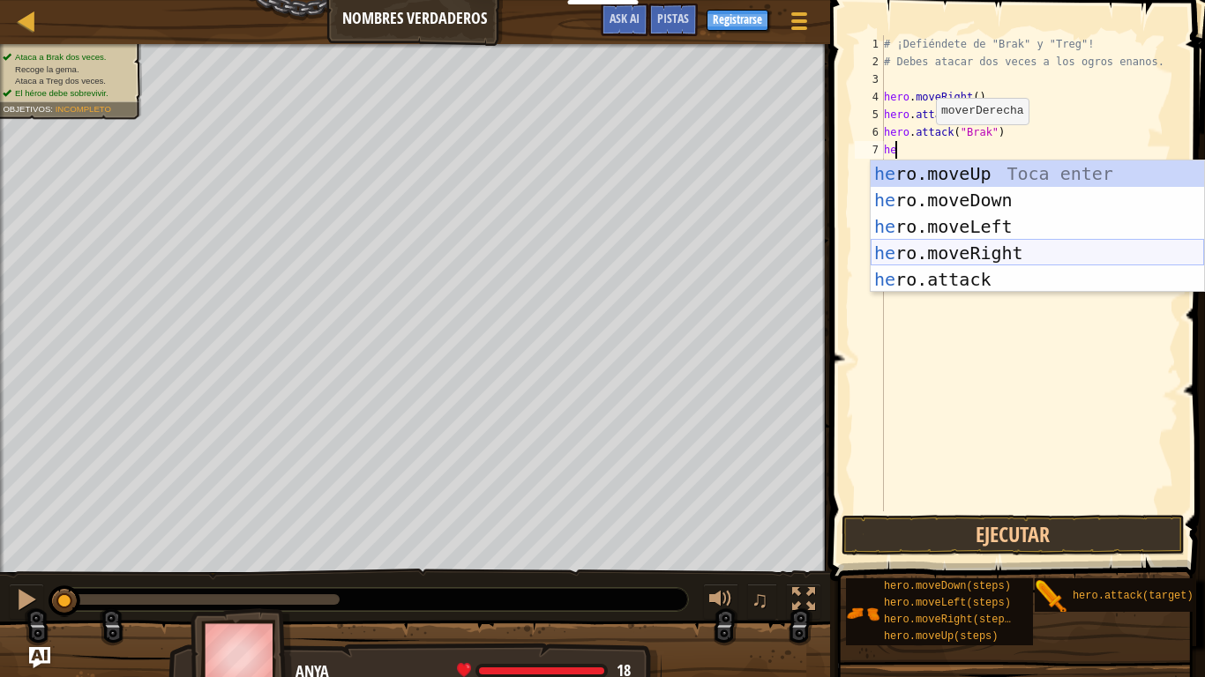
click at [955, 247] on div "he ro.moveUp Toca enter he ro.moveDown Toca enter he ro.moveLeft Toca enter he …" at bounding box center [1036, 253] width 333 height 185
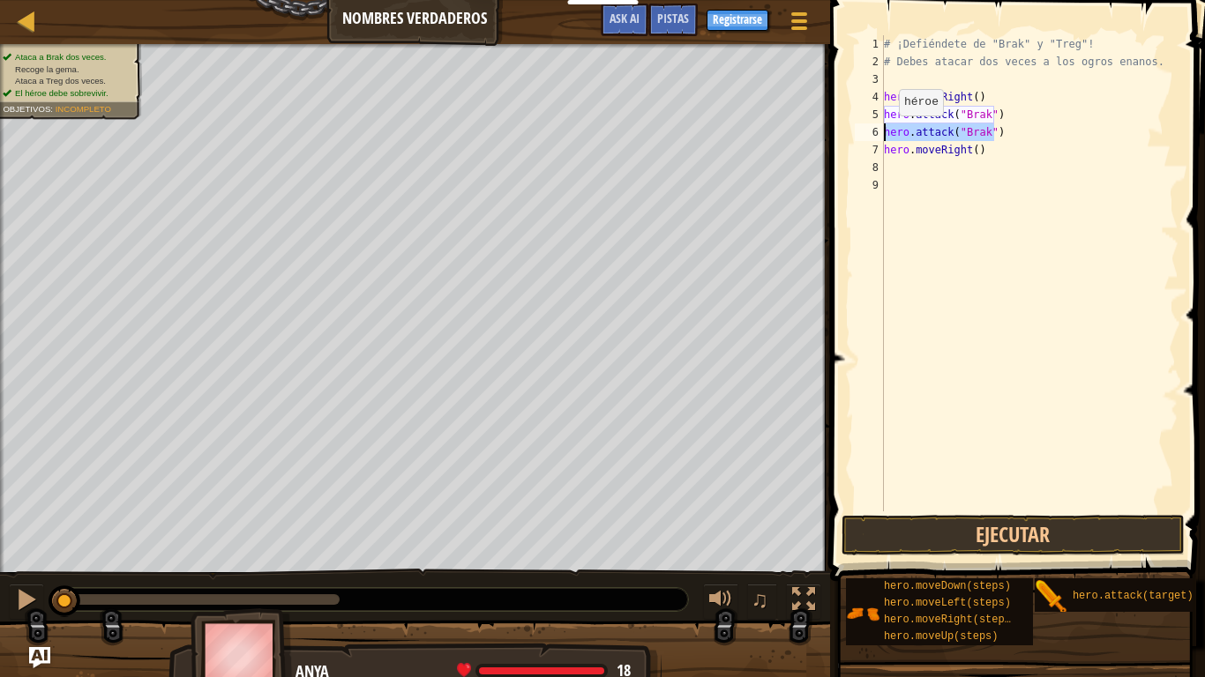
drag, startPoint x: 1005, startPoint y: 135, endPoint x: 883, endPoint y: 133, distance: 121.7
click at [883, 133] on div "[PHONE_NUMBER] ¡Defiéndete de "Brak" y "Treg"! # Debes atacar dos veces a los o…" at bounding box center [1014, 273] width 327 height 476
type textarea "hero.attack("Brak")"
click at [892, 164] on div "# ¡Defiéndete de "Brak" y "Treg"! # Debes atacar dos veces a los ogros enanos. …" at bounding box center [1029, 291] width 298 height 512
type textarea "hero.attack("Brak")"
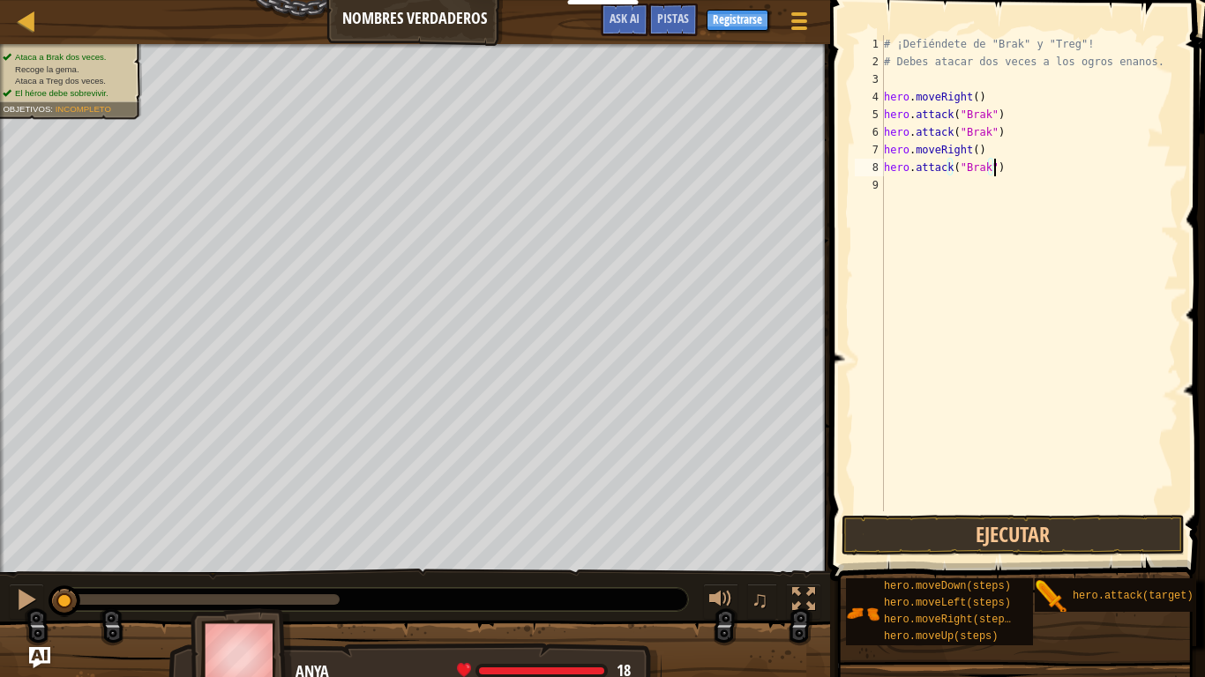
click at [1003, 163] on div "# ¡Defiéndete de "Brak" y "Treg"! # Debes atacar dos veces a los ogros enanos. …" at bounding box center [1029, 291] width 298 height 512
click at [988, 166] on div "# ¡Defiéndete de "Brak" y "Treg"! # Debes atacar dos veces a los ogros enanos. …" at bounding box center [1031, 291] width 293 height 512
type textarea "hero.attack("Treg")"
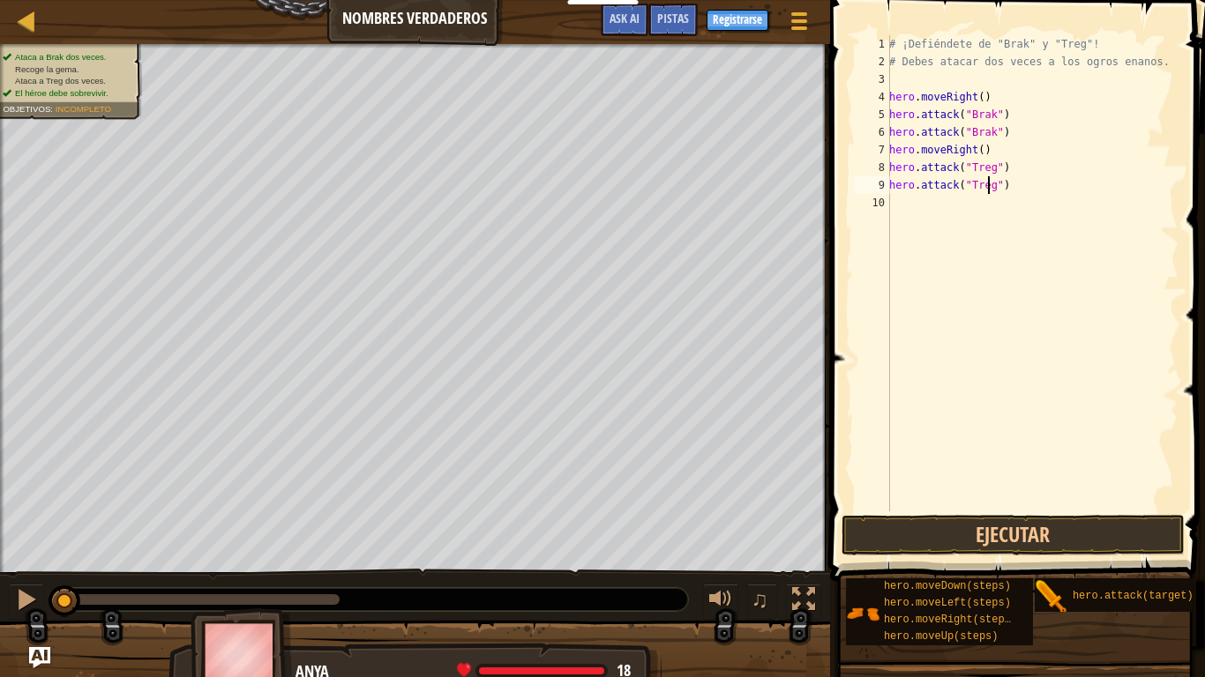
click at [898, 205] on div "# ¡Defiéndete de "Brak" y "Treg"! # Debes atacar dos veces a los ogros enanos. …" at bounding box center [1031, 291] width 293 height 512
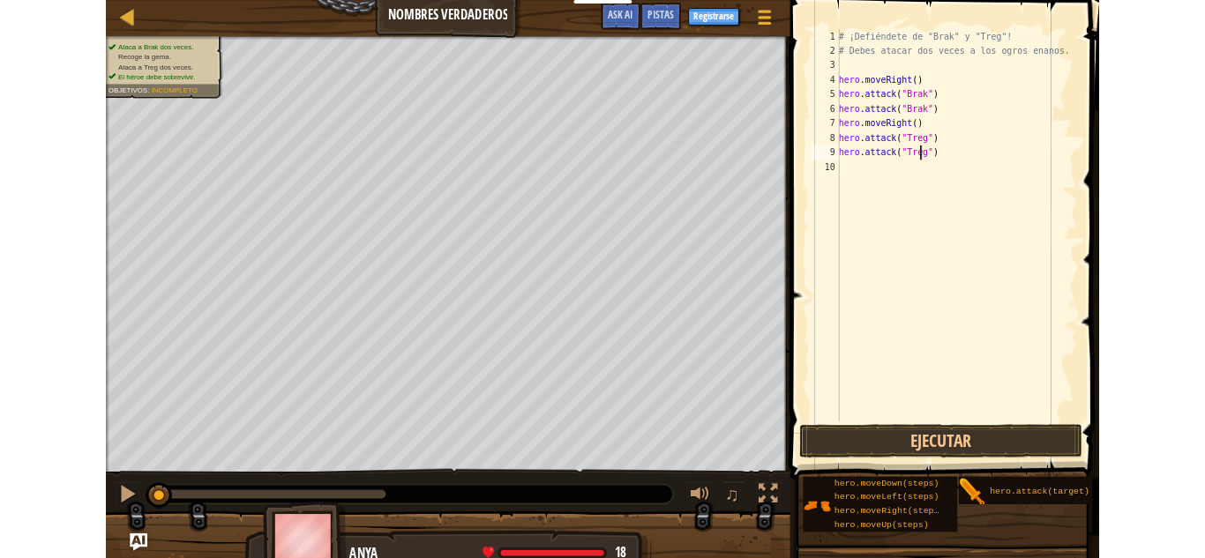
scroll to position [8, 0]
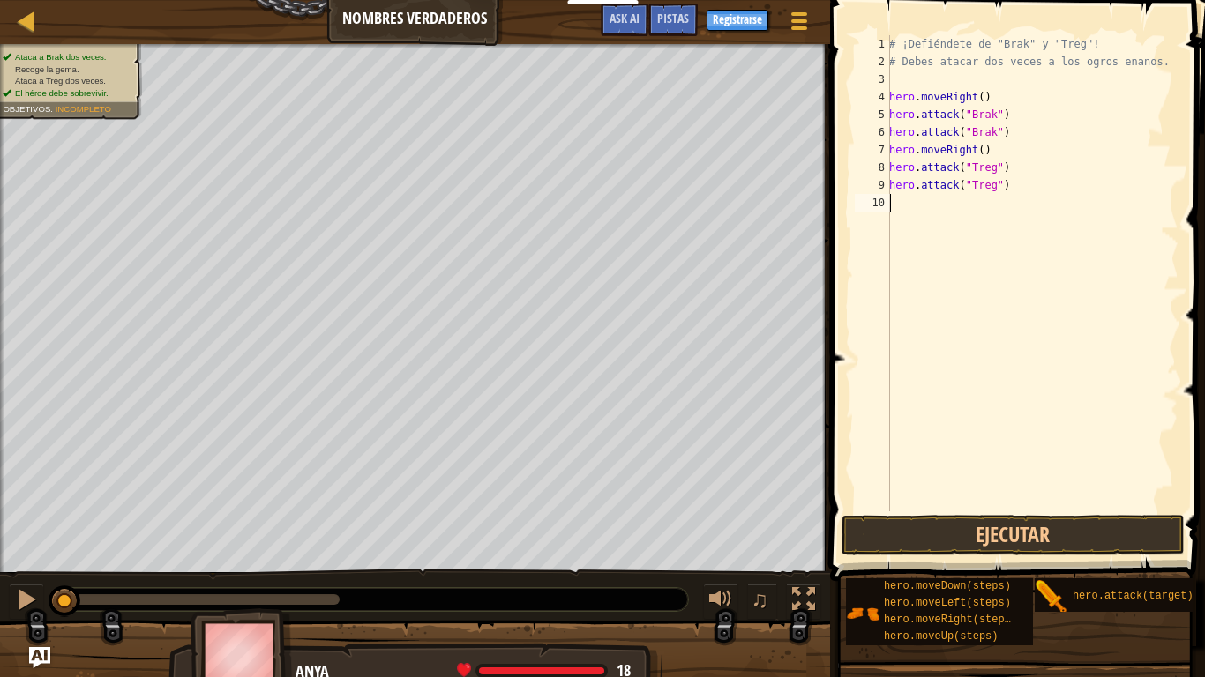
type textarea "h"
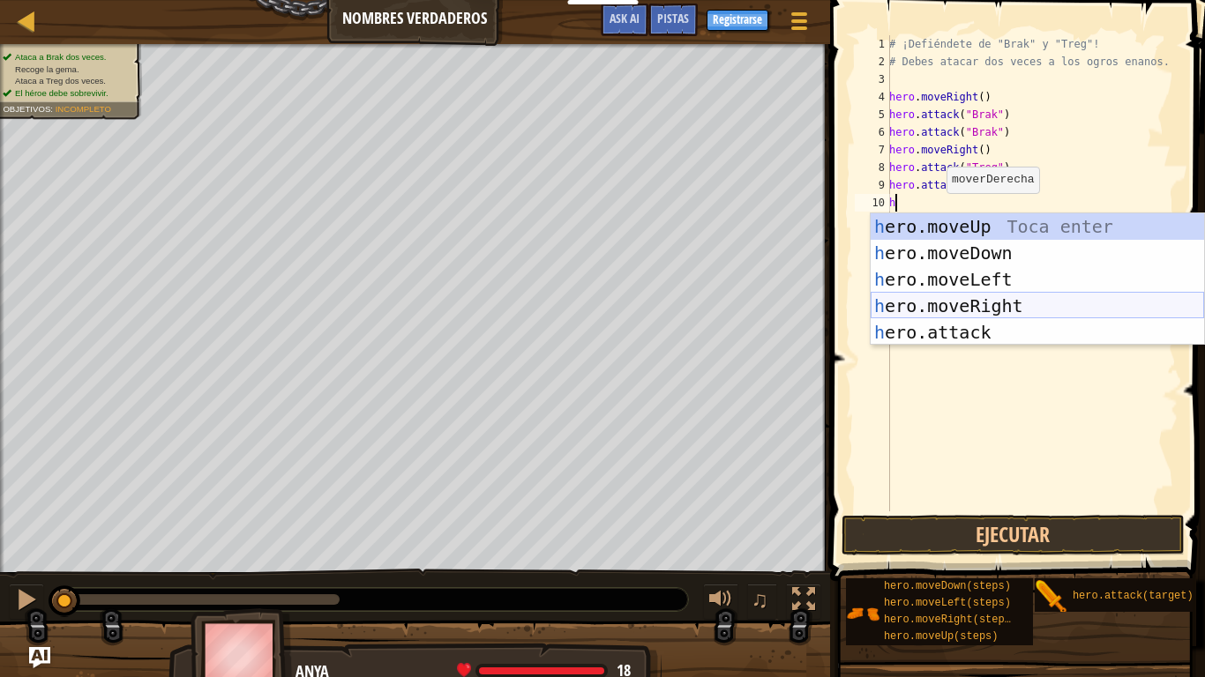
click at [951, 303] on div "h ero.moveUp Toca enter h ero.moveDown Toca enter h ero.moveLeft Toca enter h e…" at bounding box center [1036, 305] width 333 height 185
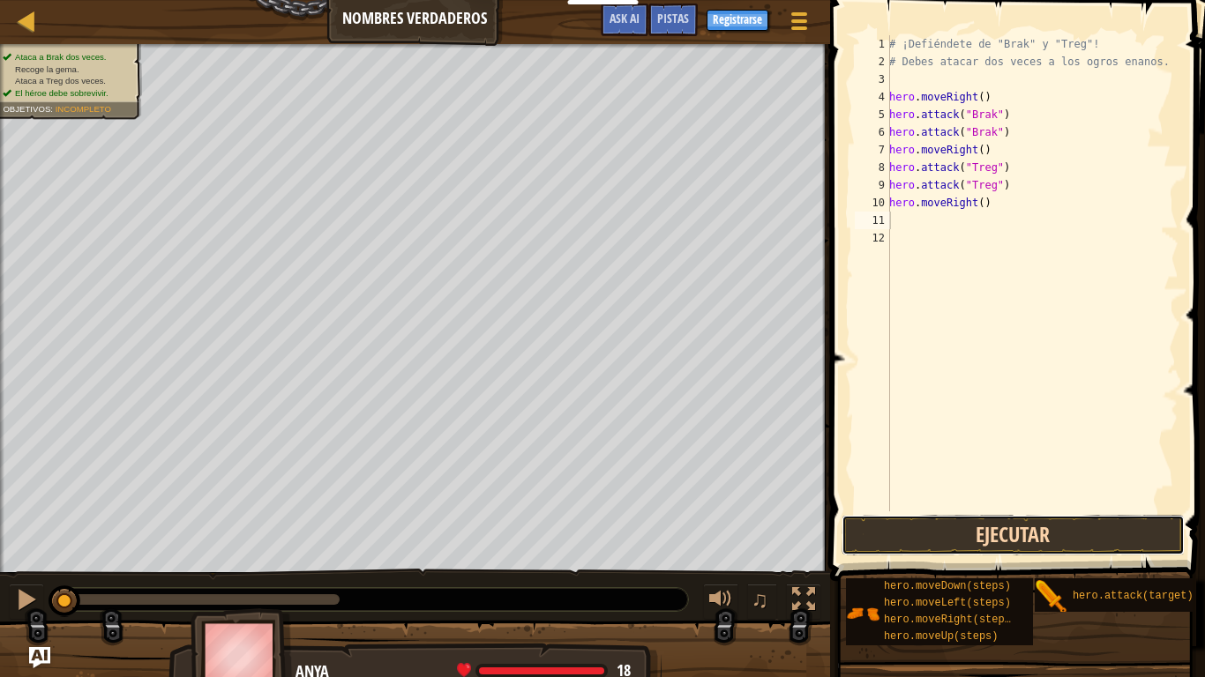
click at [999, 541] on button "Ejecutar" at bounding box center [1012, 535] width 343 height 41
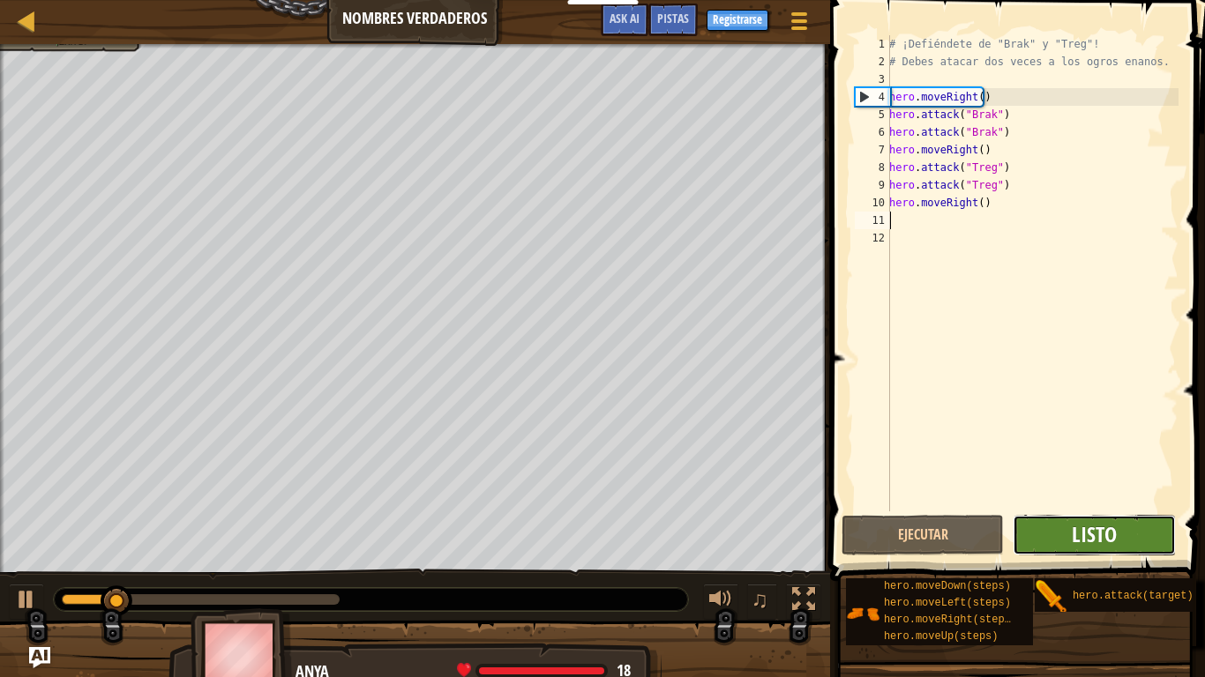
click at [1085, 537] on span "Listo" at bounding box center [1094, 534] width 45 height 28
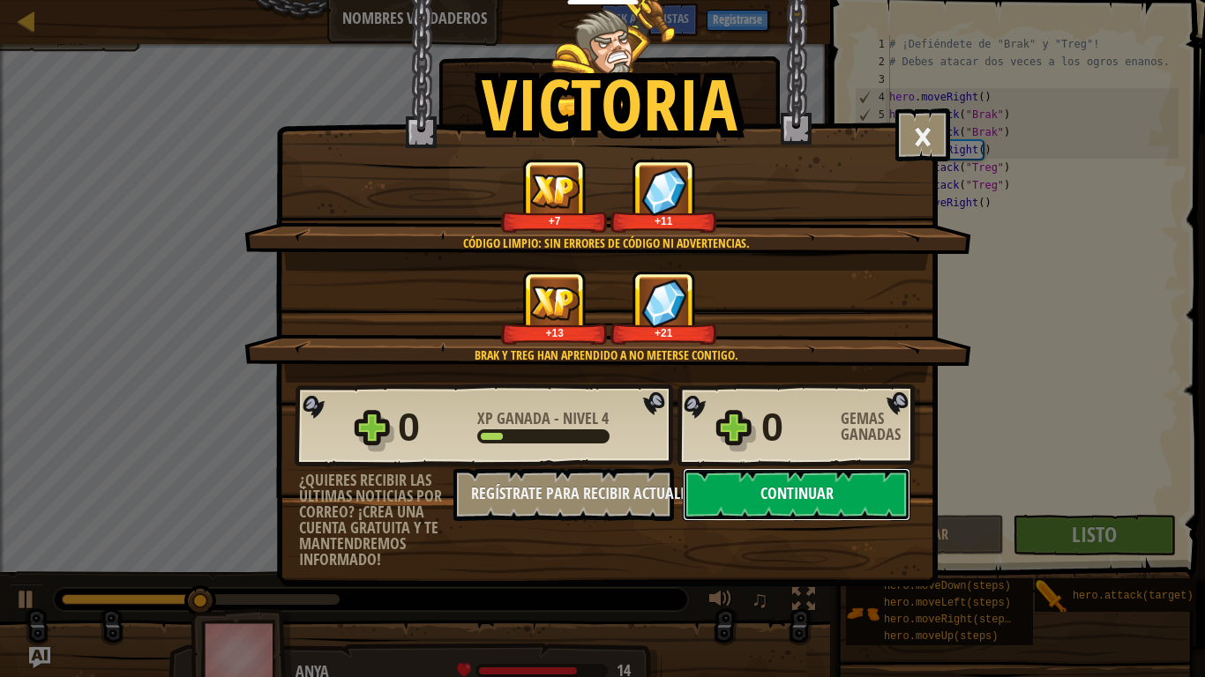
click at [749, 484] on button "Continuar" at bounding box center [797, 494] width 228 height 53
select select "es-419"
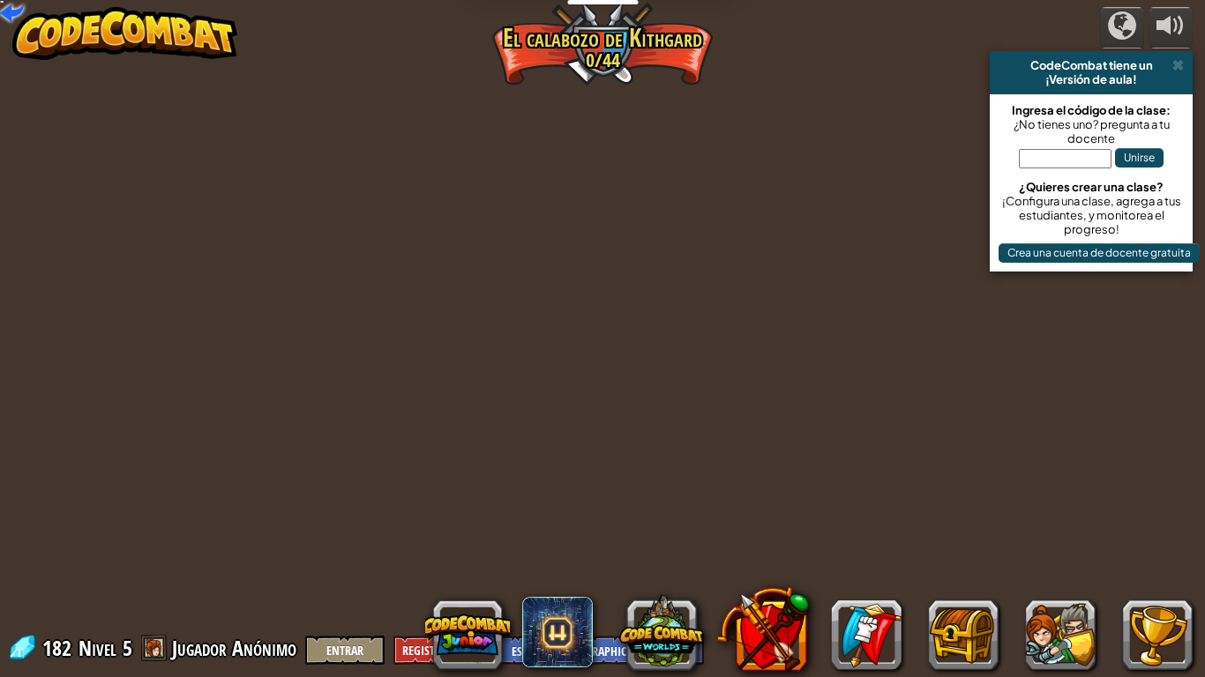
select select "es-419"
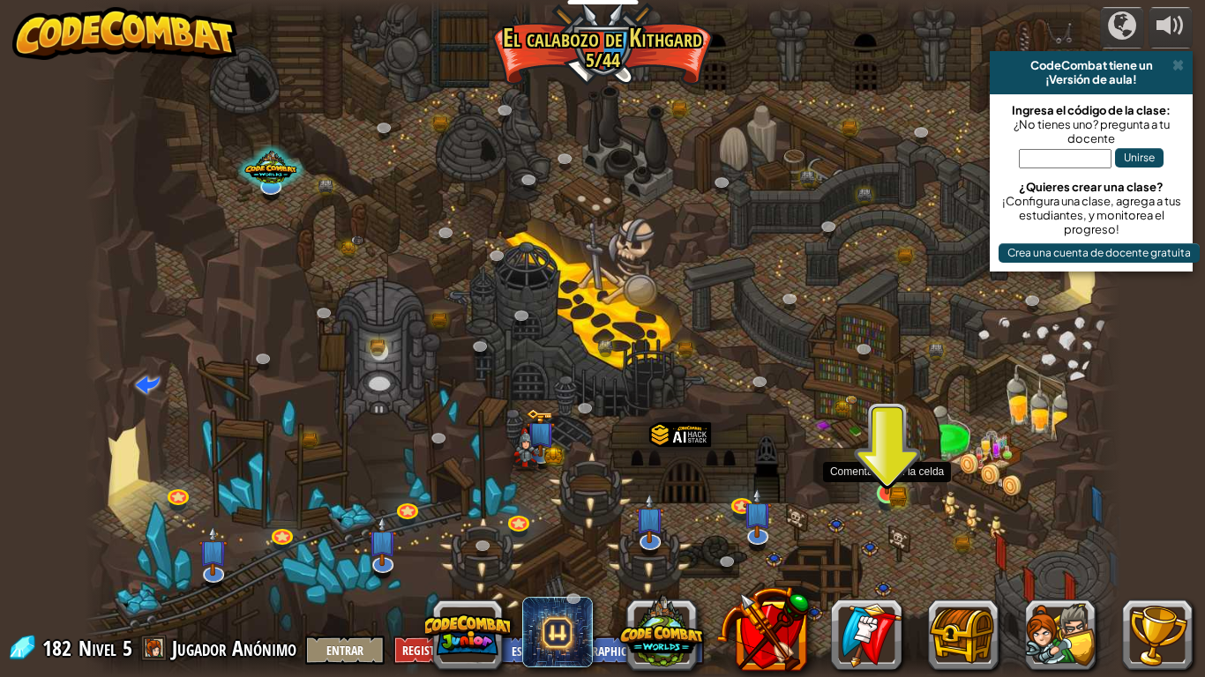
click at [879, 475] on img at bounding box center [887, 468] width 16 height 16
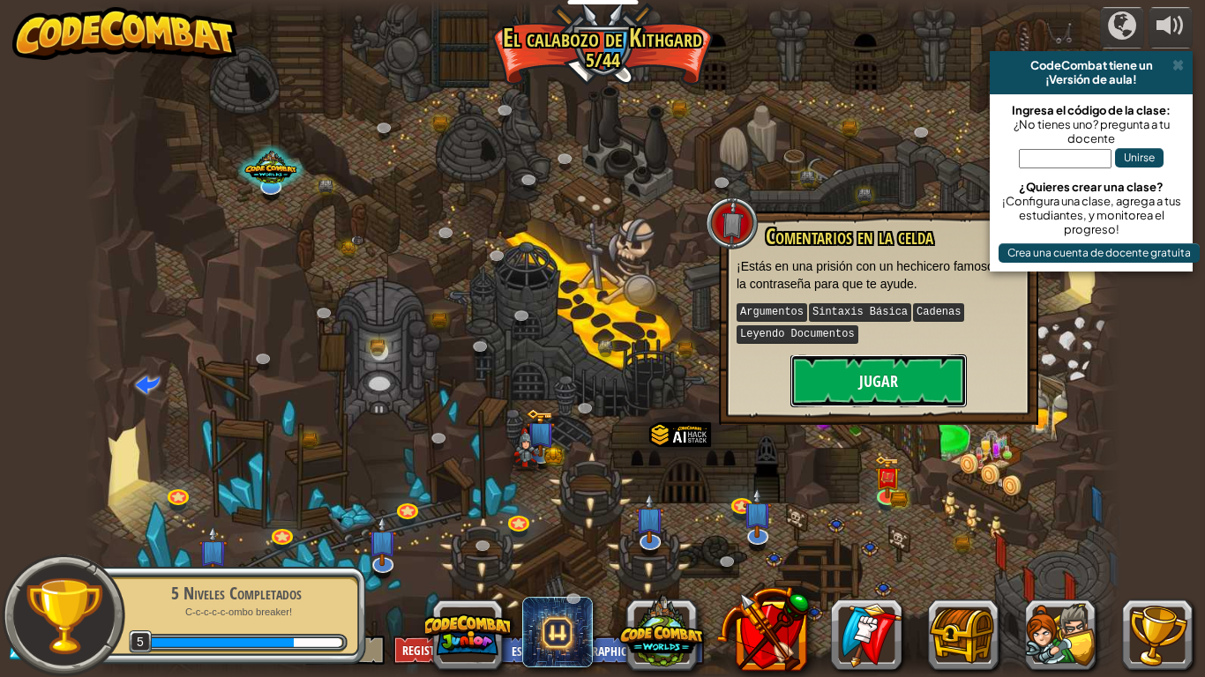
click at [878, 384] on button "Jugar" at bounding box center [878, 381] width 176 height 53
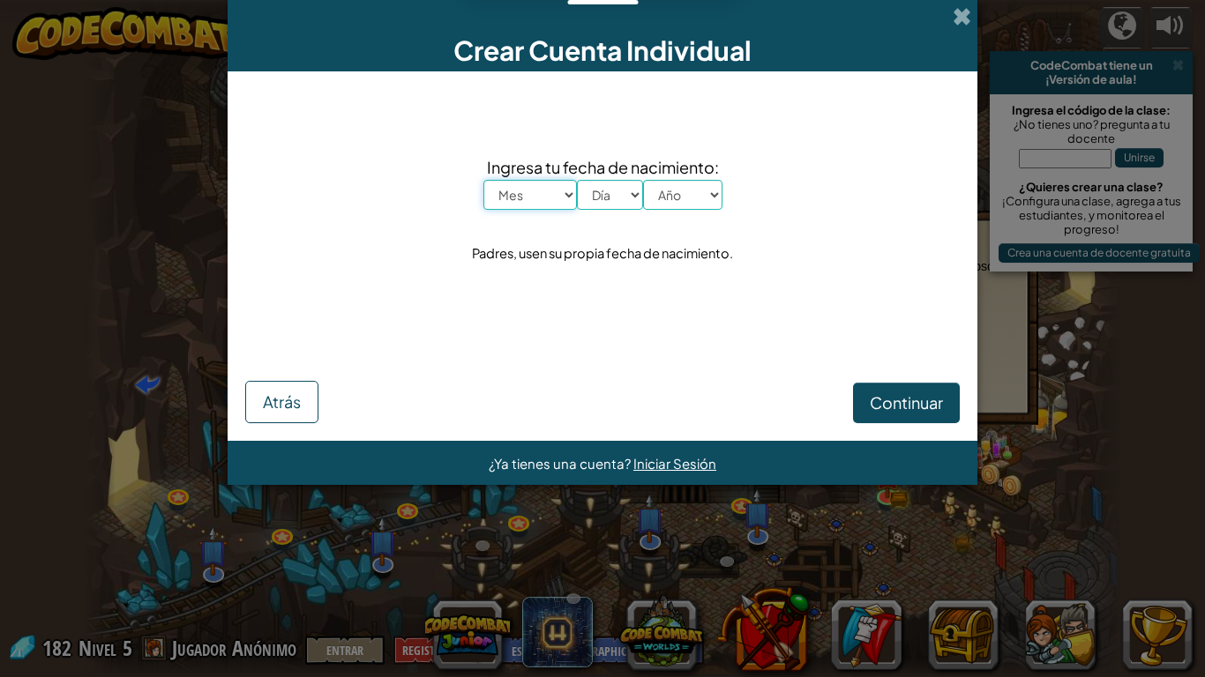
click at [534, 190] on select "Mes Enero Febrero Marzo [PERSON_NAME] [PERSON_NAME] Septiembre Octubre Noviembr…" at bounding box center [529, 195] width 93 height 30
select select "9"
click at [483, 180] on select "Mes Enero Febrero Marzo [PERSON_NAME] [PERSON_NAME] Septiembre Octubre Noviembr…" at bounding box center [529, 195] width 93 height 30
click at [609, 192] on select "Día 1 2 3 4 5 6 7 8 9 10 11 12 13 14 15 16 17 18 19 20 21 22 23 24 25 26 27 28 …" at bounding box center [610, 195] width 66 height 30
select select "21"
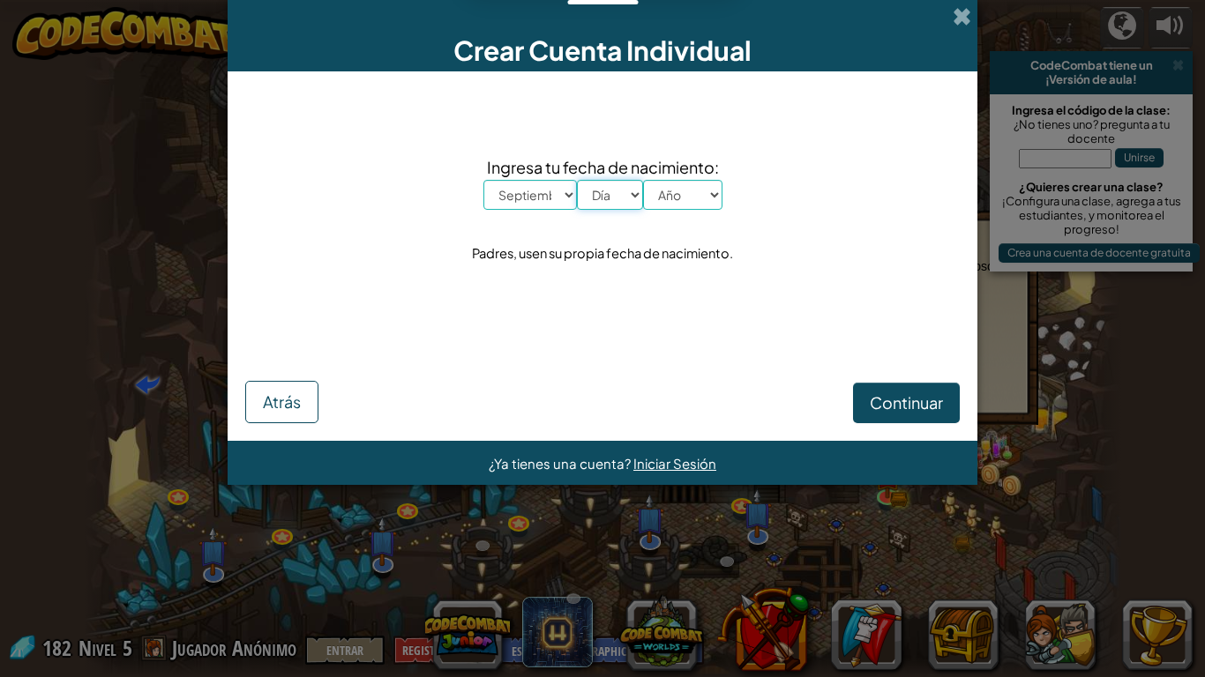
click at [577, 180] on select "Día 1 2 3 4 5 6 7 8 9 10 11 12 13 14 15 16 17 18 19 20 21 22 23 24 25 26 27 28 …" at bounding box center [610, 195] width 66 height 30
click at [676, 174] on span "Ingresa tu fecha de nacimiento:" at bounding box center [602, 167] width 239 height 26
click at [675, 188] on select "Año 2025 2024 2023 2022 2021 2020 2019 2018 2017 2016 2015 2014 2013 2012 2011 …" at bounding box center [682, 195] width 79 height 30
click at [643, 180] on select "Año 2025 2024 2023 2022 2021 2020 2019 2018 2017 2016 2015 2014 2013 2012 2011 …" at bounding box center [682, 195] width 79 height 30
click at [663, 196] on select "Año 2025 2024 2023 2022 2021 2020 2019 2018 2017 2016 2015 2014 2013 2012 2011 …" at bounding box center [682, 195] width 79 height 30
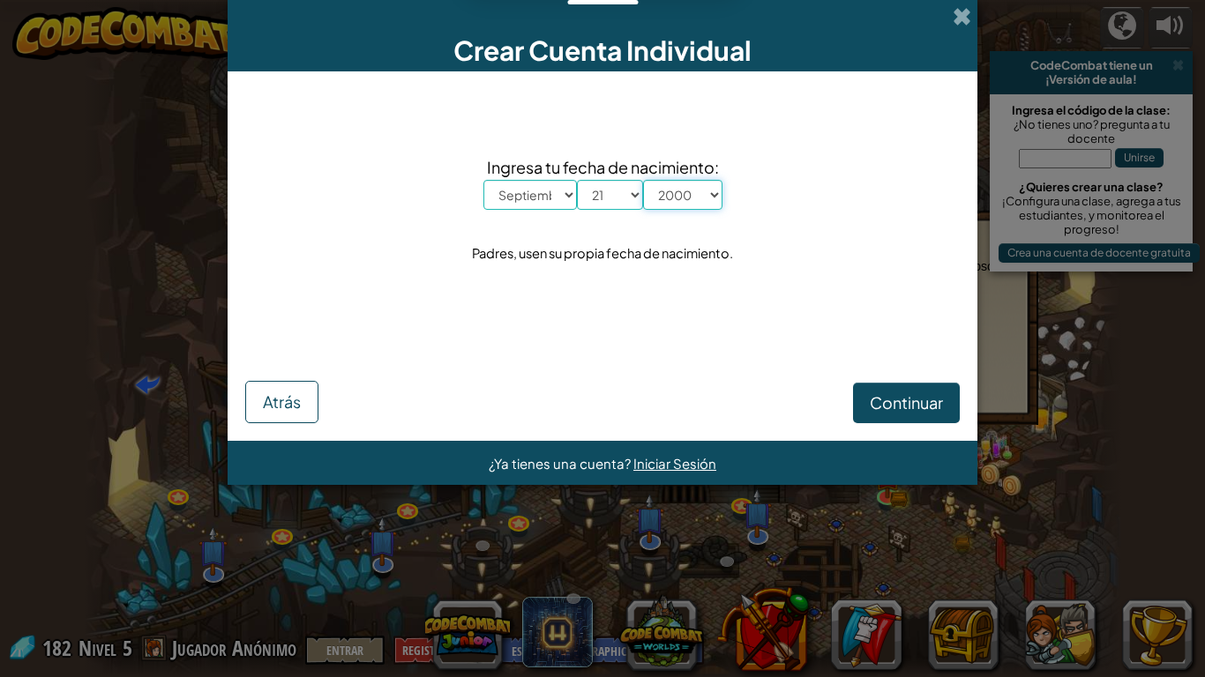
select select "1994"
click at [643, 180] on select "Año 2025 2024 2023 2022 2021 2020 2019 2018 2017 2016 2015 2014 2013 2012 2011 …" at bounding box center [682, 195] width 79 height 30
click at [874, 397] on span "Continuar" at bounding box center [906, 402] width 73 height 20
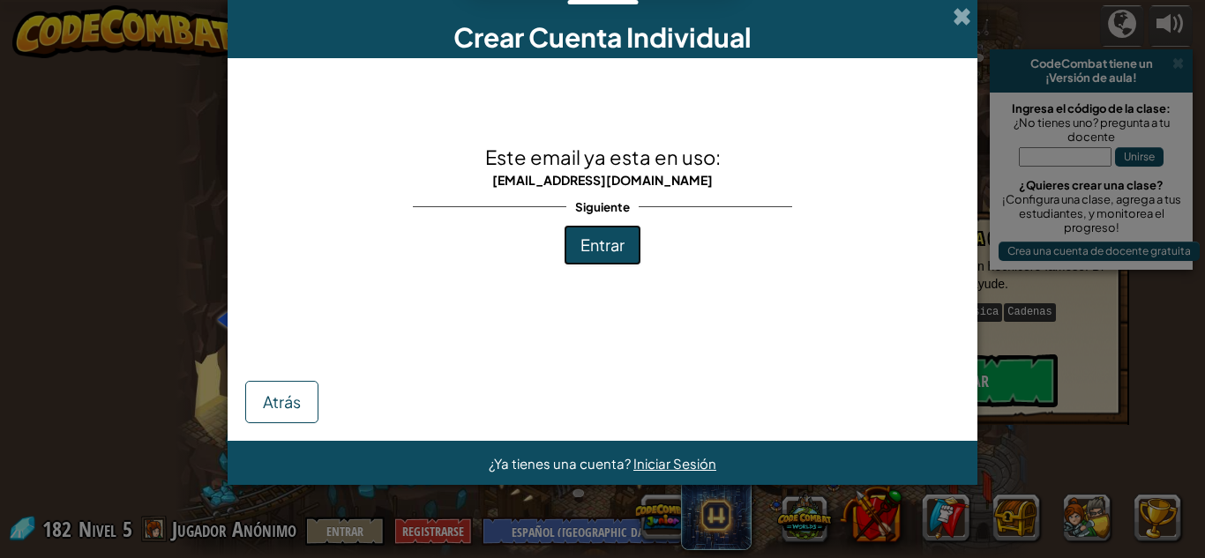
click at [598, 255] on button "Entrar" at bounding box center [603, 245] width 78 height 41
